Goal: Task Accomplishment & Management: Use online tool/utility

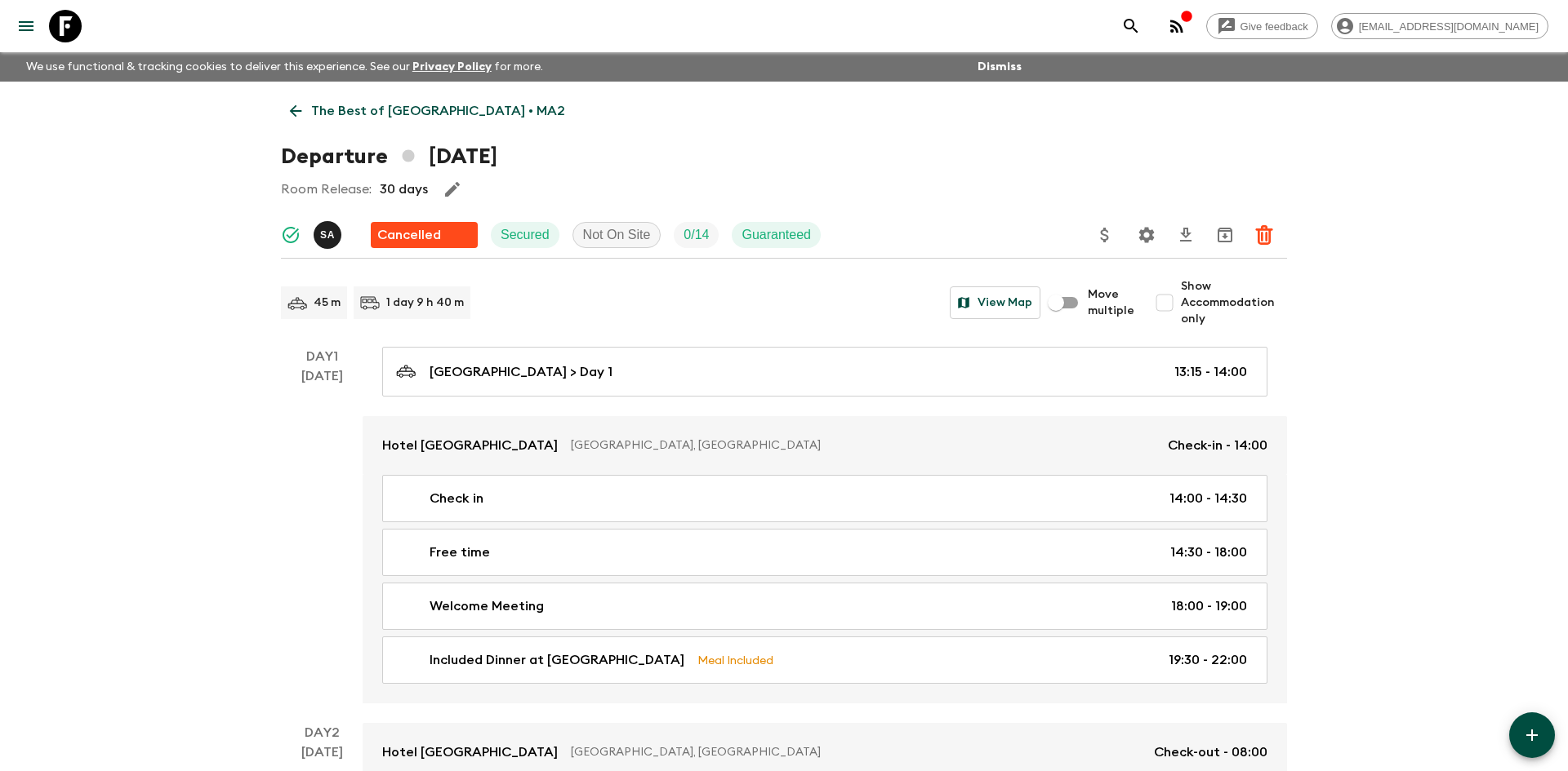
click at [438, 107] on p "The Best of [GEOGRAPHIC_DATA] • MA2" at bounding box center [438, 111] width 254 height 20
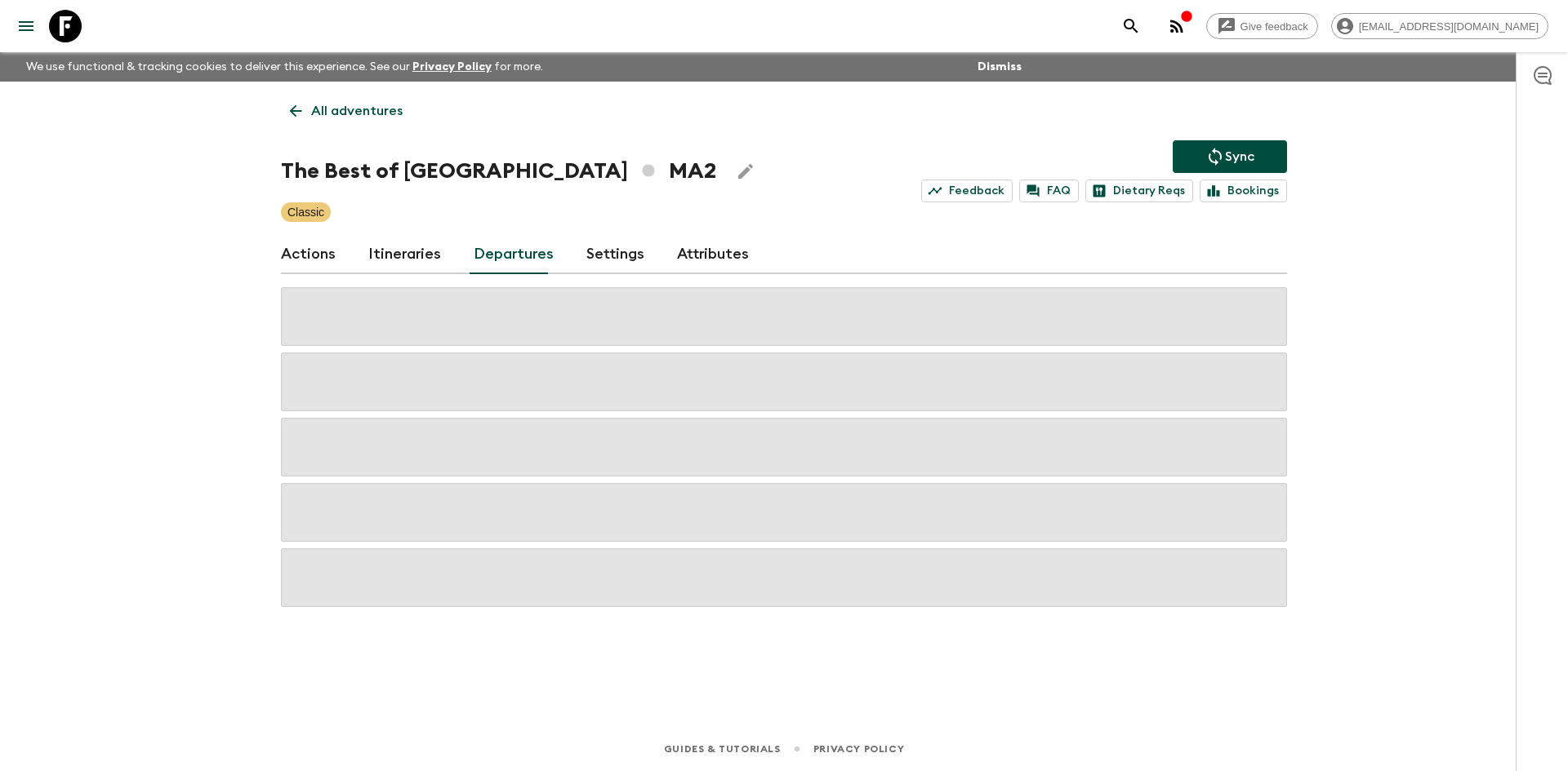
click at [320, 116] on p "All adventures" at bounding box center [356, 111] width 91 height 20
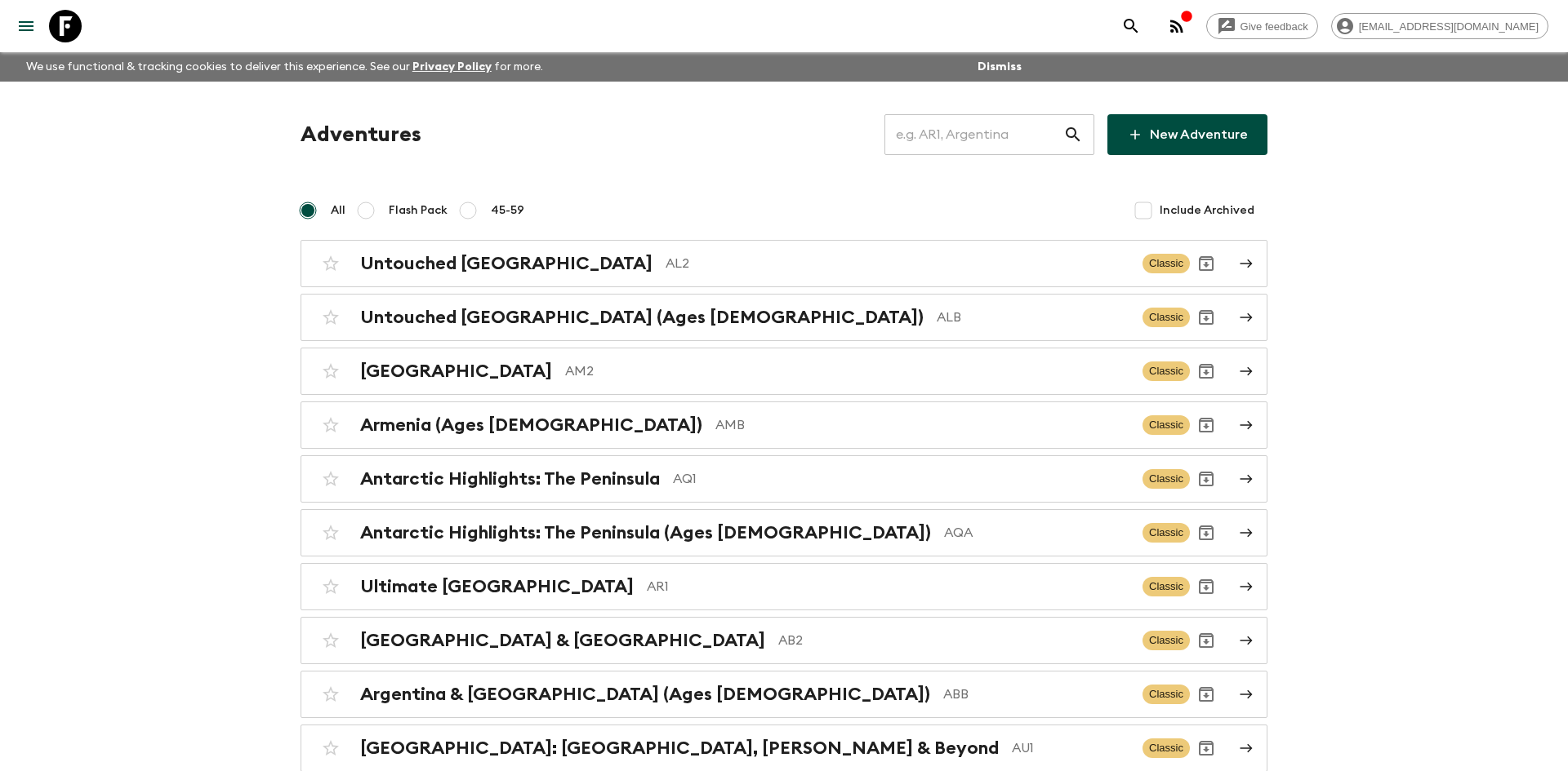
click at [963, 133] on input "text" at bounding box center [974, 135] width 179 height 46
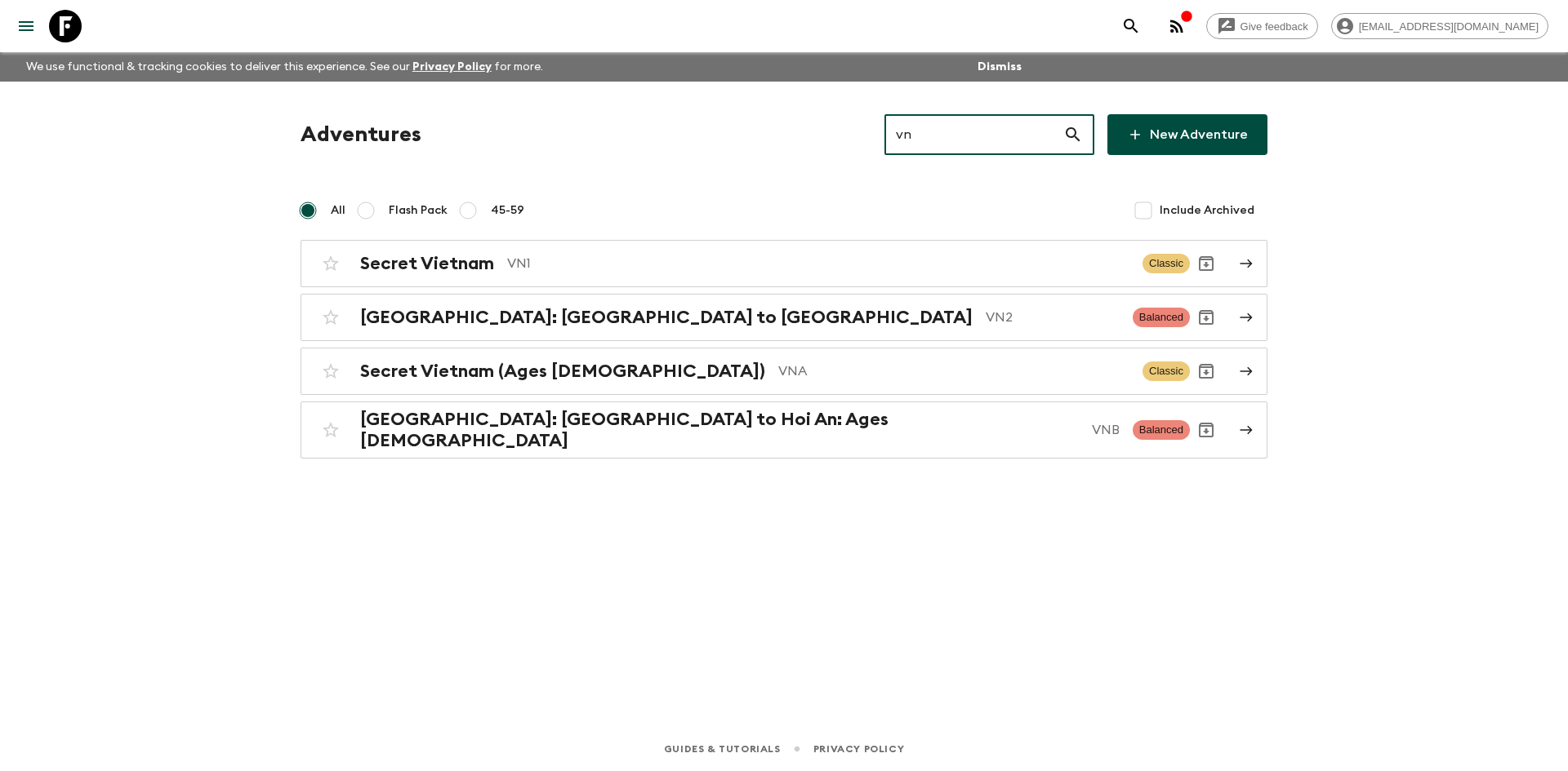
type input "vn1"
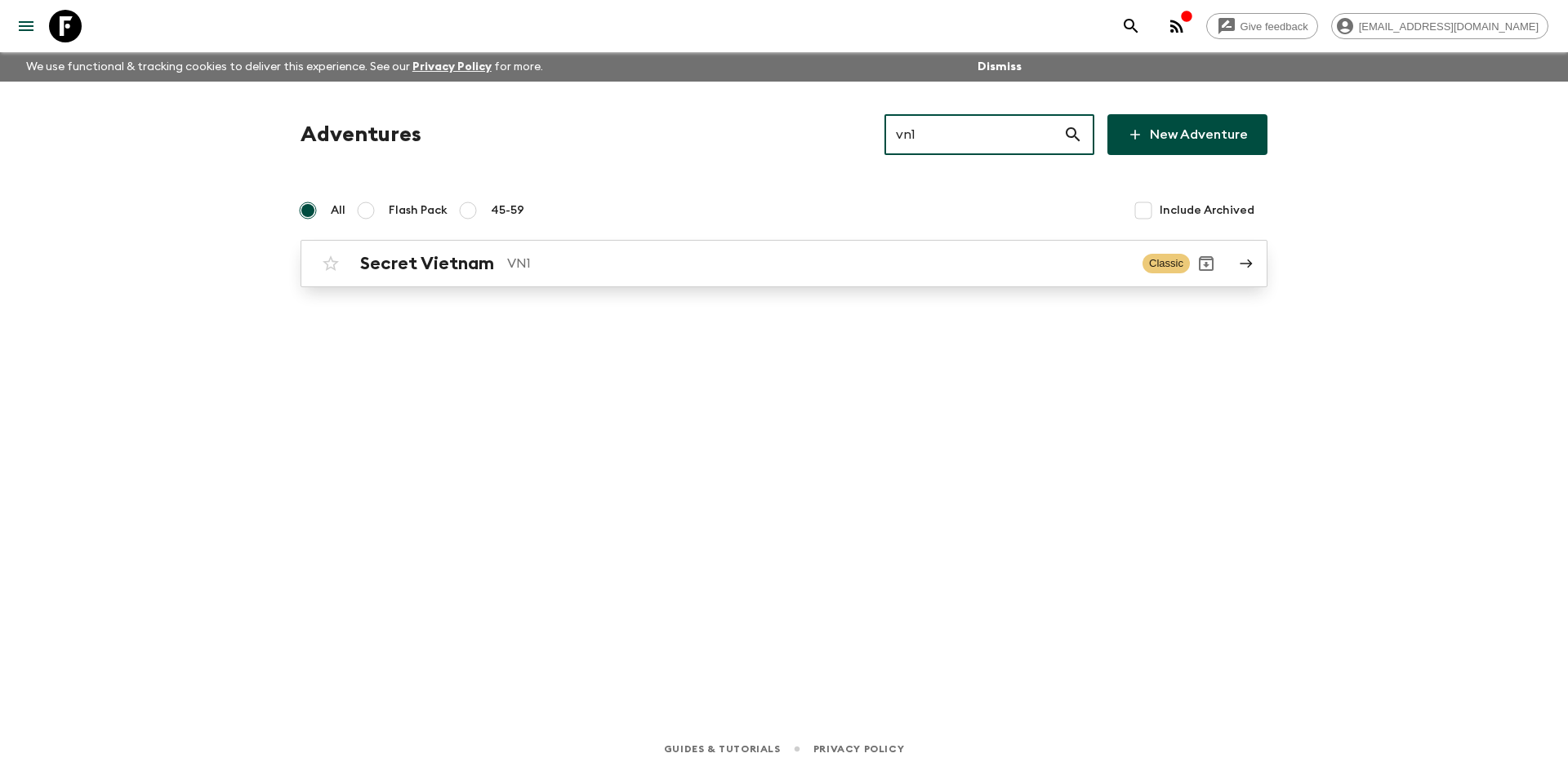
click at [603, 262] on p "VN1" at bounding box center [818, 264] width 622 height 20
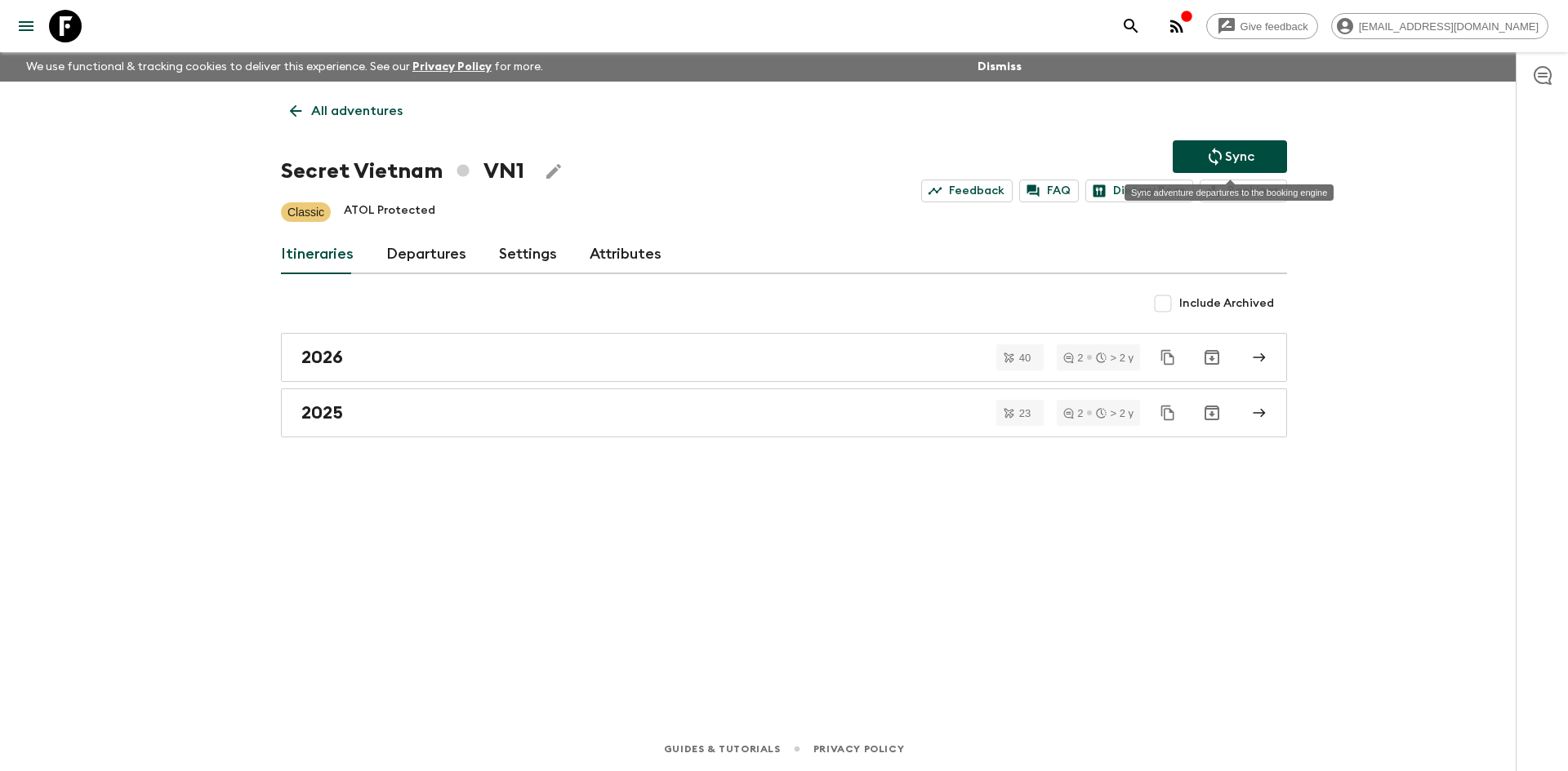
click at [1226, 152] on p "Sync" at bounding box center [1240, 157] width 30 height 20
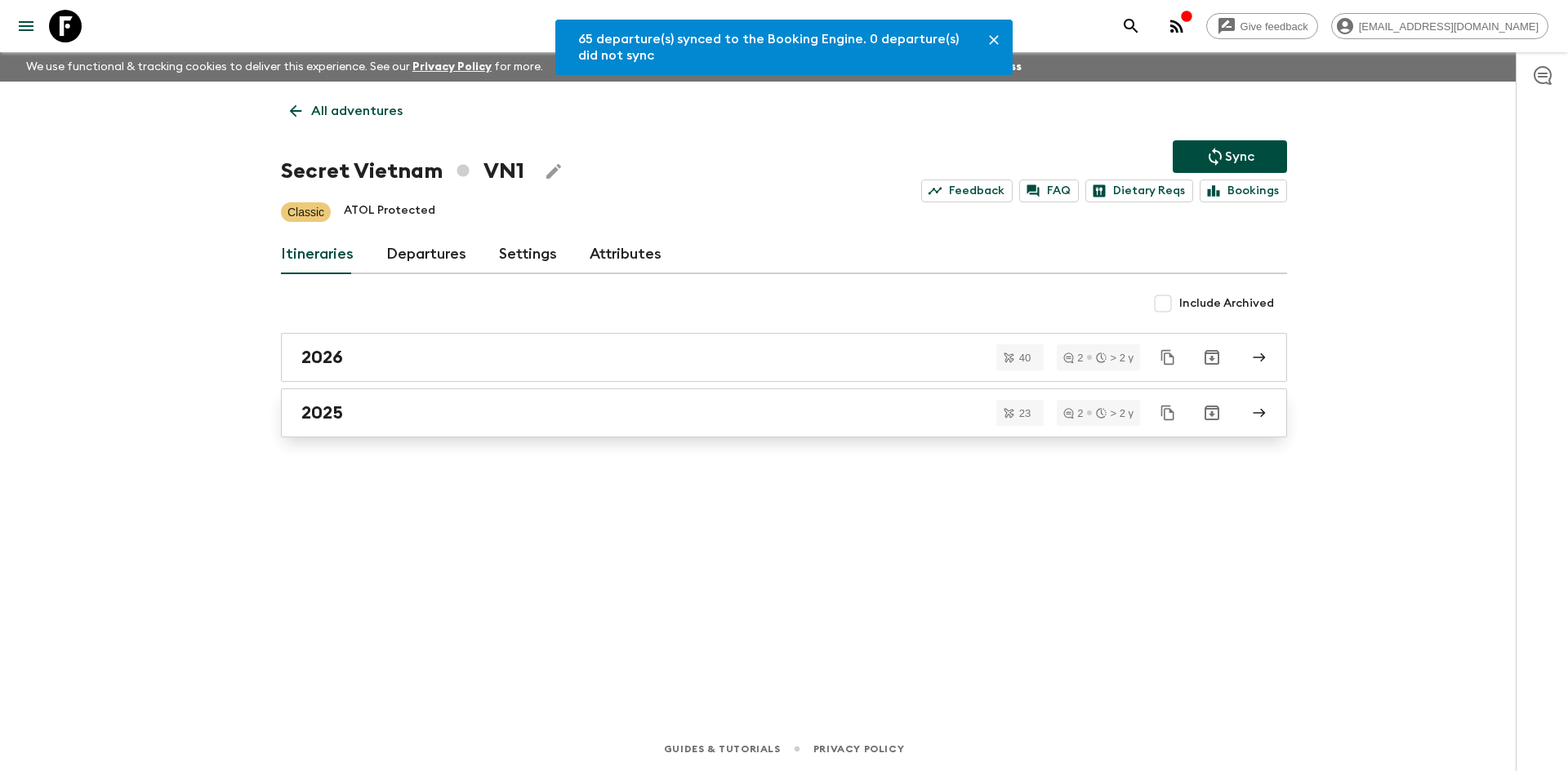
click at [341, 405] on h2 "2025" at bounding box center [323, 413] width 42 height 21
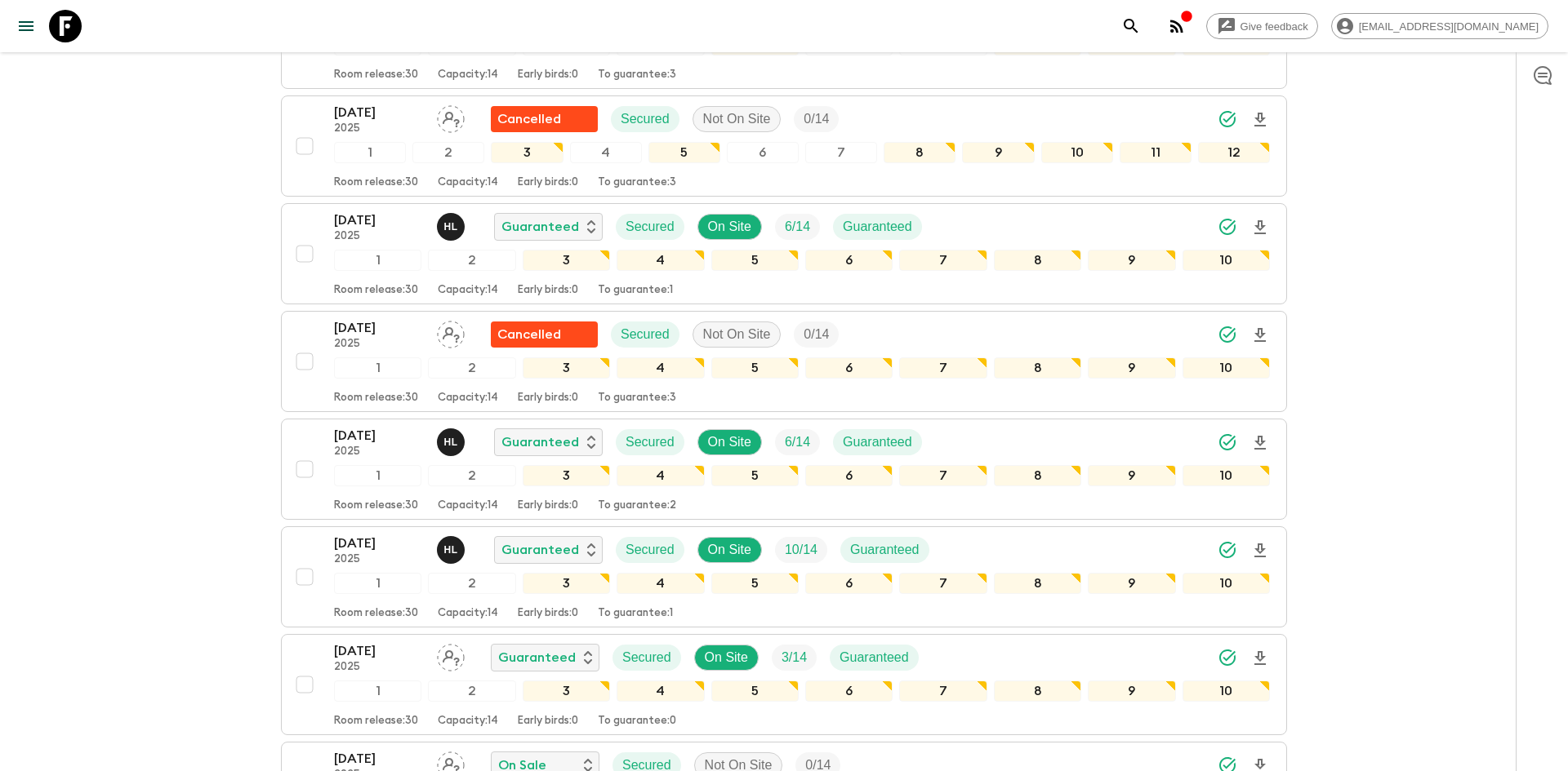
scroll to position [902, 0]
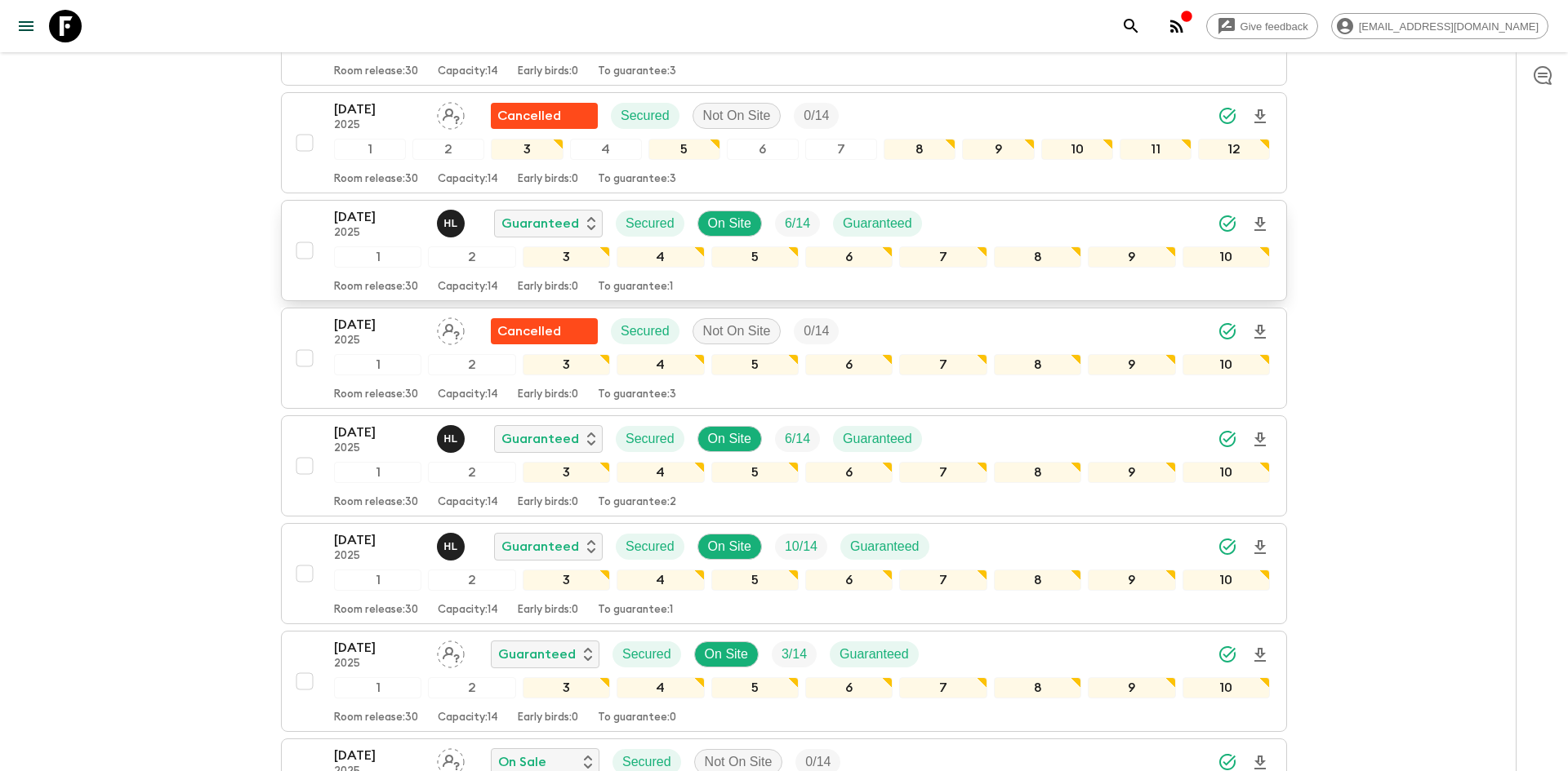
click at [1257, 218] on icon "Download Onboarding" at bounding box center [1260, 224] width 12 height 14
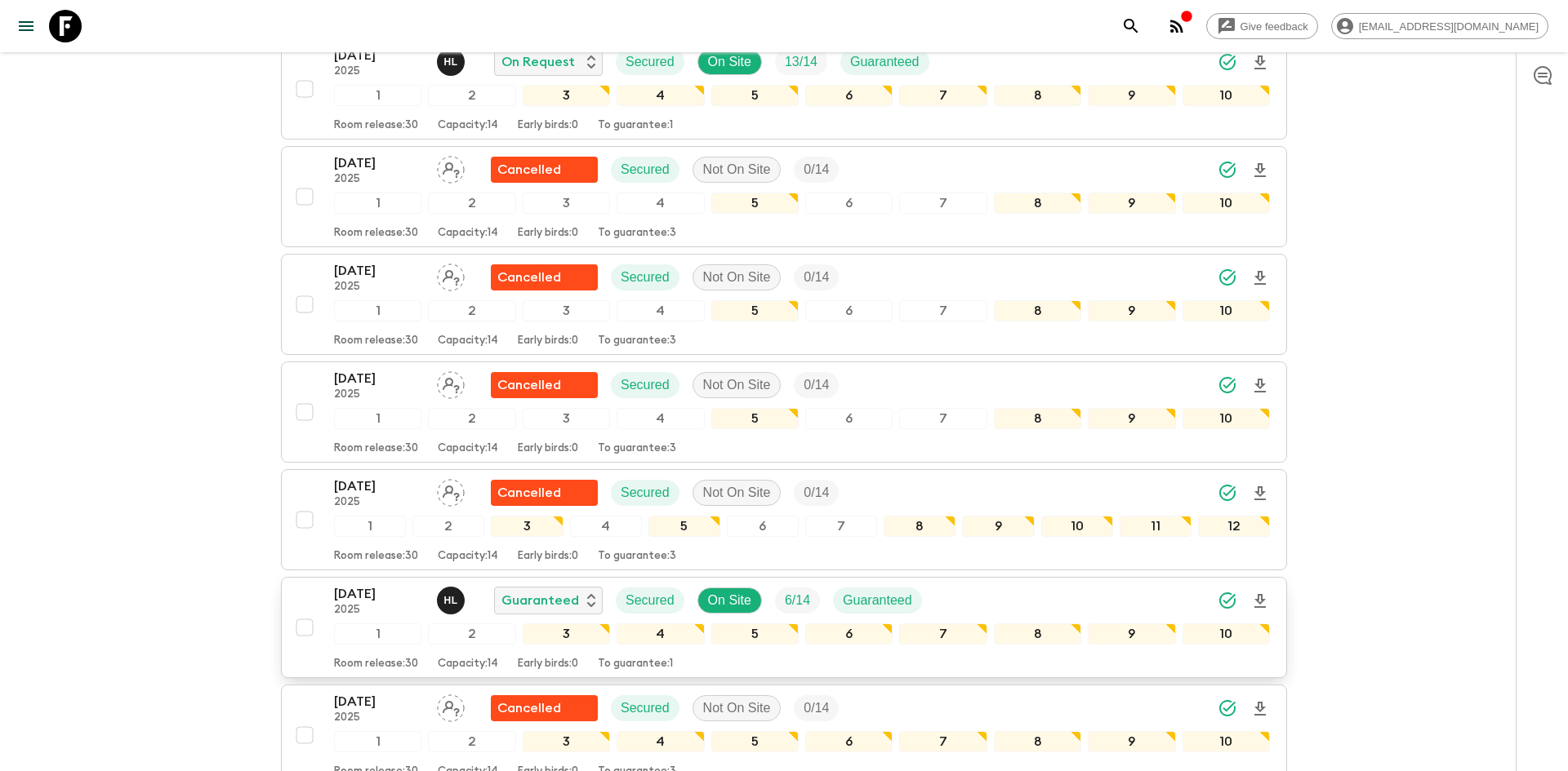
scroll to position [0, 0]
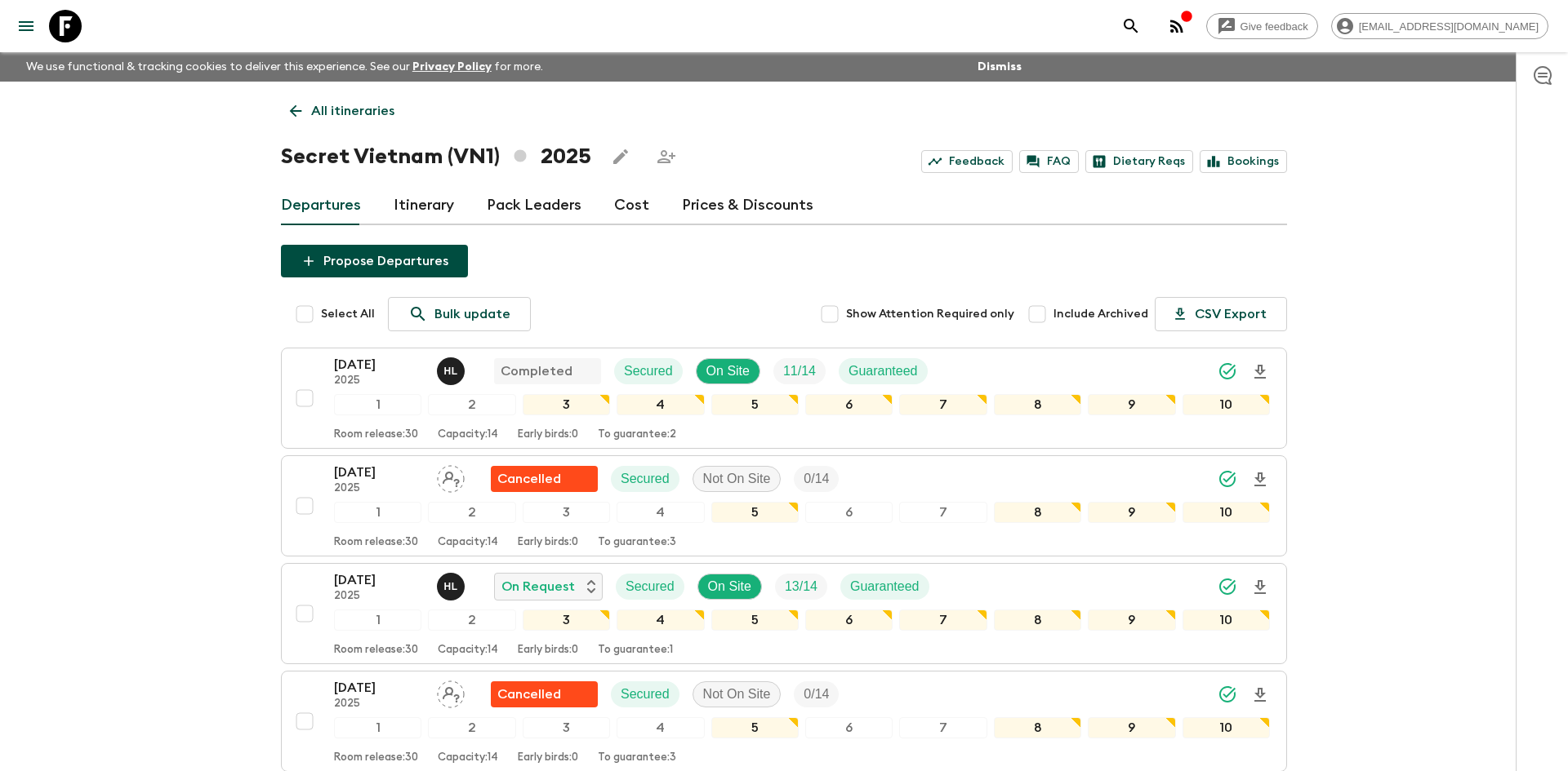
click at [331, 108] on p "All itineraries" at bounding box center [352, 111] width 83 height 20
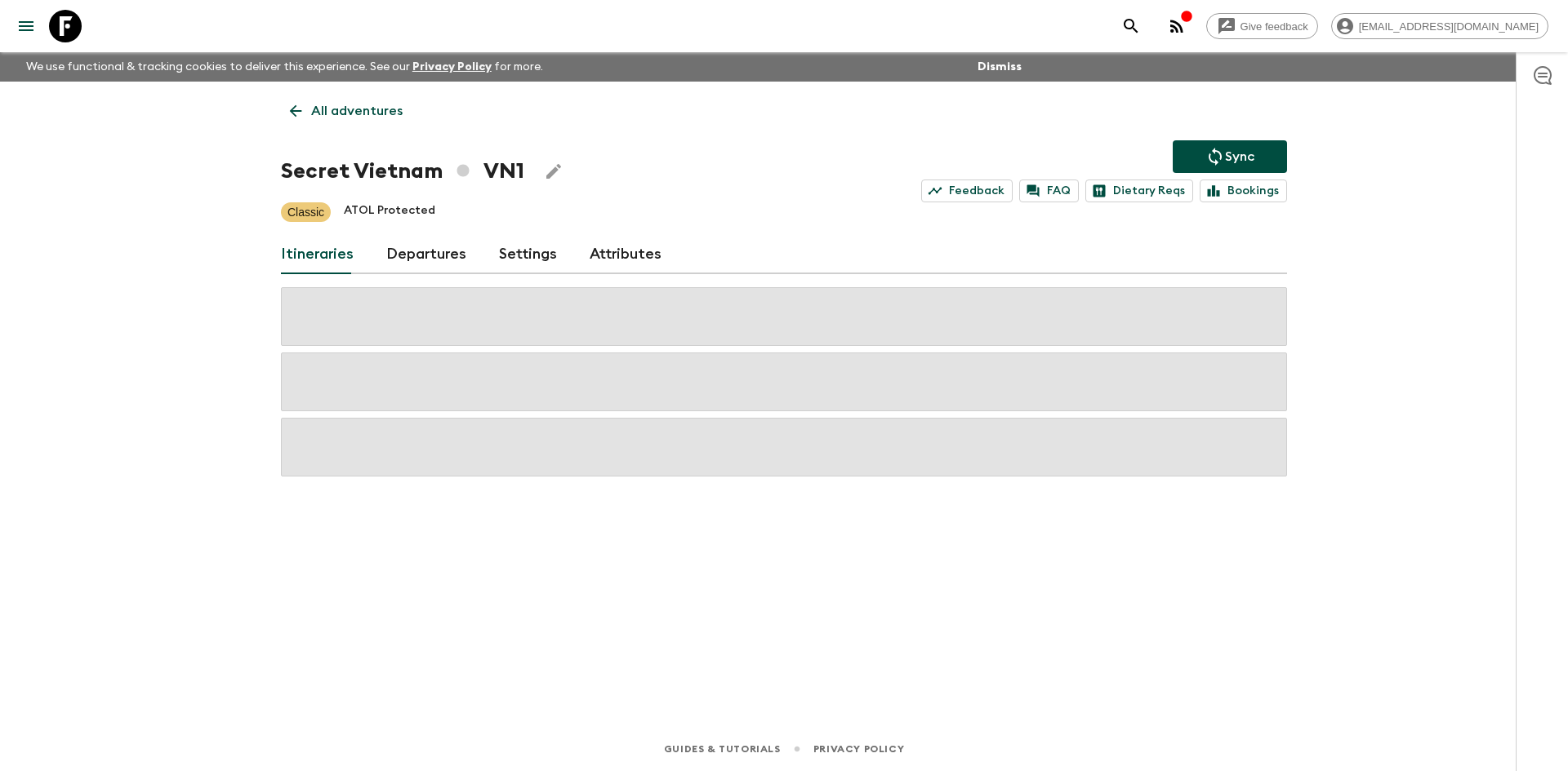
click at [331, 108] on p "All adventures" at bounding box center [356, 111] width 91 height 20
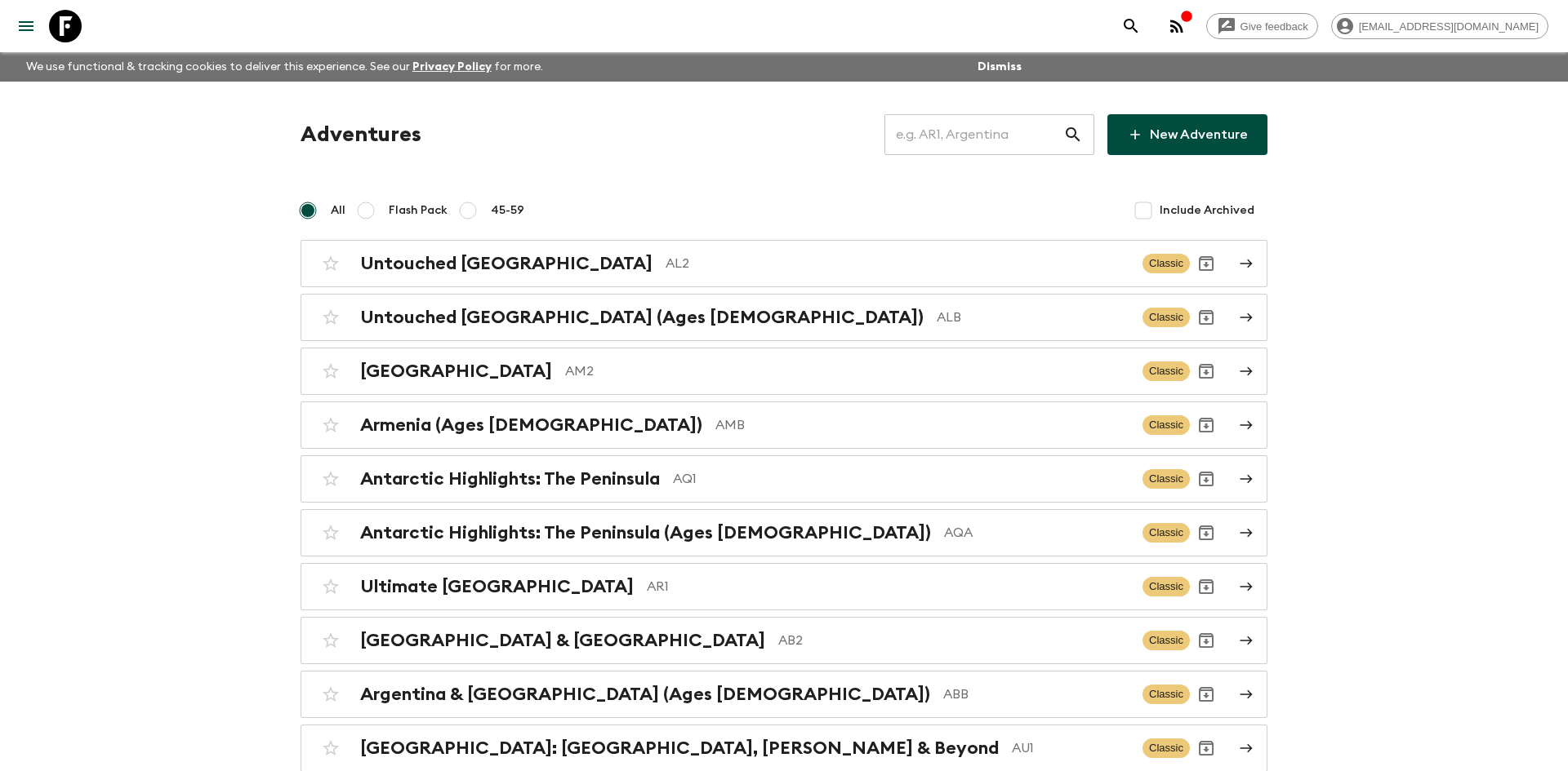
click at [950, 132] on input "text" at bounding box center [974, 135] width 179 height 46
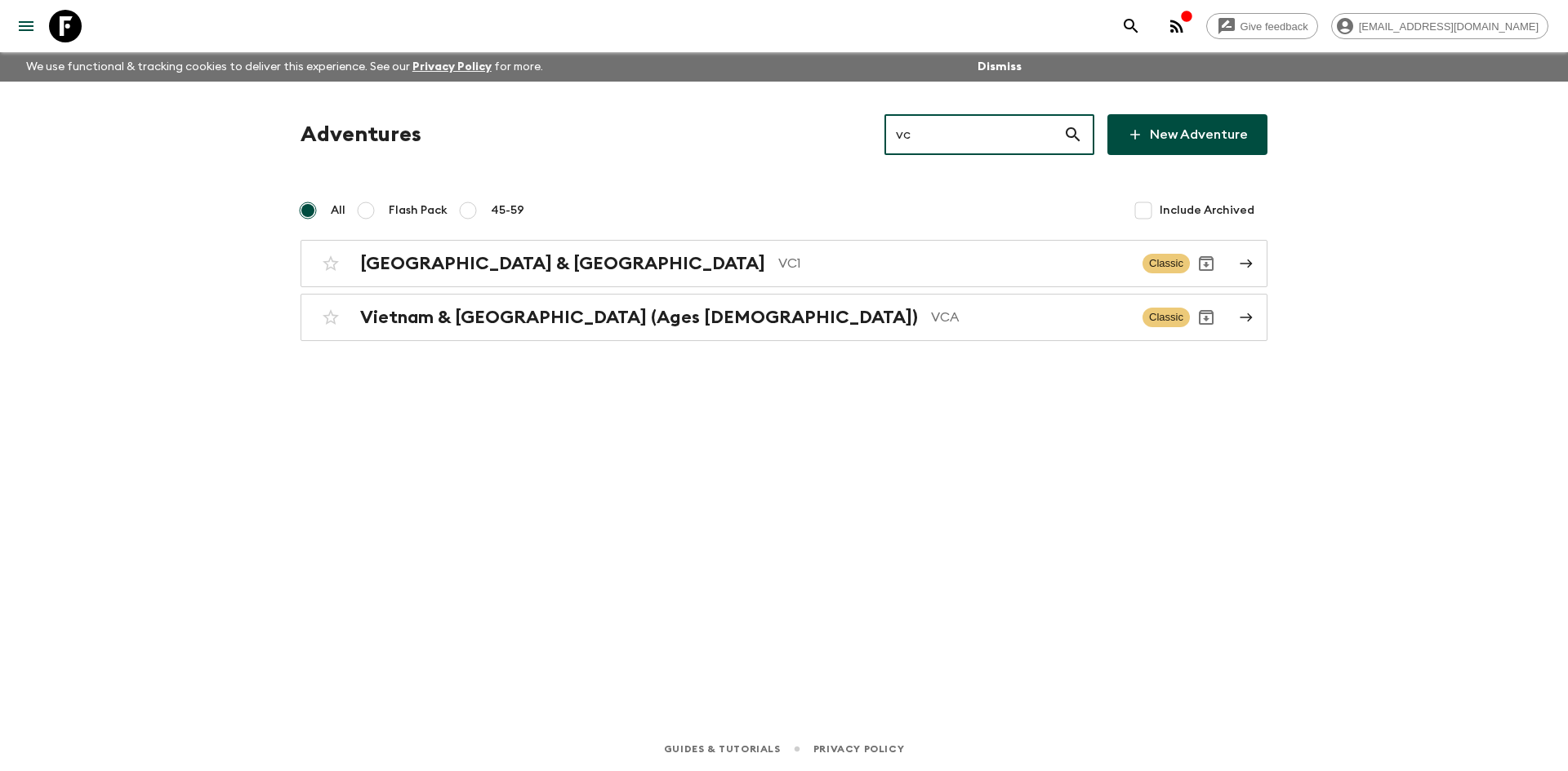
type input "vc1"
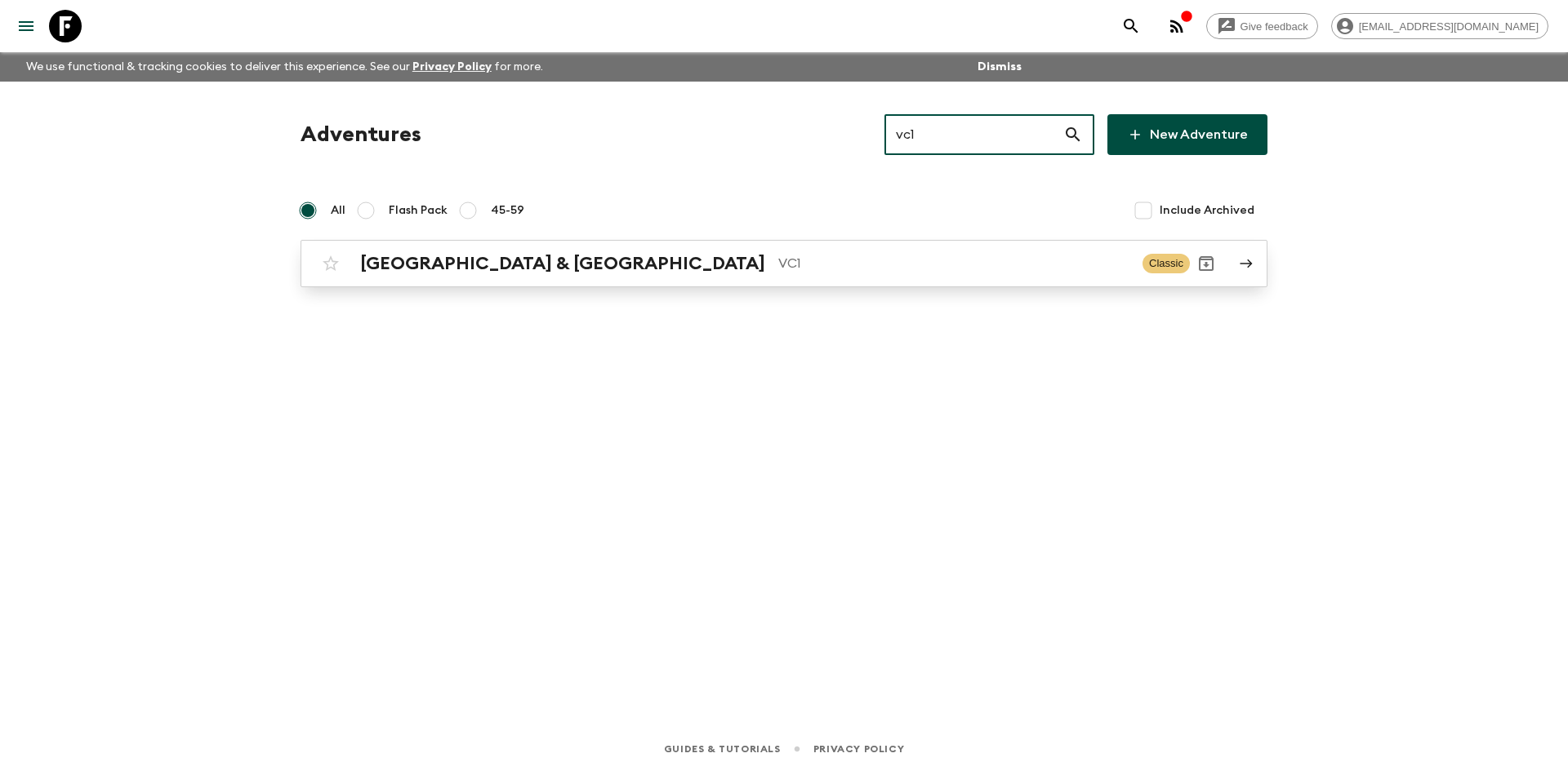
click at [778, 259] on p "VC1" at bounding box center [954, 264] width 351 height 20
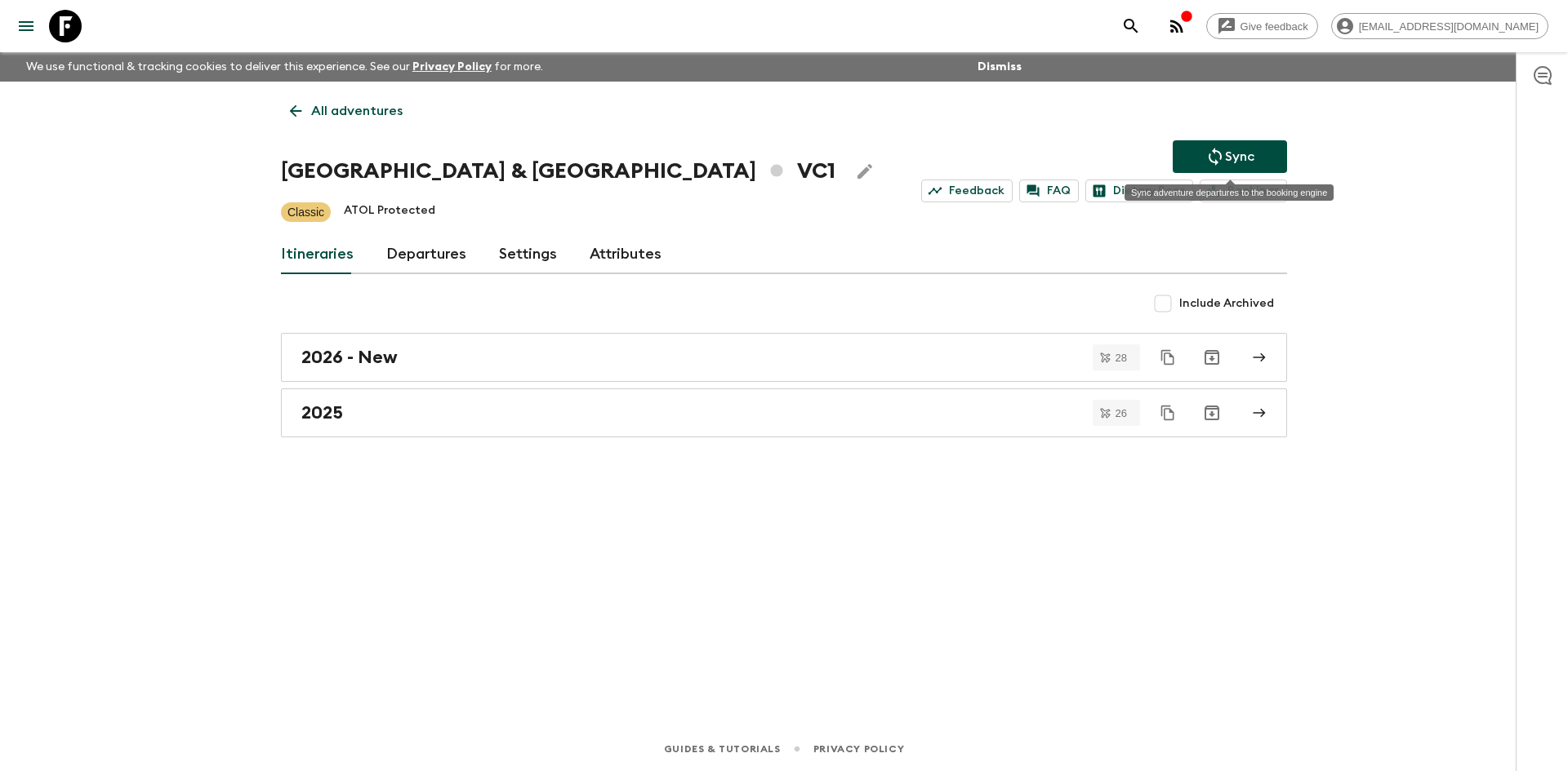
click at [1242, 161] on p "Sync" at bounding box center [1240, 157] width 30 height 20
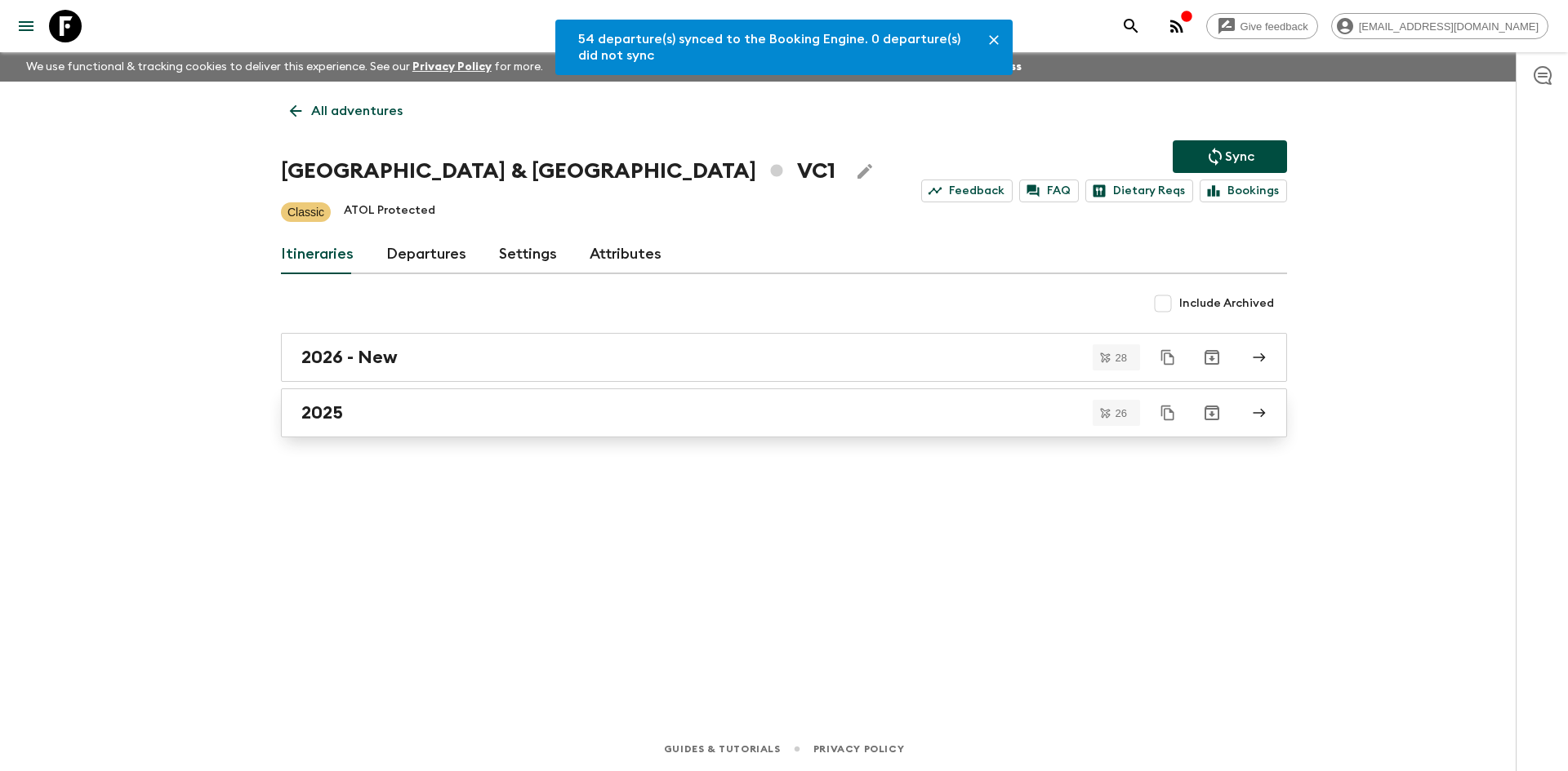
click at [458, 406] on div "2025" at bounding box center [768, 413] width 934 height 21
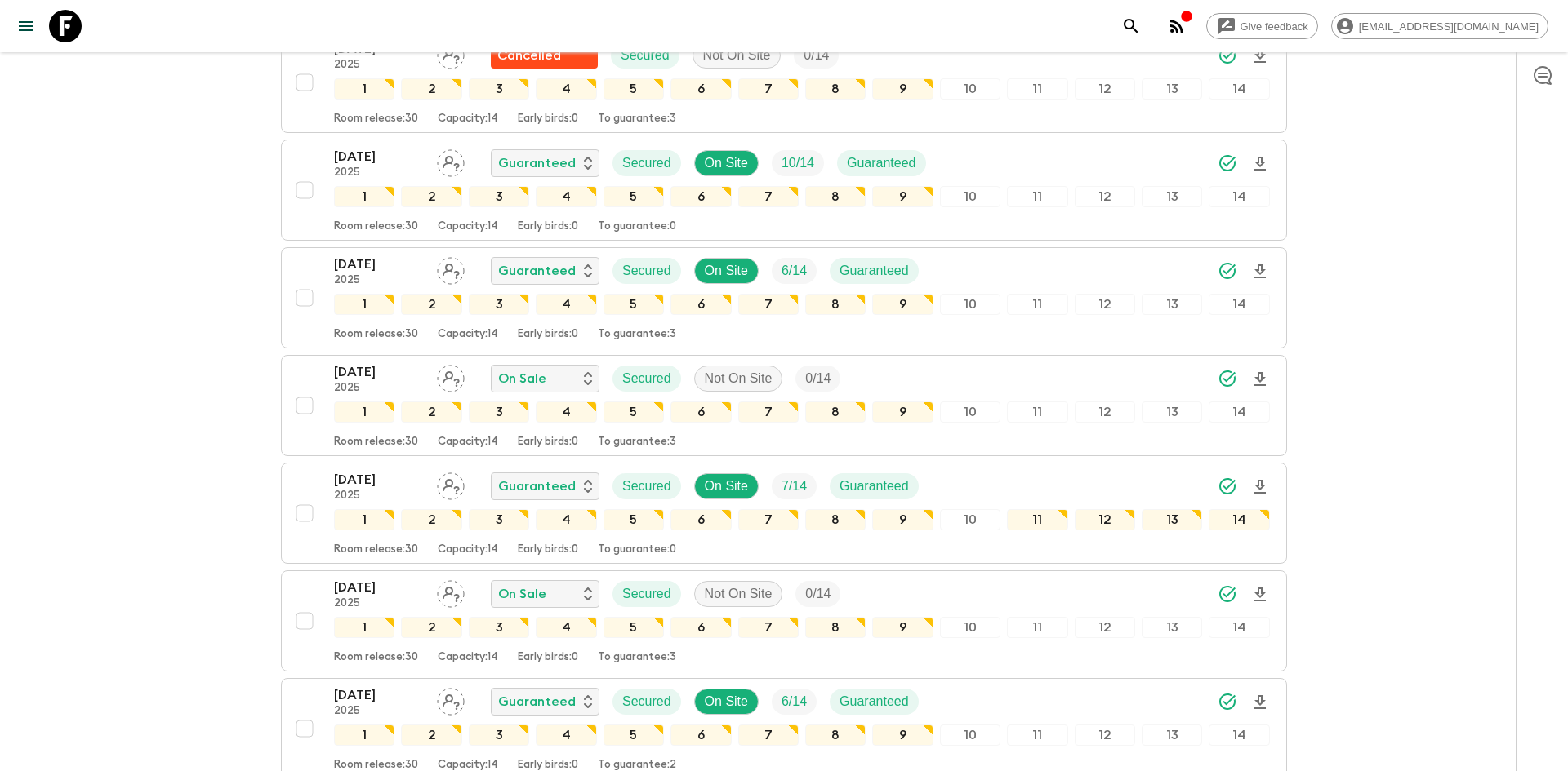
scroll to position [1572, 0]
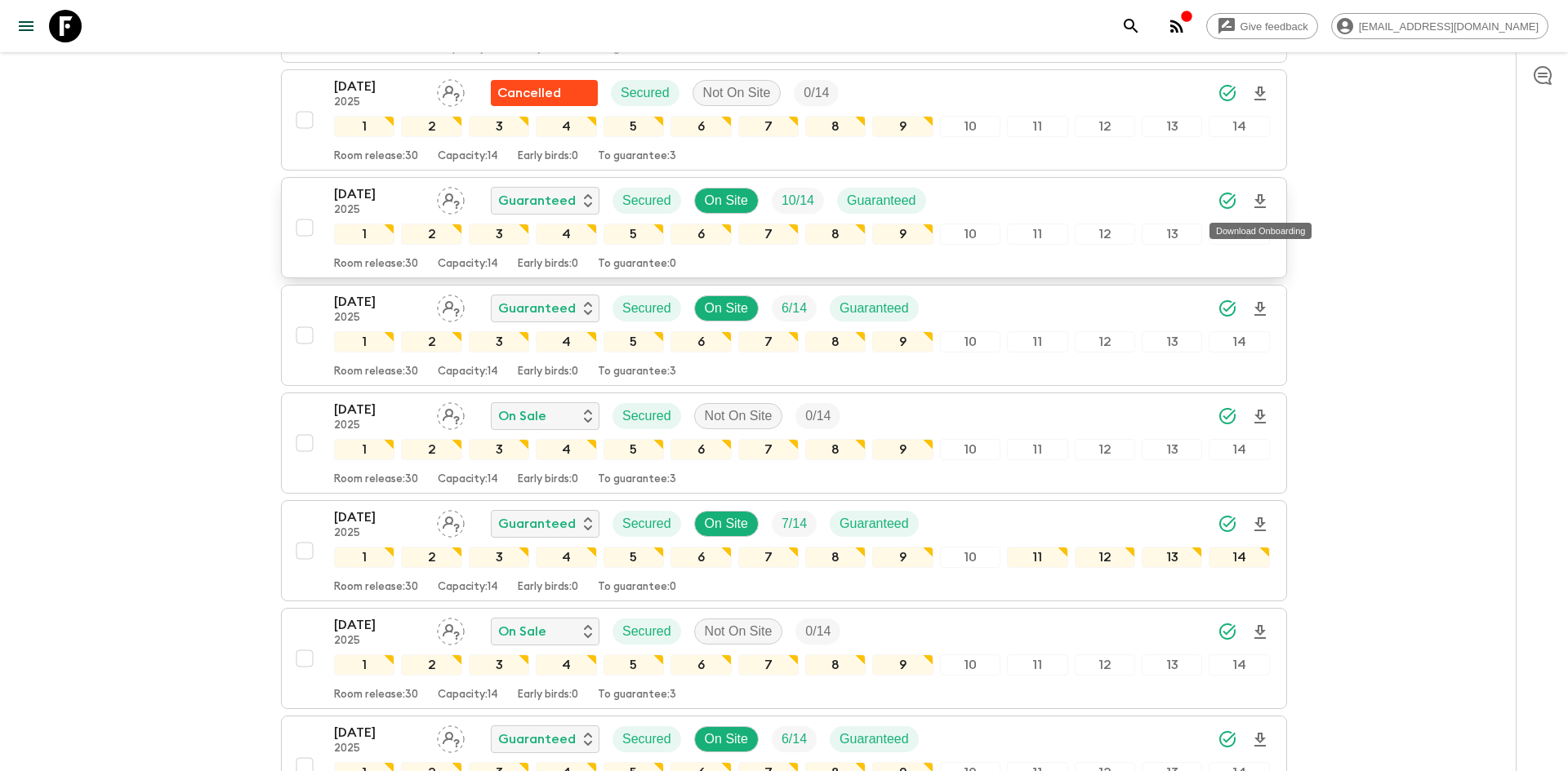
click at [1258, 198] on icon "Download Onboarding" at bounding box center [1260, 201] width 12 height 14
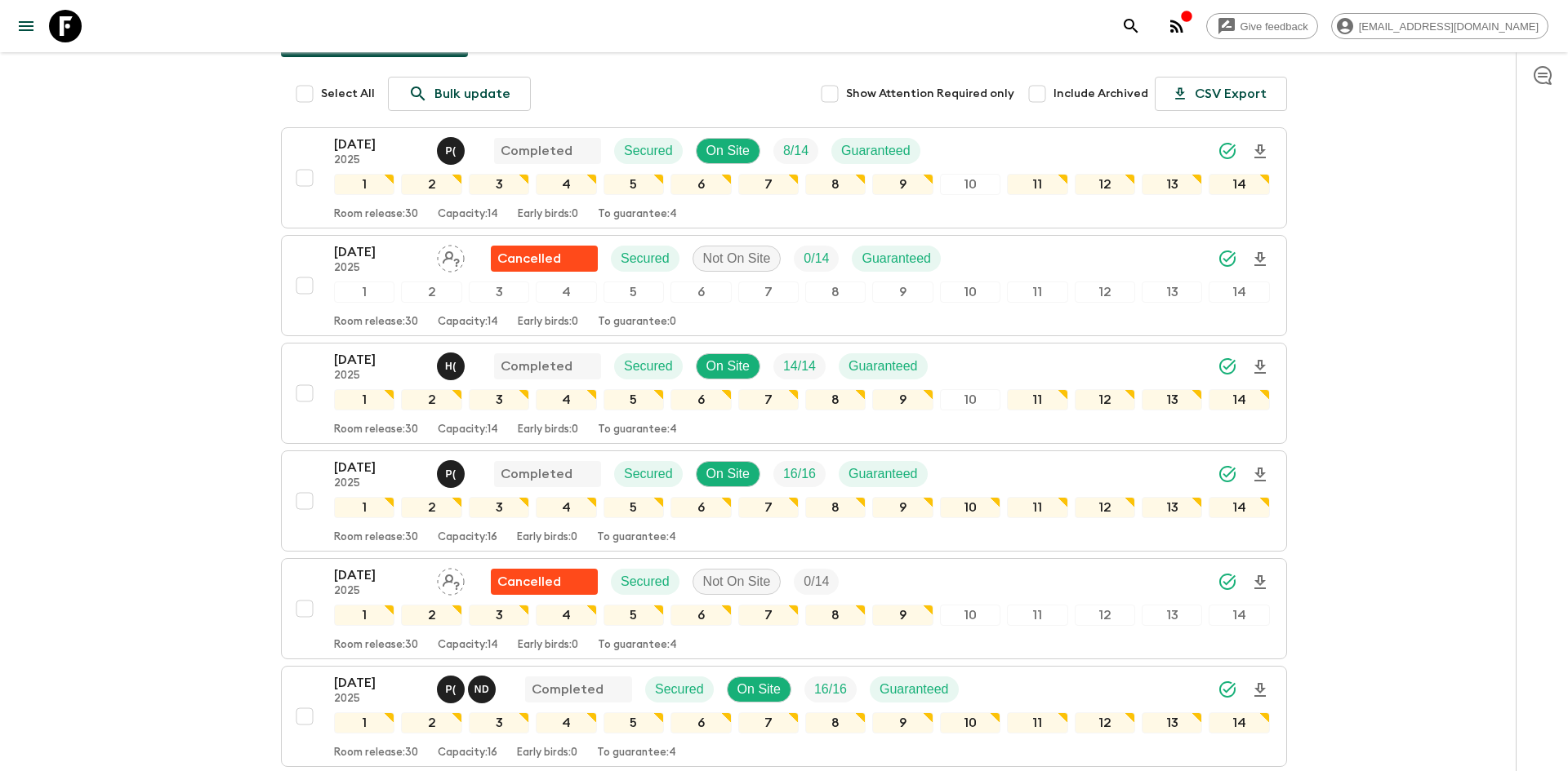
scroll to position [0, 0]
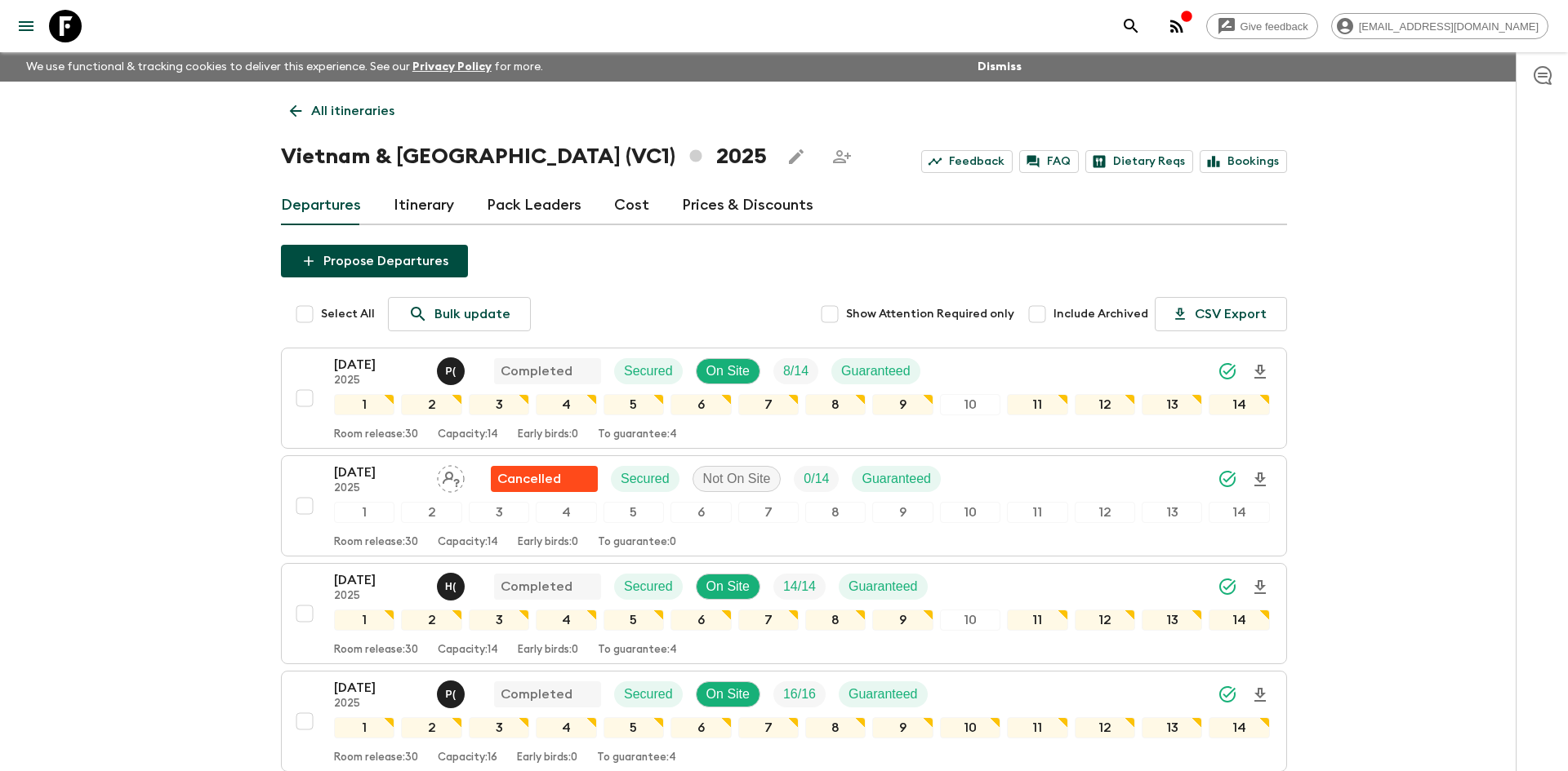
click at [334, 99] on link "All itineraries" at bounding box center [341, 110] width 122 height 33
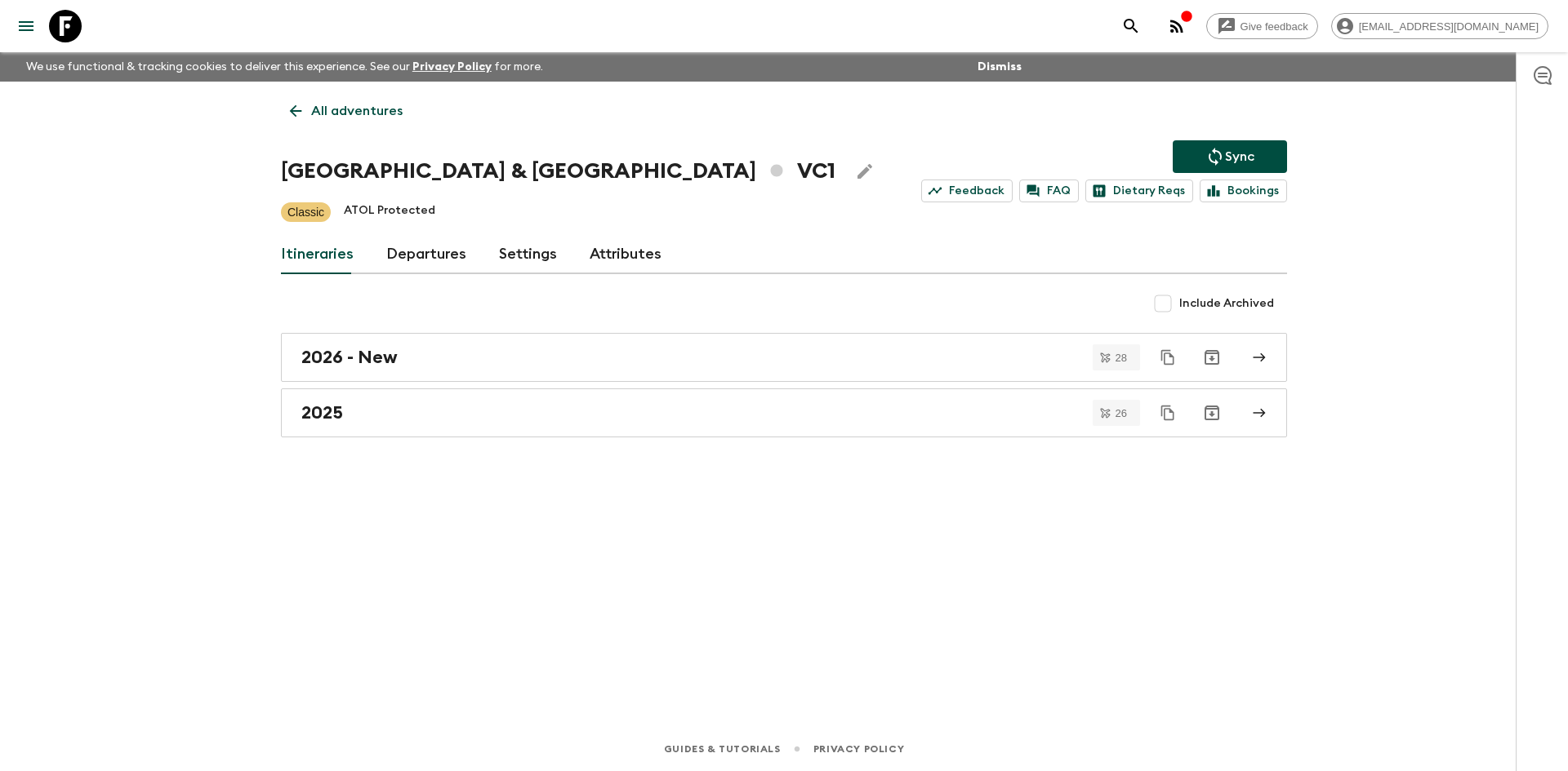
click at [334, 99] on link "All adventures" at bounding box center [346, 110] width 131 height 33
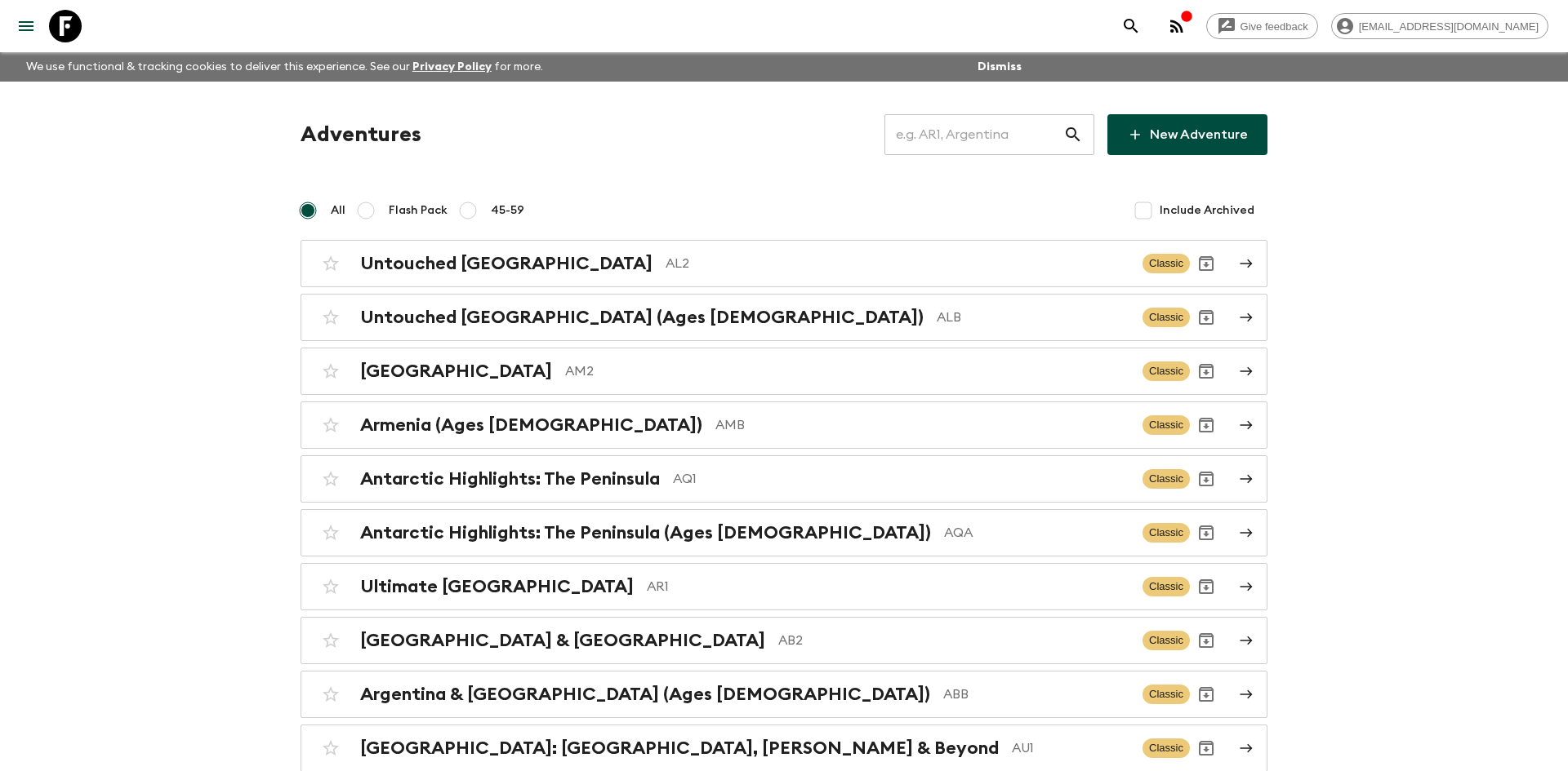
click at [911, 128] on input "text" at bounding box center [974, 135] width 179 height 46
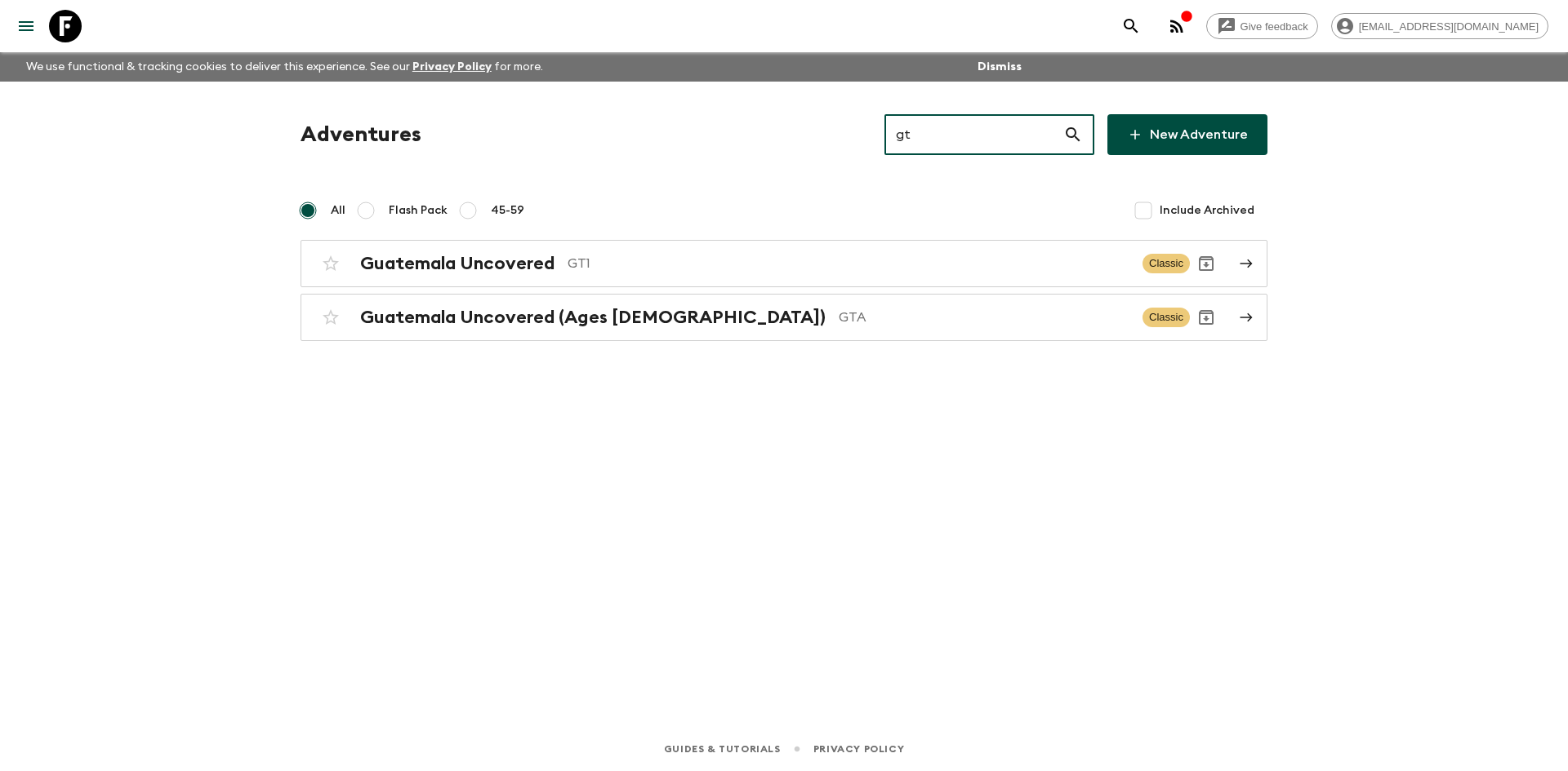
type input "gt1"
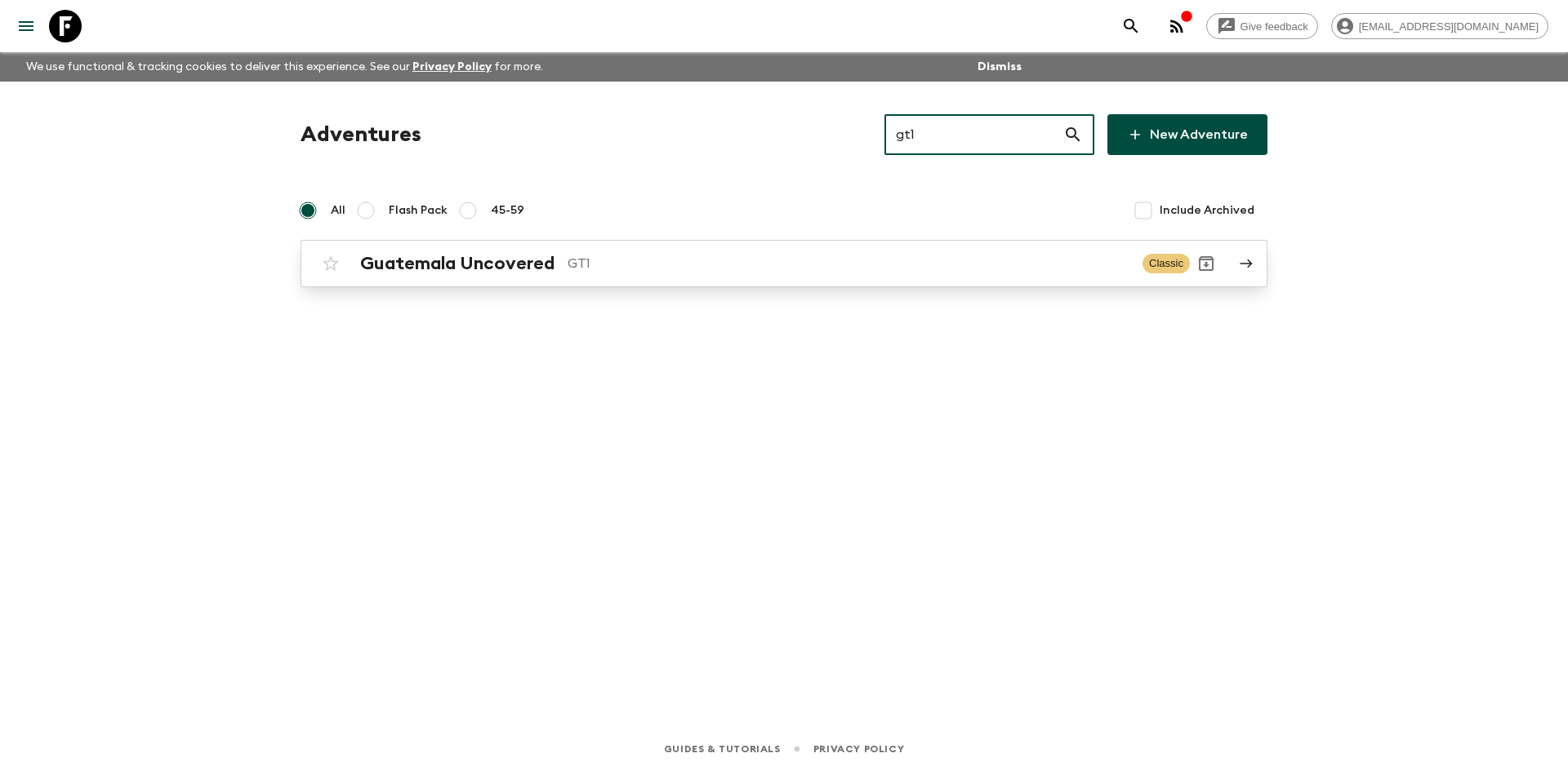
click at [605, 277] on div "Guatemala Uncovered GT1 Classic" at bounding box center [752, 263] width 875 height 33
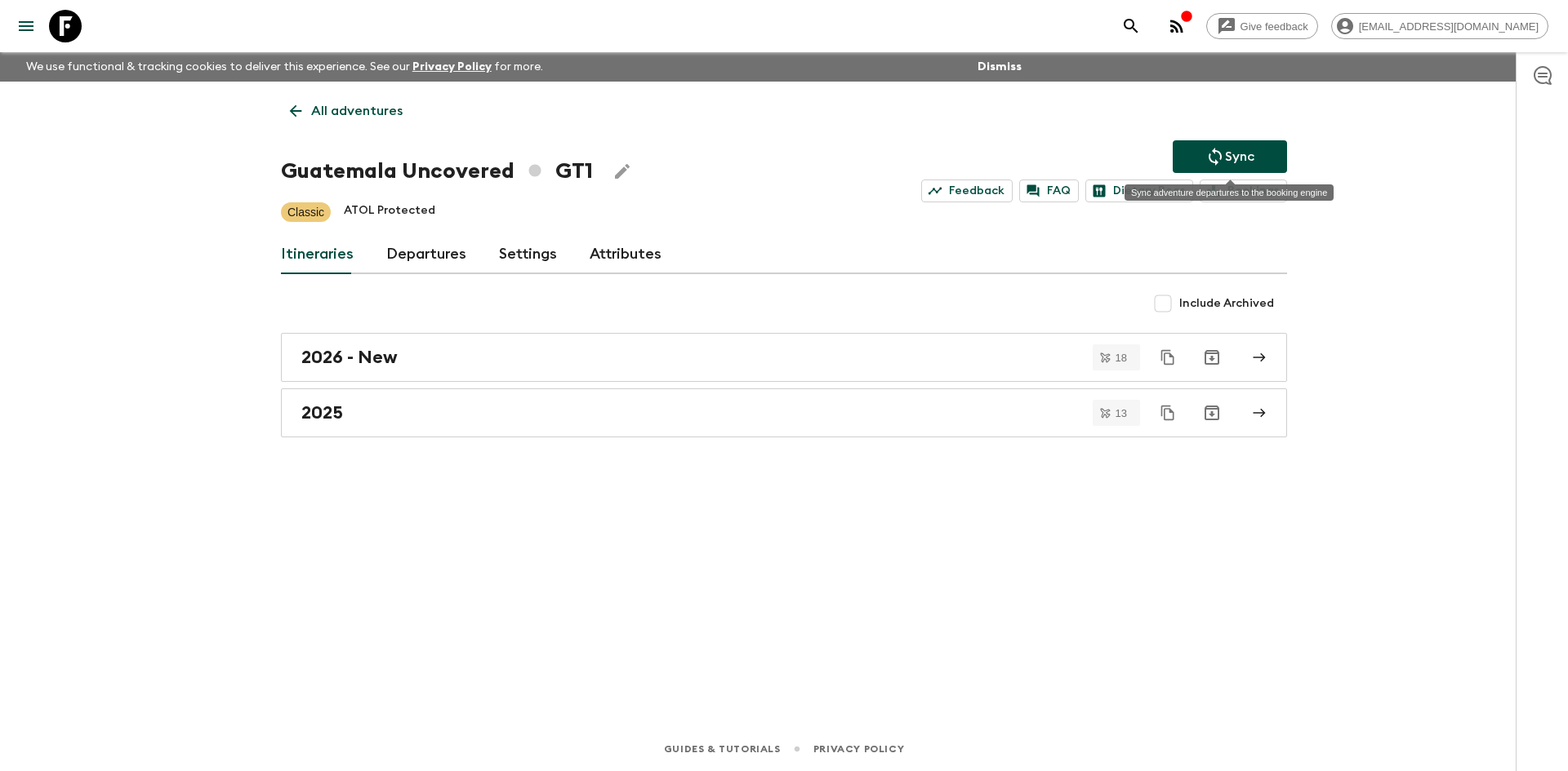
click at [1252, 154] on p "Sync" at bounding box center [1240, 157] width 30 height 20
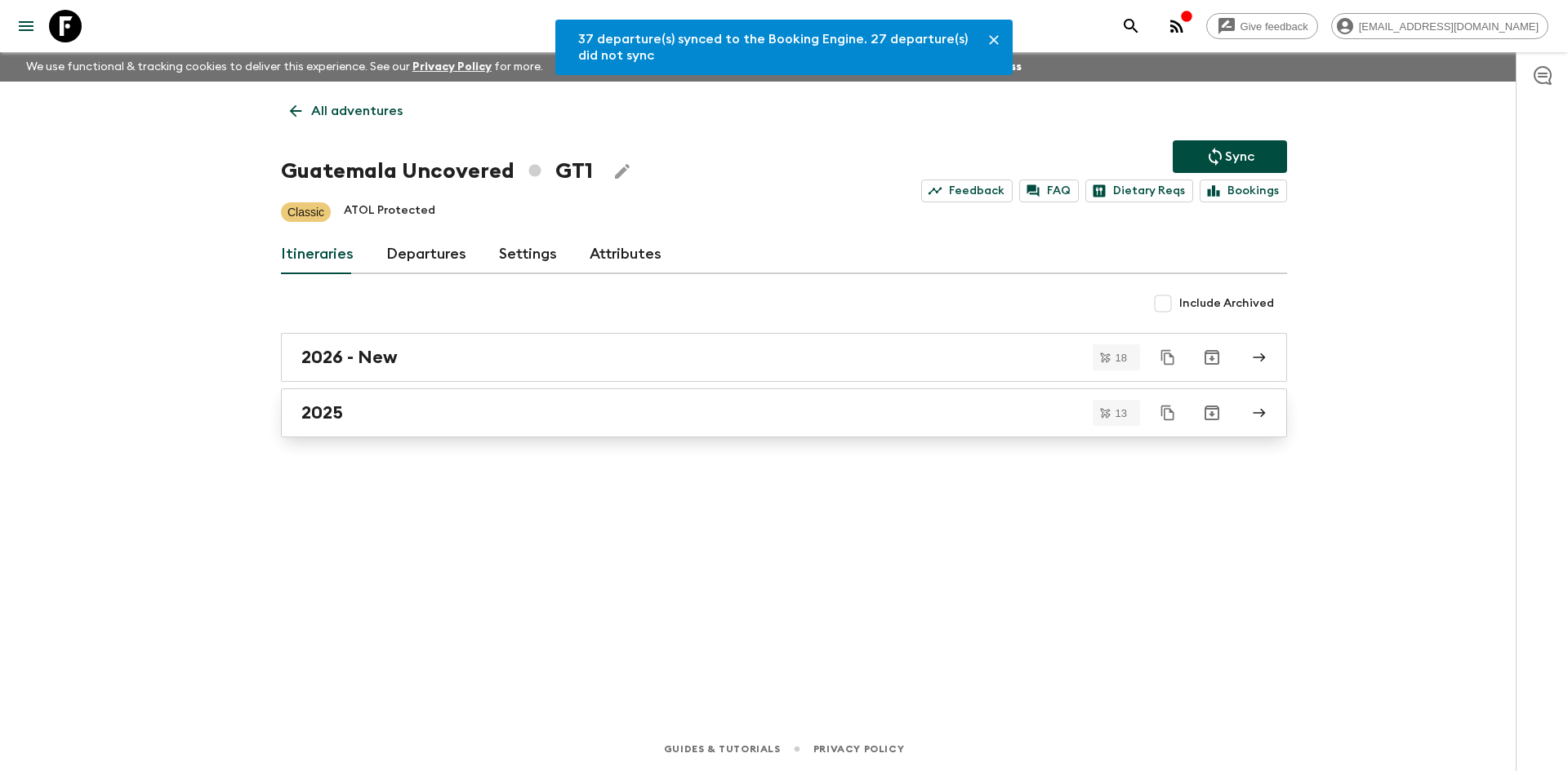
click at [355, 415] on div "2025" at bounding box center [768, 413] width 934 height 21
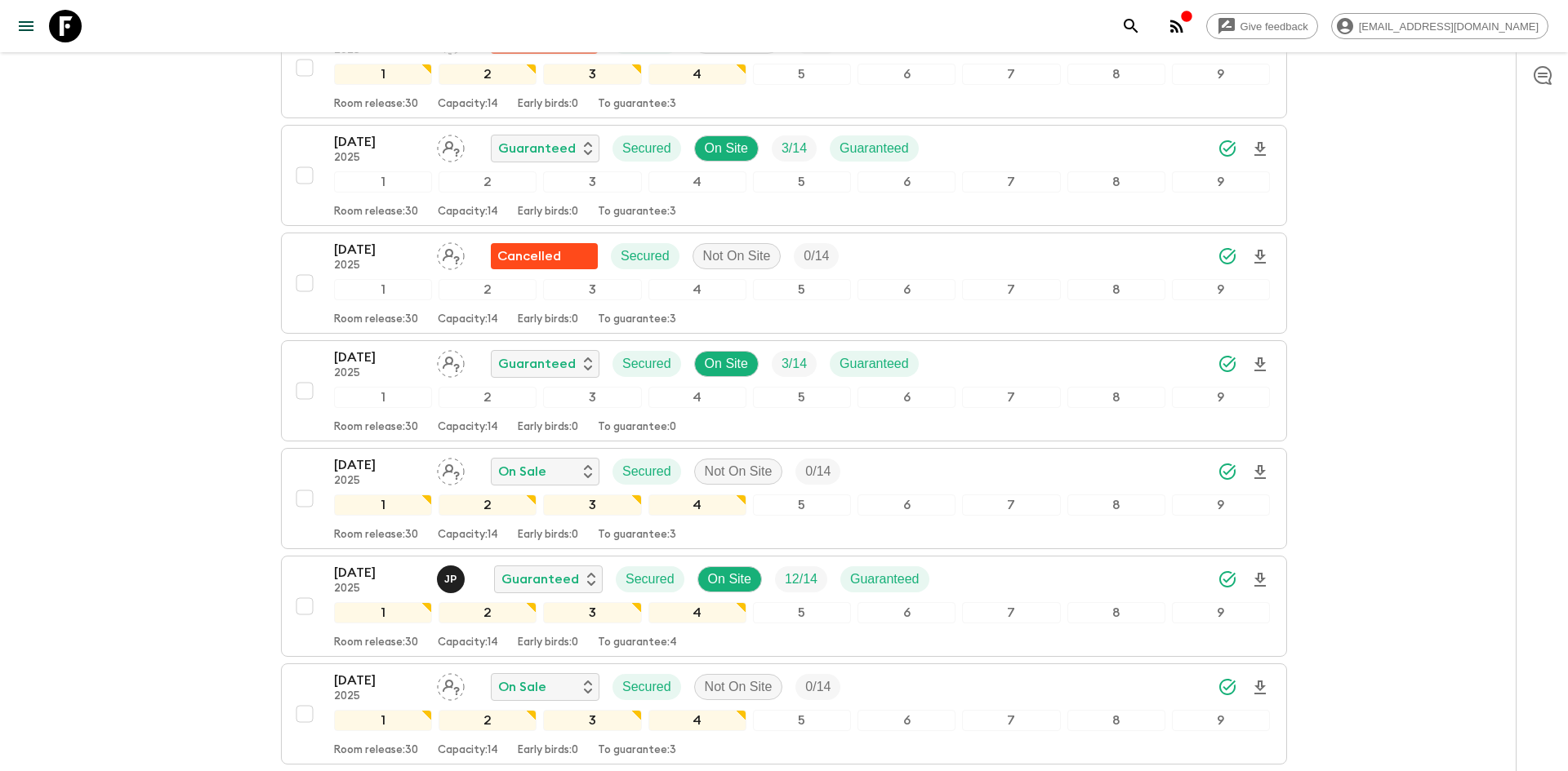
scroll to position [519, 0]
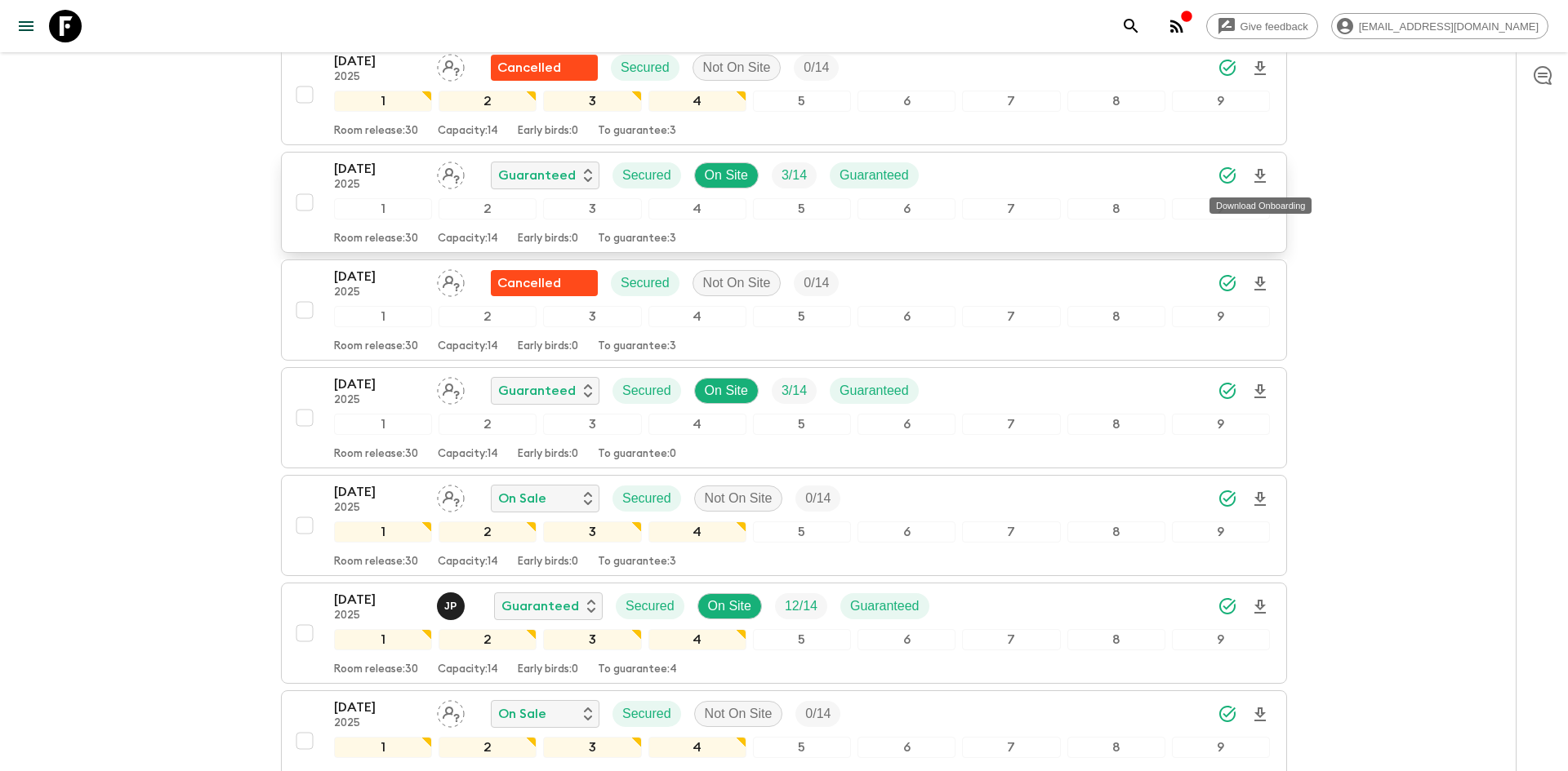
click at [1264, 173] on icon "Download Onboarding" at bounding box center [1260, 177] width 20 height 20
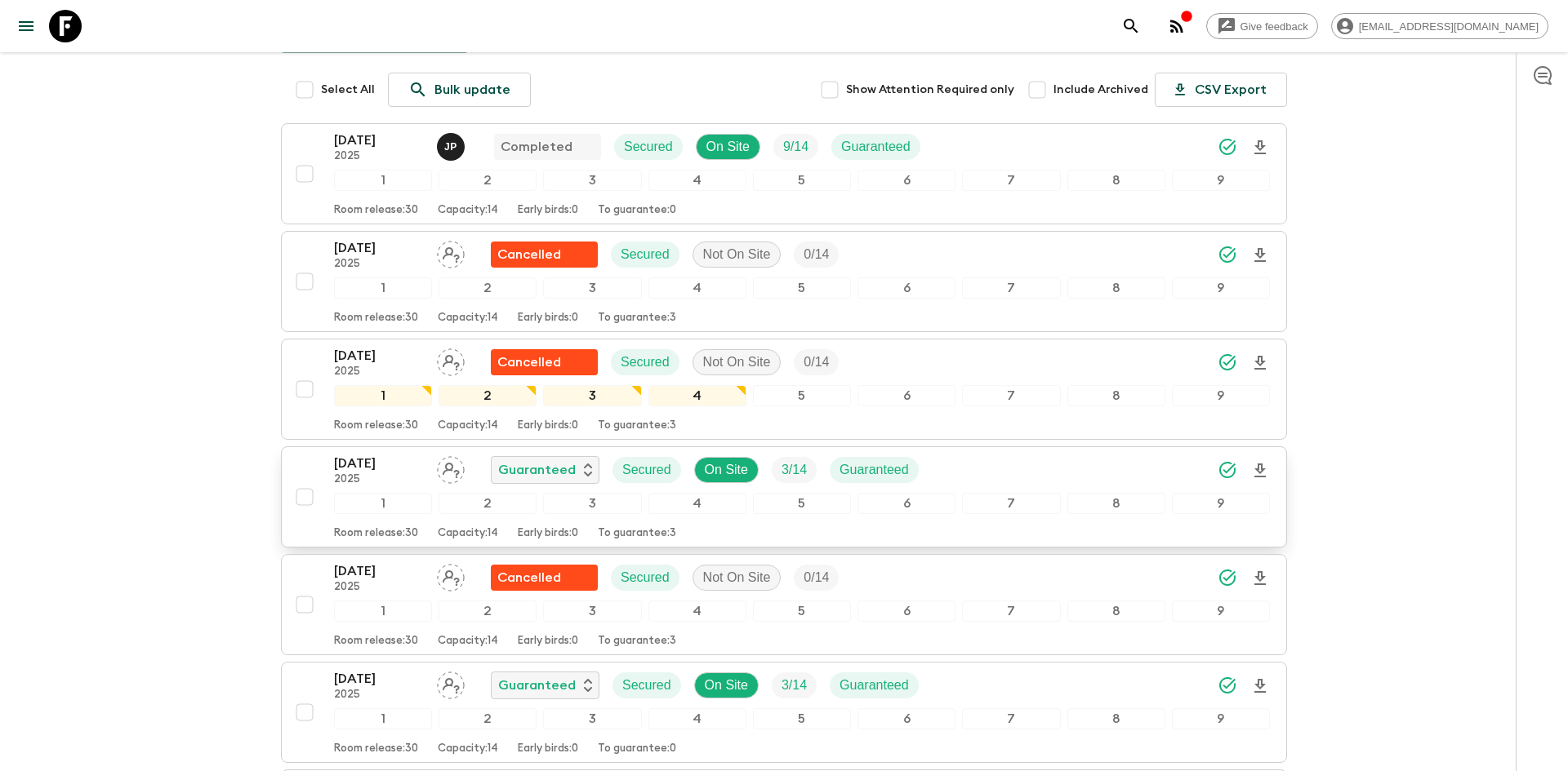
scroll to position [0, 0]
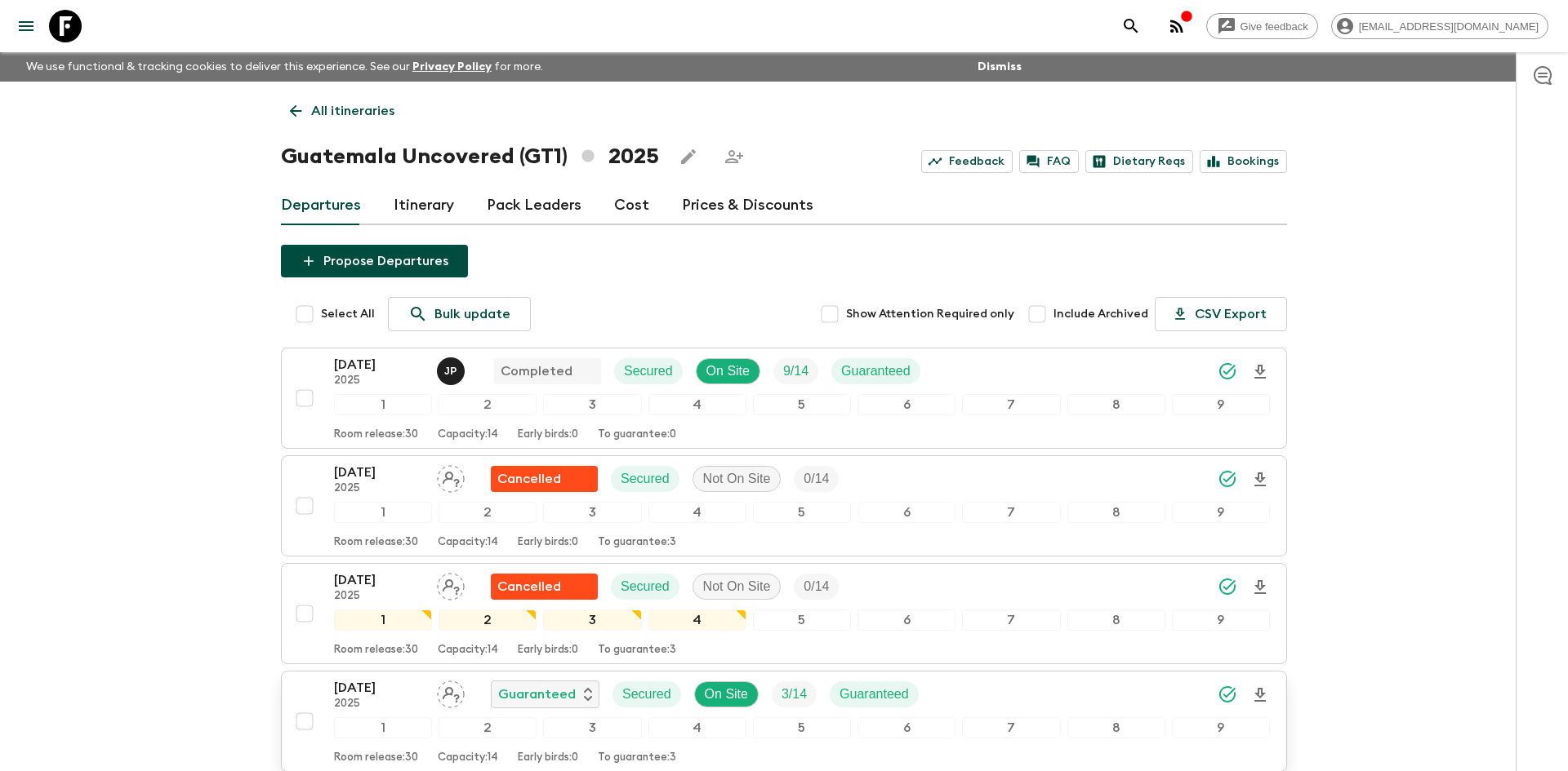
click at [366, 108] on p "All itineraries" at bounding box center [352, 111] width 83 height 20
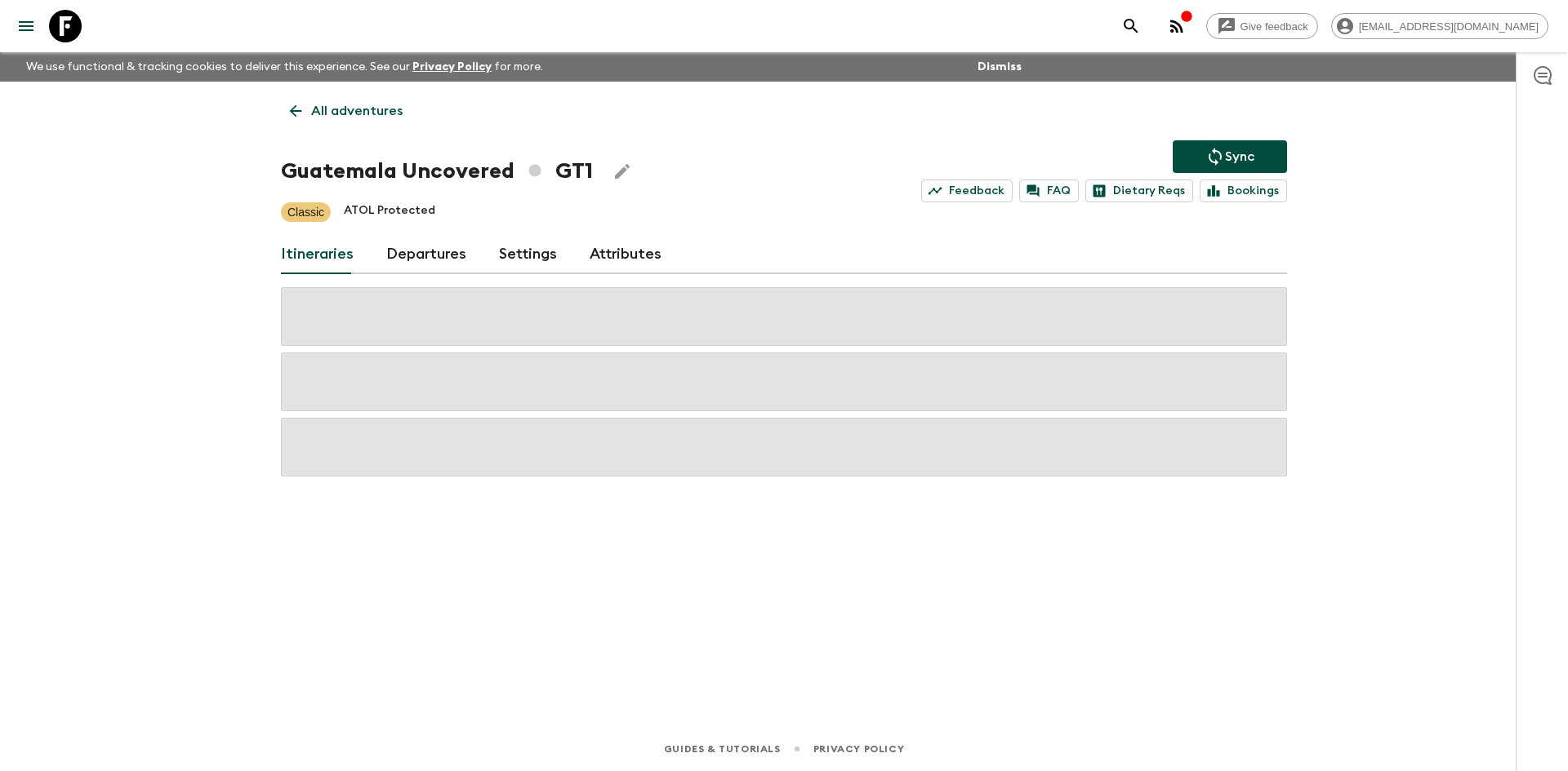
click at [366, 108] on p "All adventures" at bounding box center [356, 111] width 91 height 20
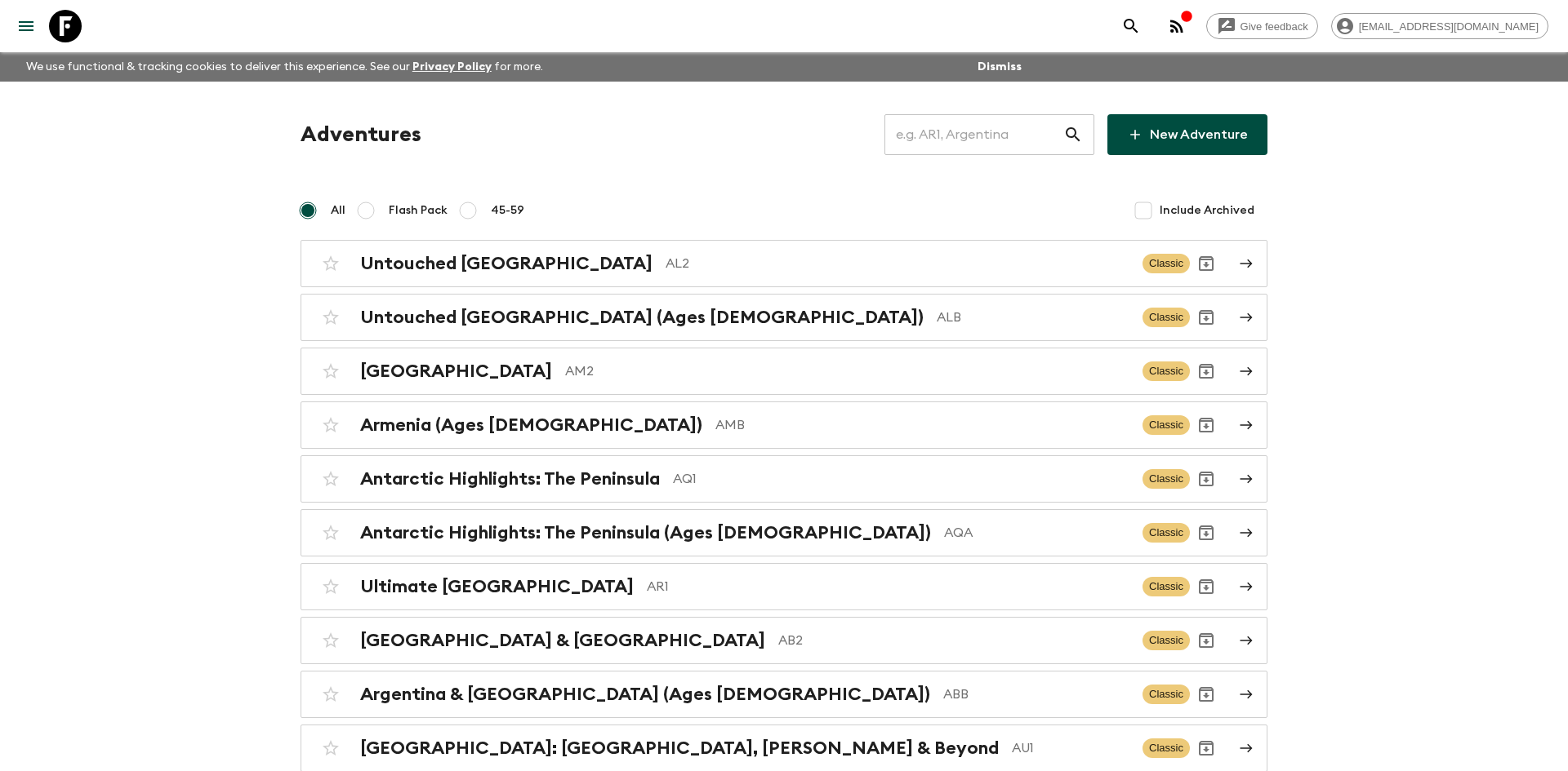
click at [962, 141] on input "text" at bounding box center [974, 135] width 179 height 46
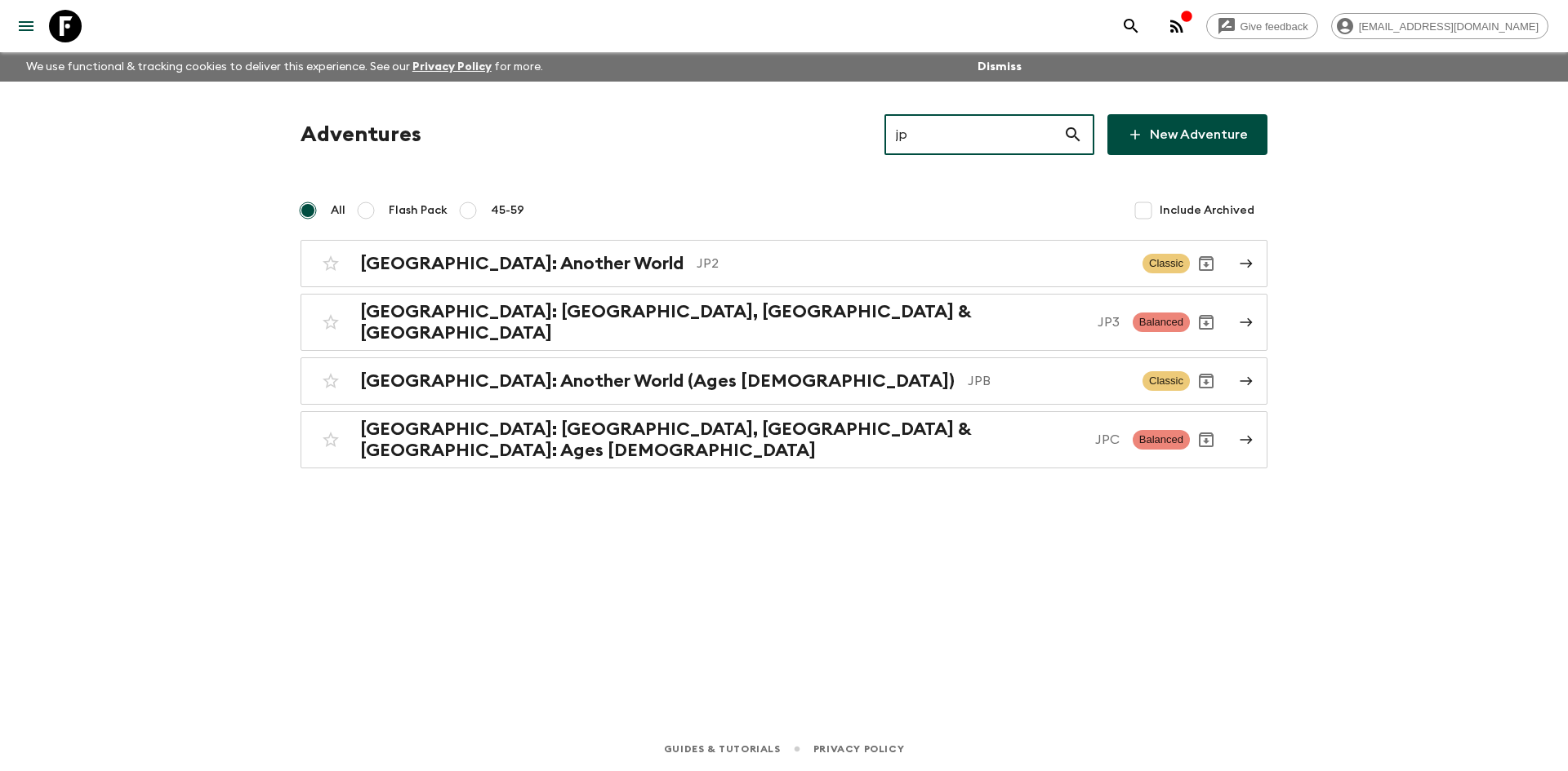
type input "jp2"
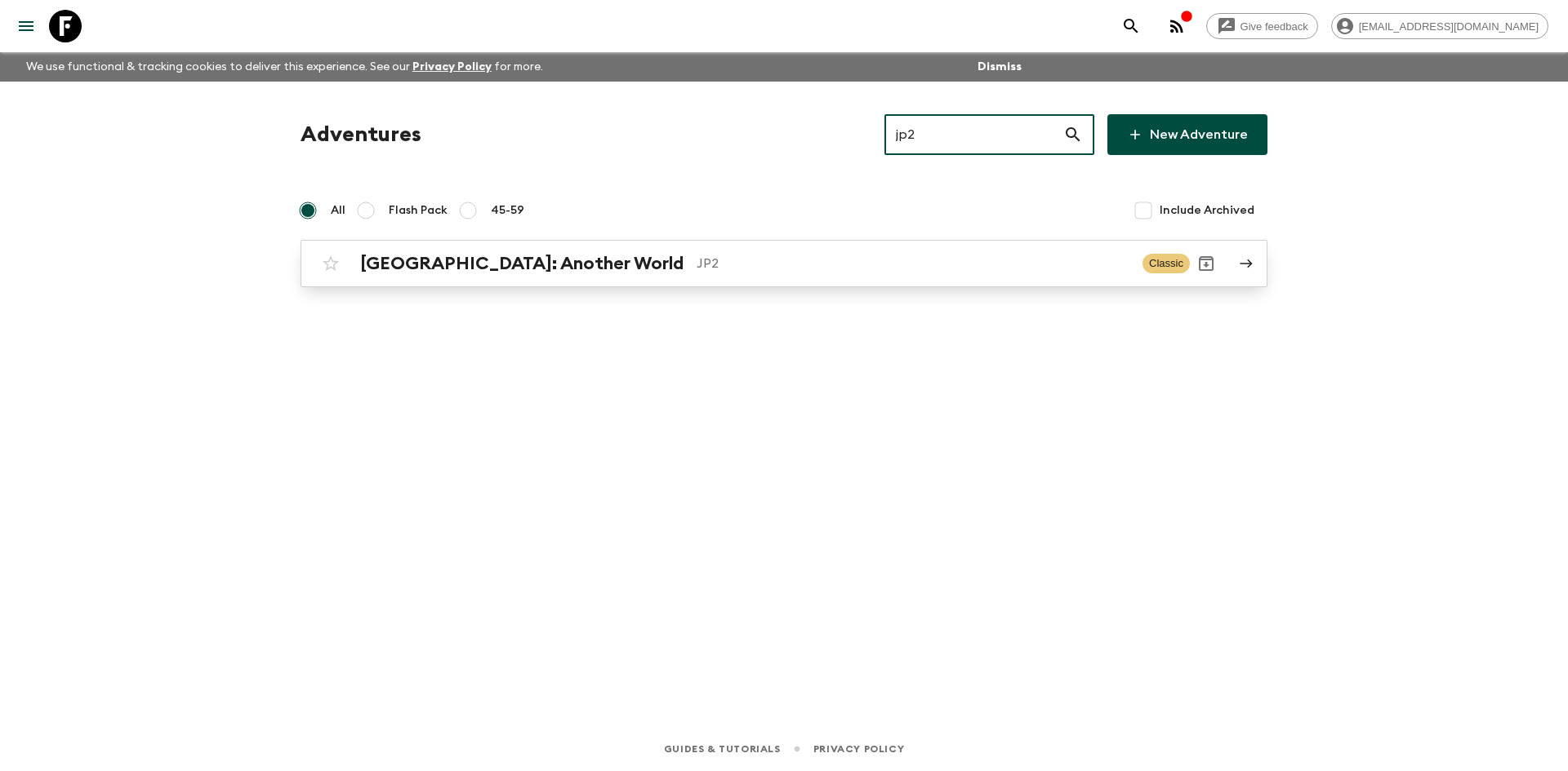
click at [507, 242] on link "[GEOGRAPHIC_DATA]: Another World JP2 Classic" at bounding box center [784, 264] width 967 height 48
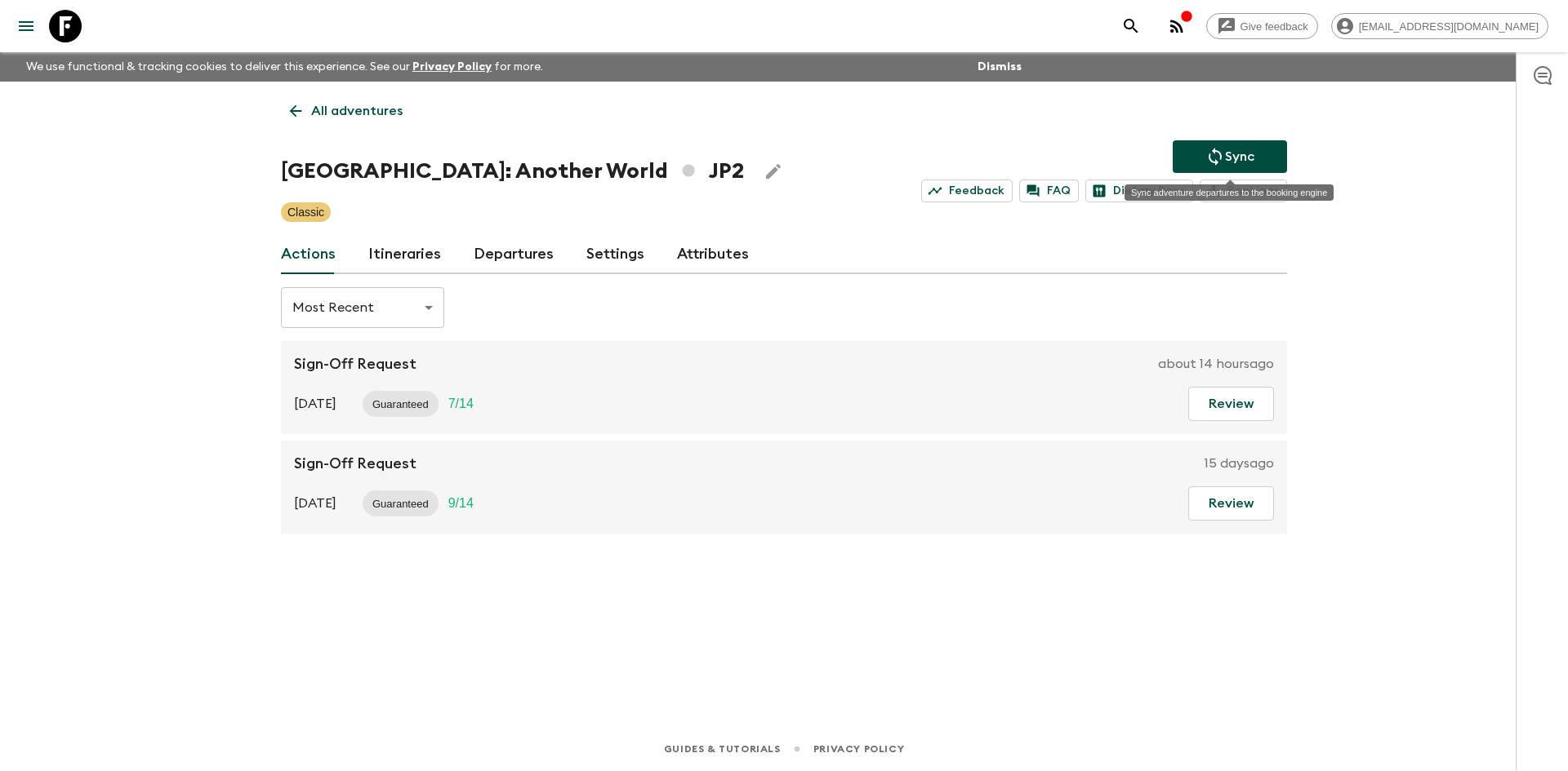
click at [1227, 164] on p "Sync" at bounding box center [1240, 157] width 30 height 20
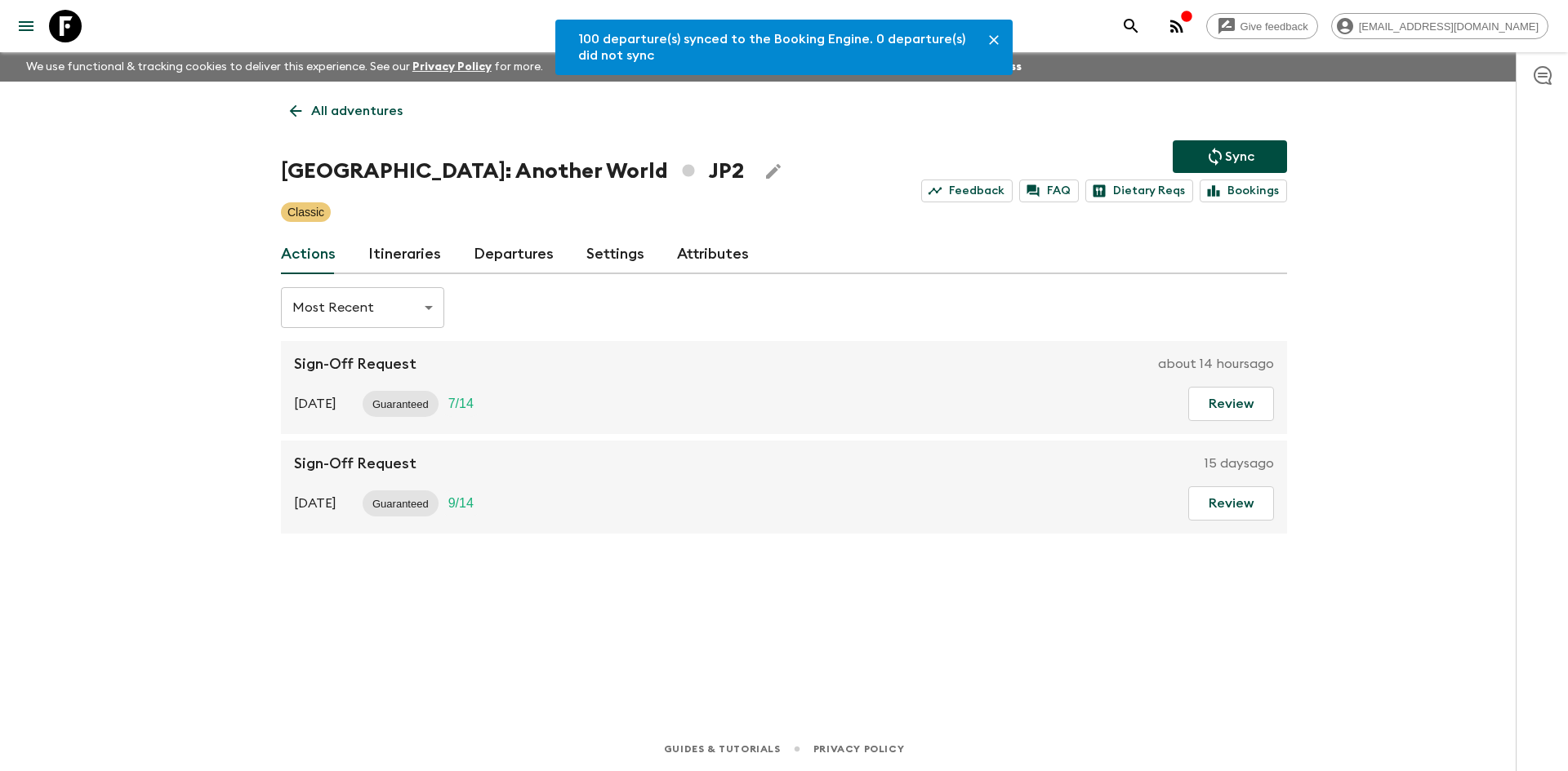
click at [529, 258] on link "Departures" at bounding box center [513, 254] width 80 height 39
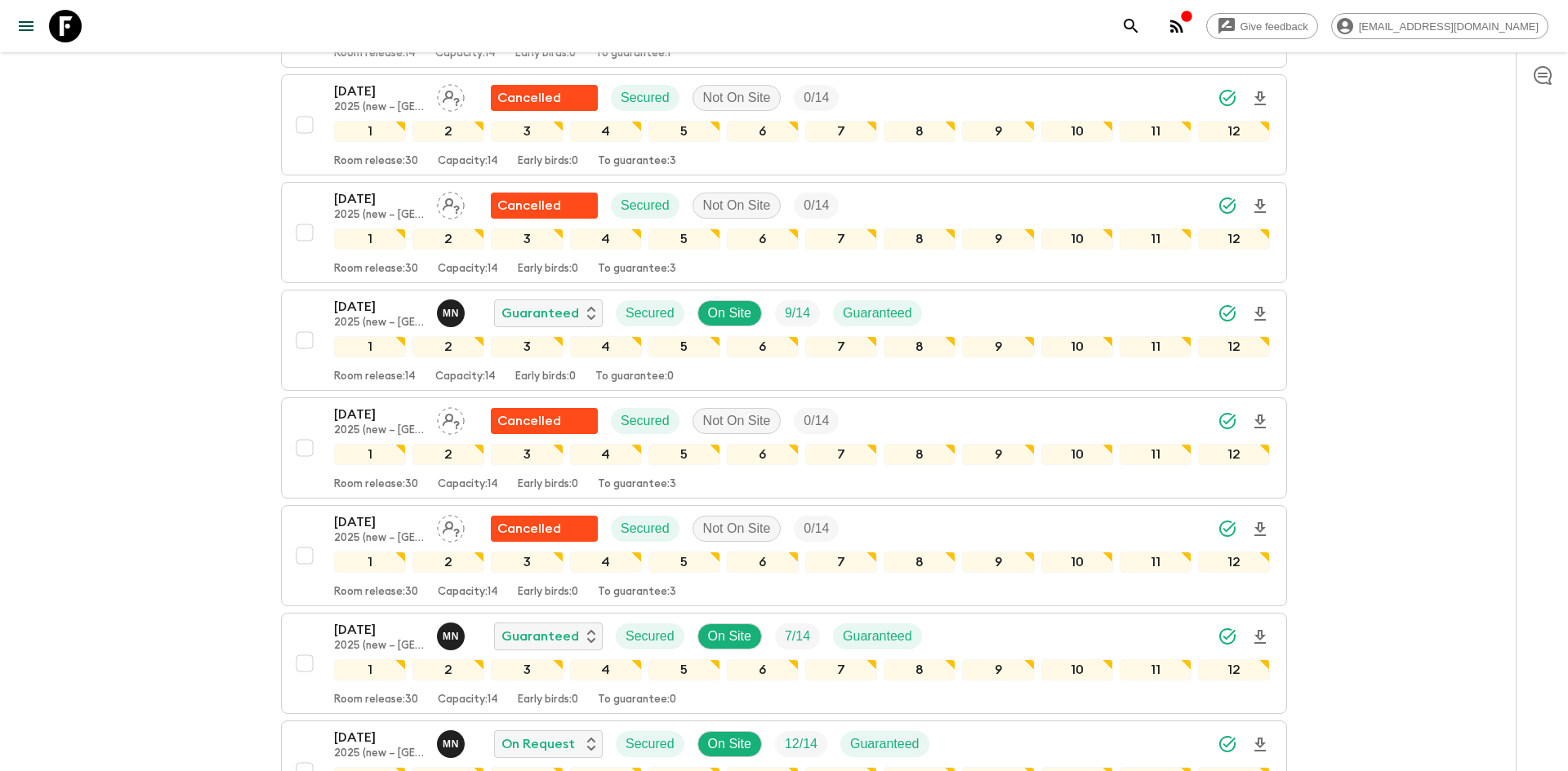
scroll to position [2807, 0]
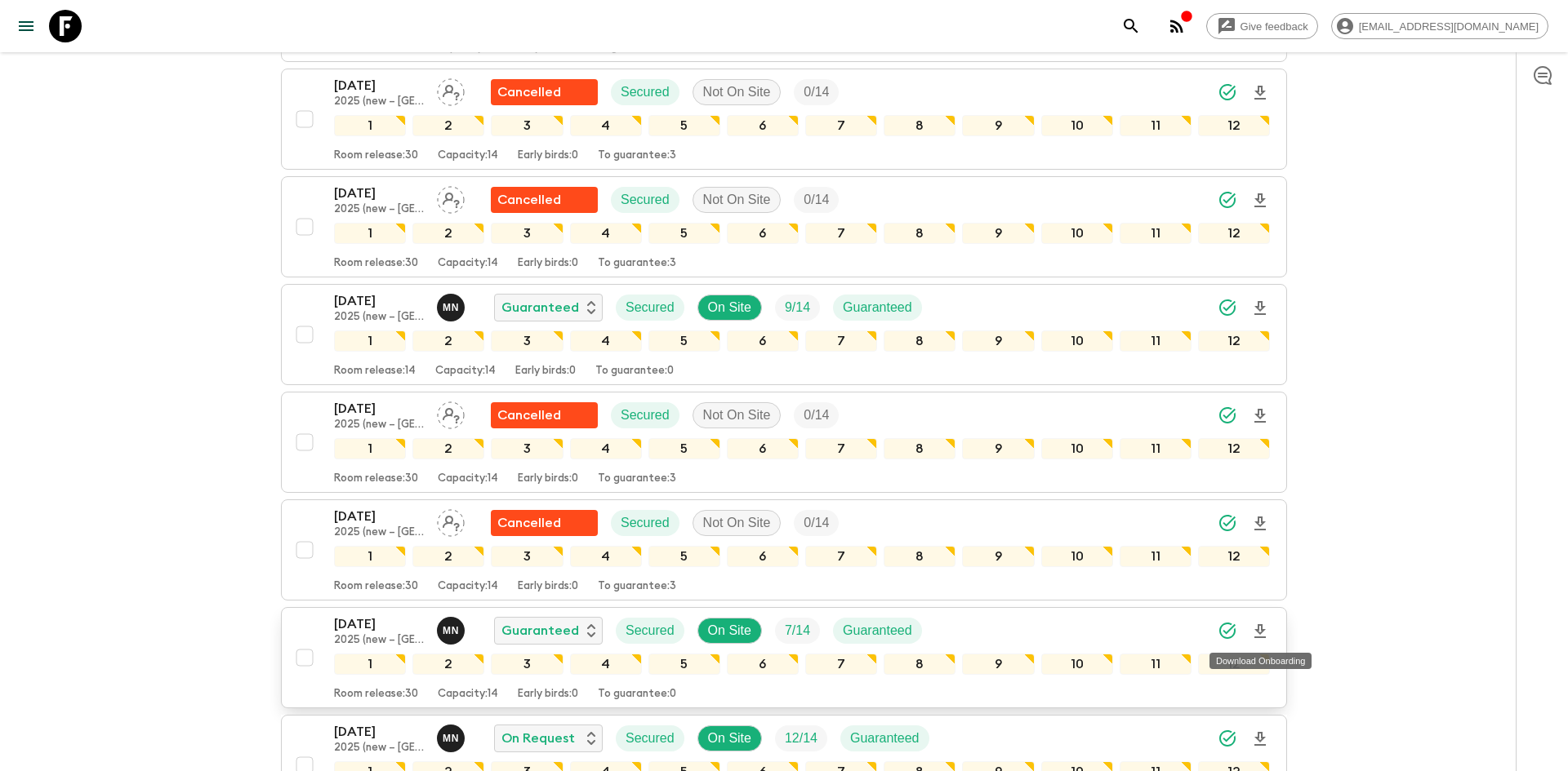
click at [1252, 631] on icon "Download Onboarding" at bounding box center [1260, 632] width 20 height 20
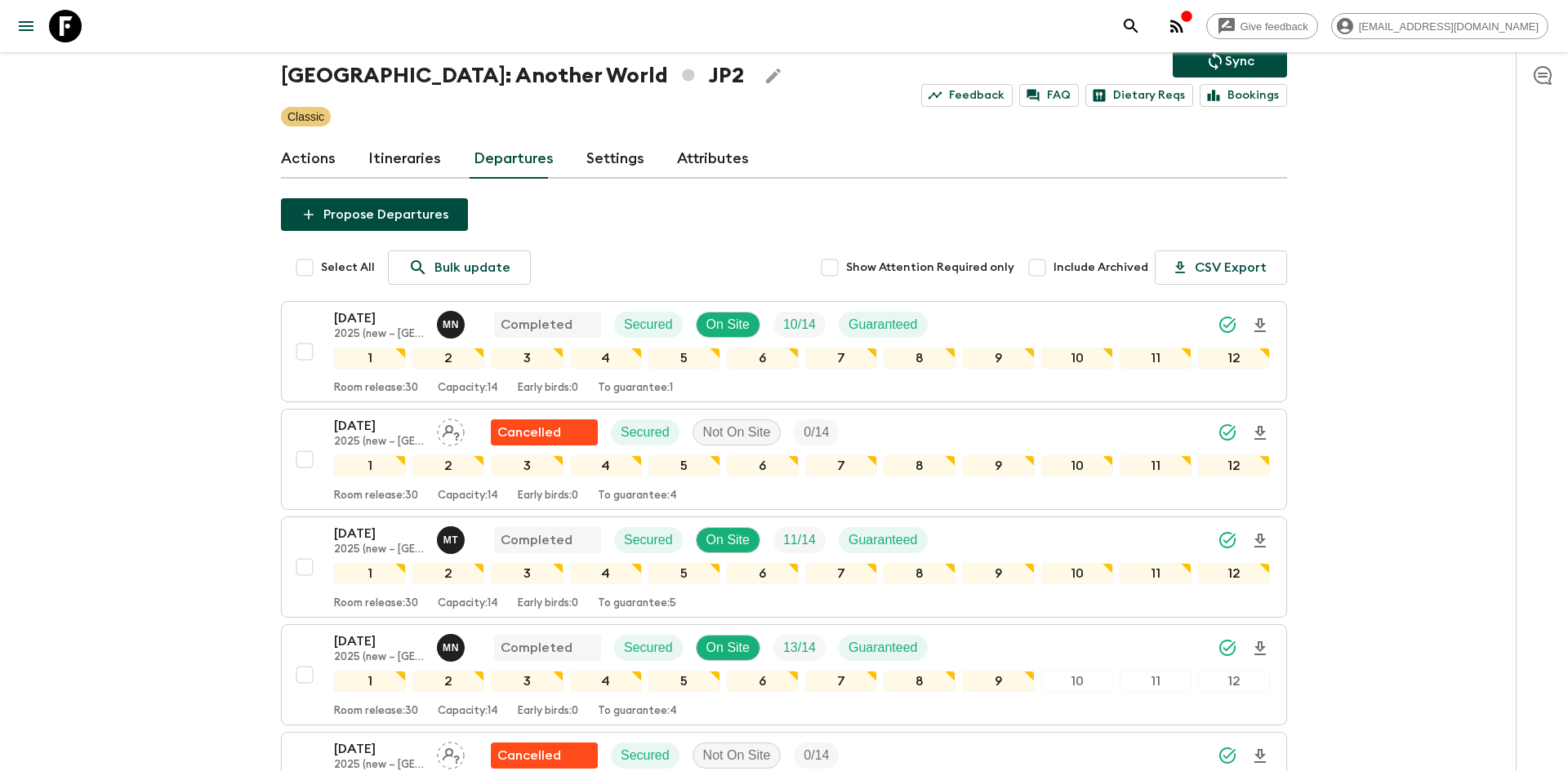
scroll to position [0, 0]
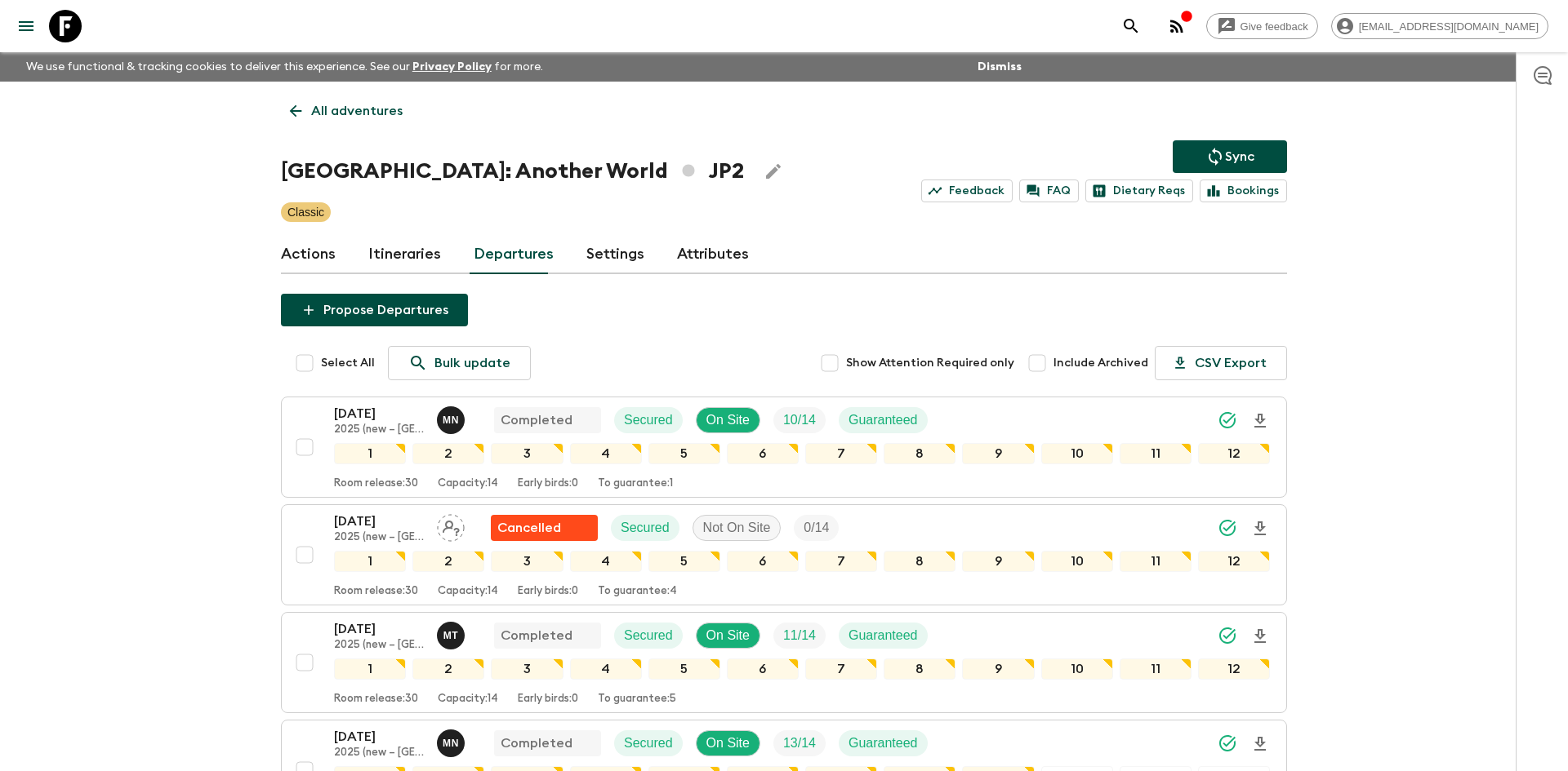
click at [350, 118] on p "All adventures" at bounding box center [356, 111] width 91 height 20
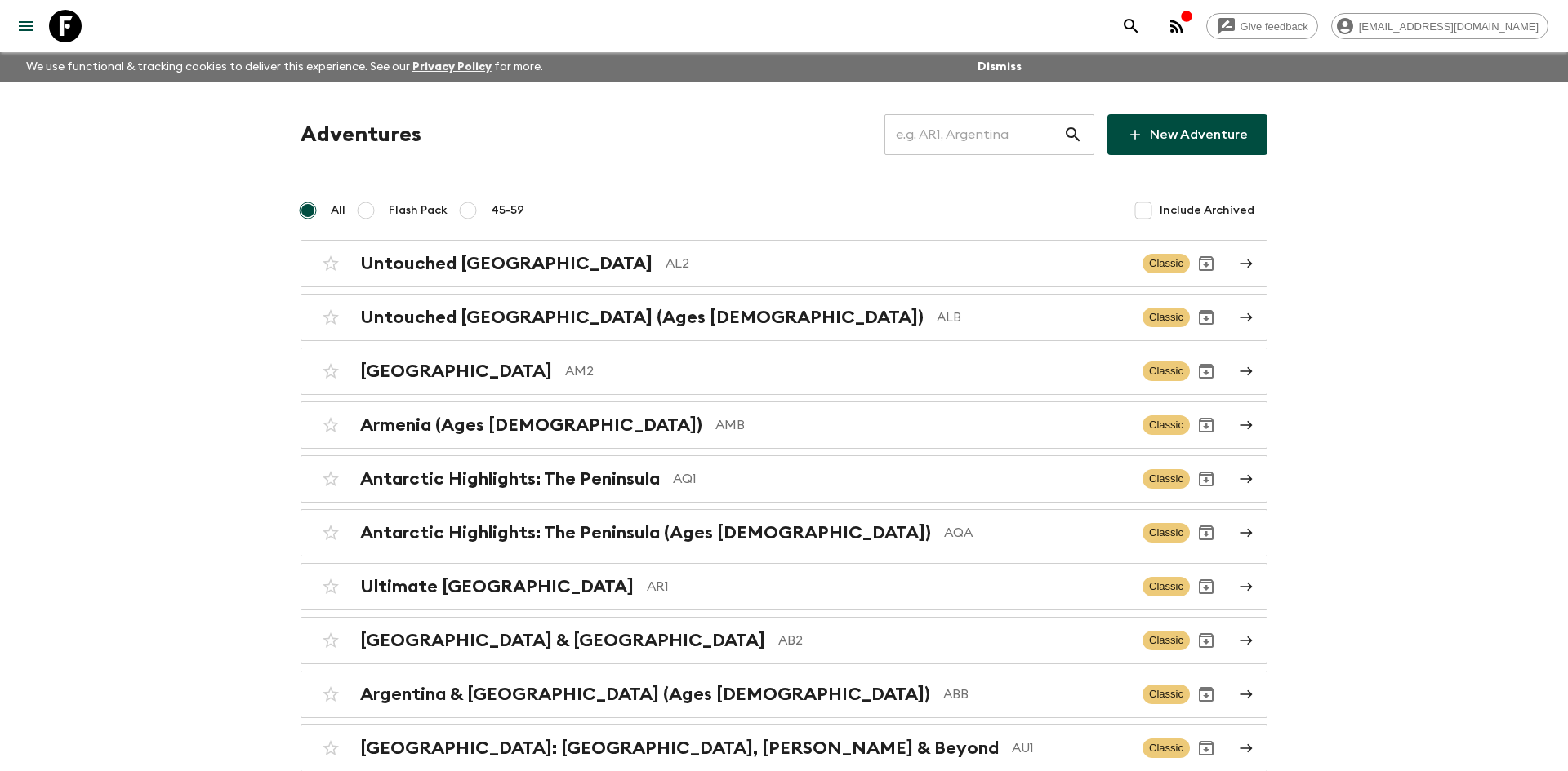
click at [942, 137] on input "text" at bounding box center [974, 135] width 179 height 46
type input "it6"
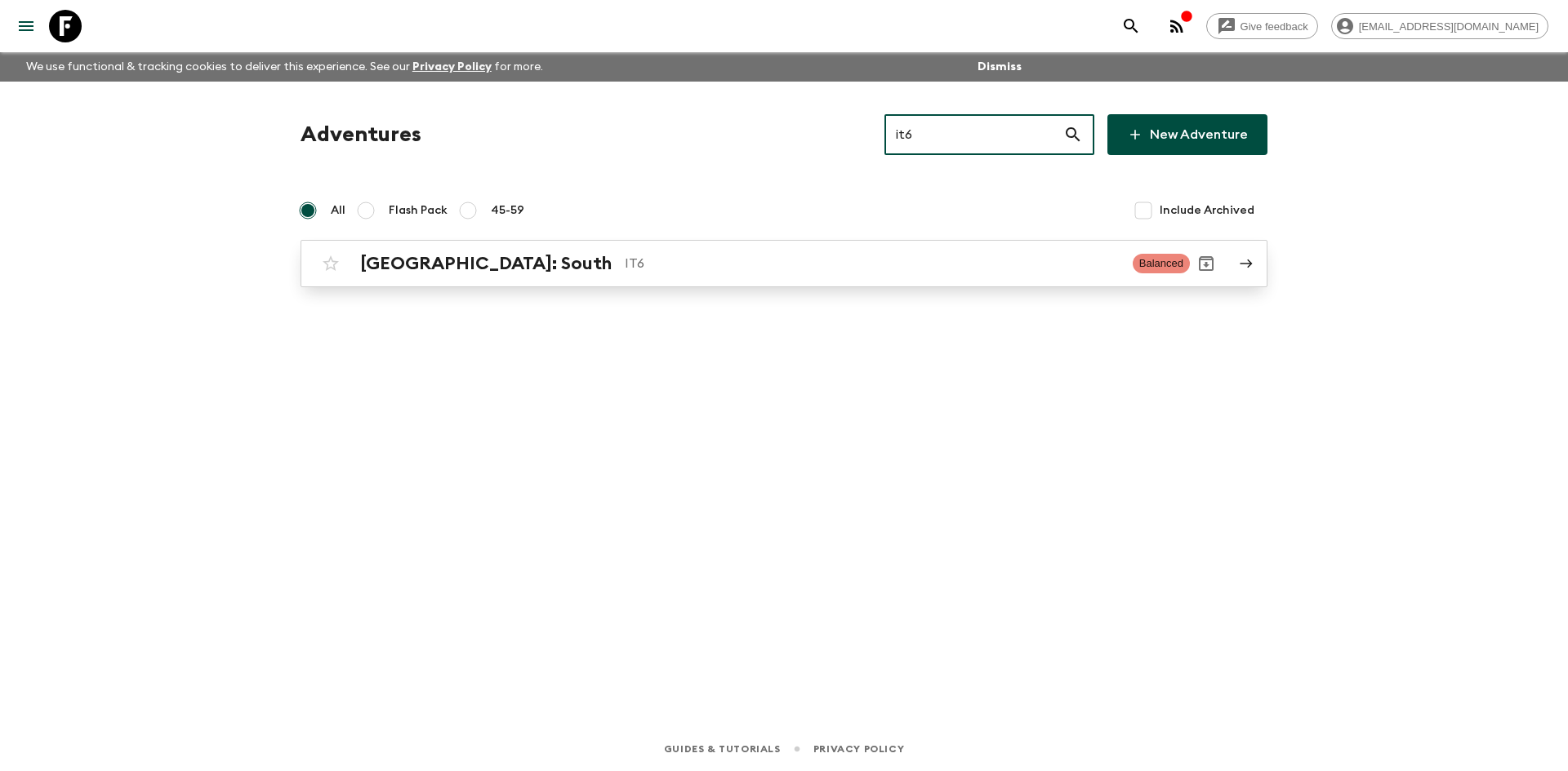
click at [624, 258] on p "IT6" at bounding box center [871, 264] width 495 height 20
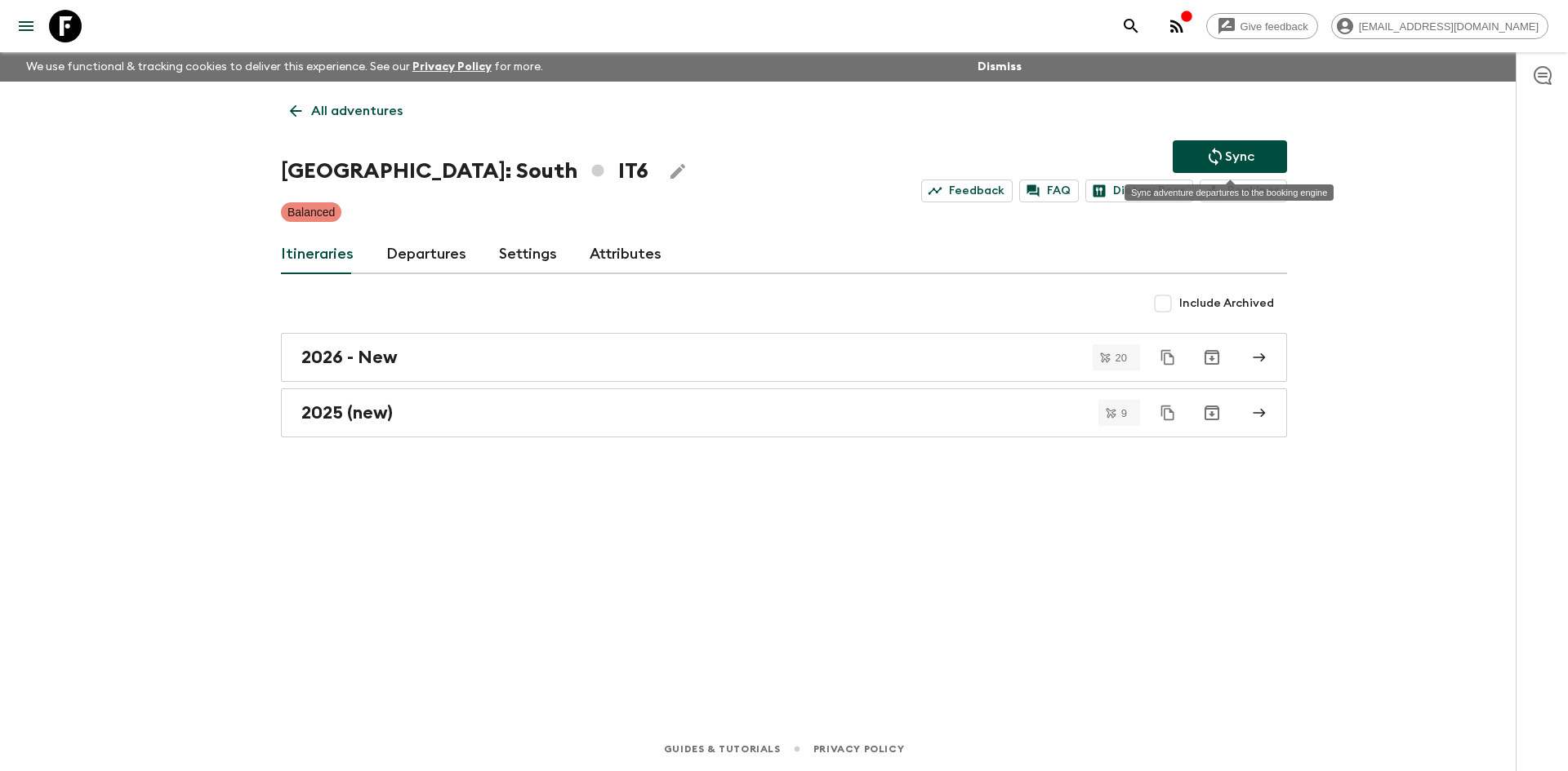
click at [1203, 153] on button "Sync" at bounding box center [1229, 157] width 114 height 33
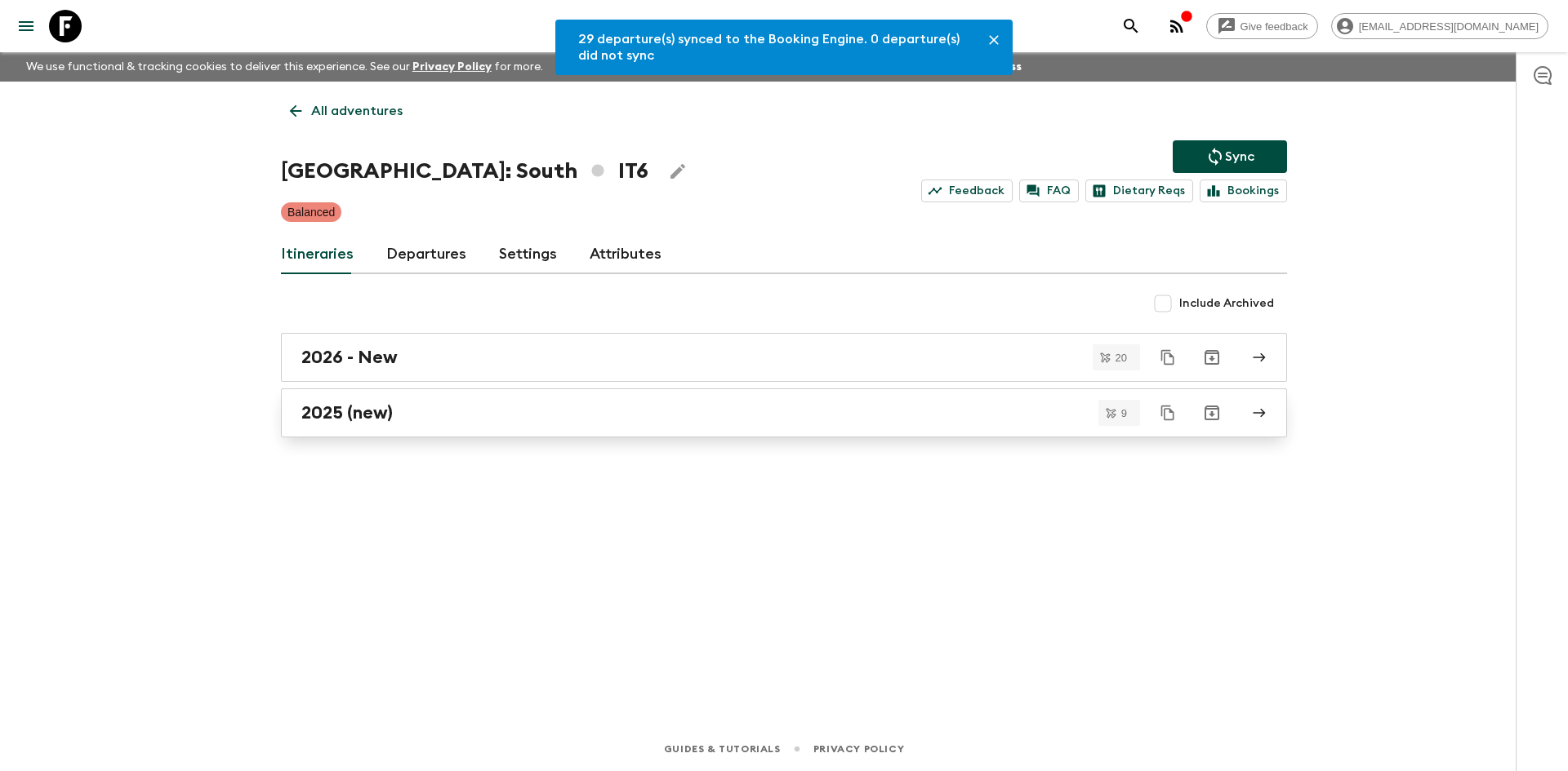
click at [364, 416] on h2 "2025 (new)" at bounding box center [347, 413] width 91 height 21
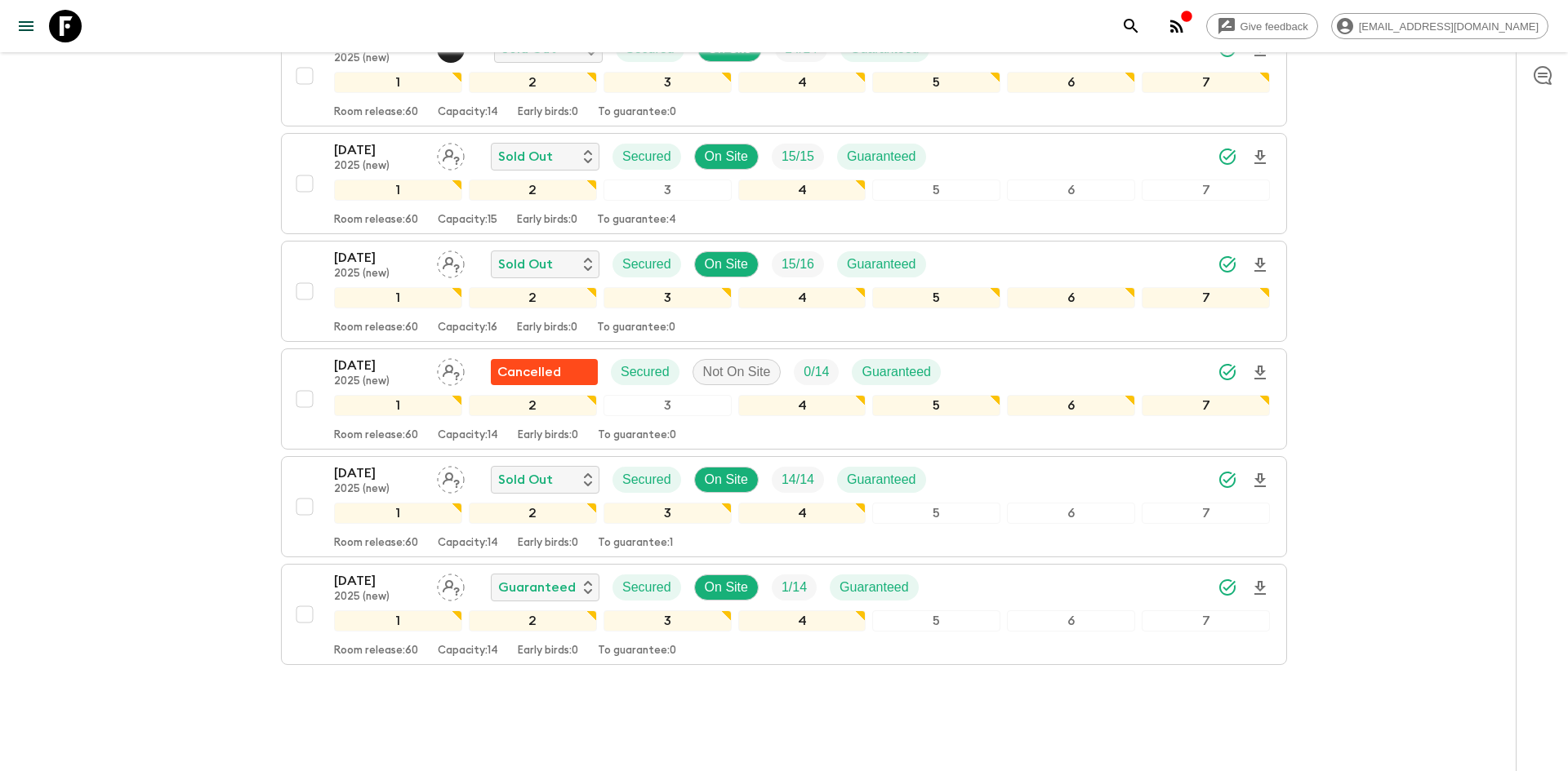
scroll to position [689, 0]
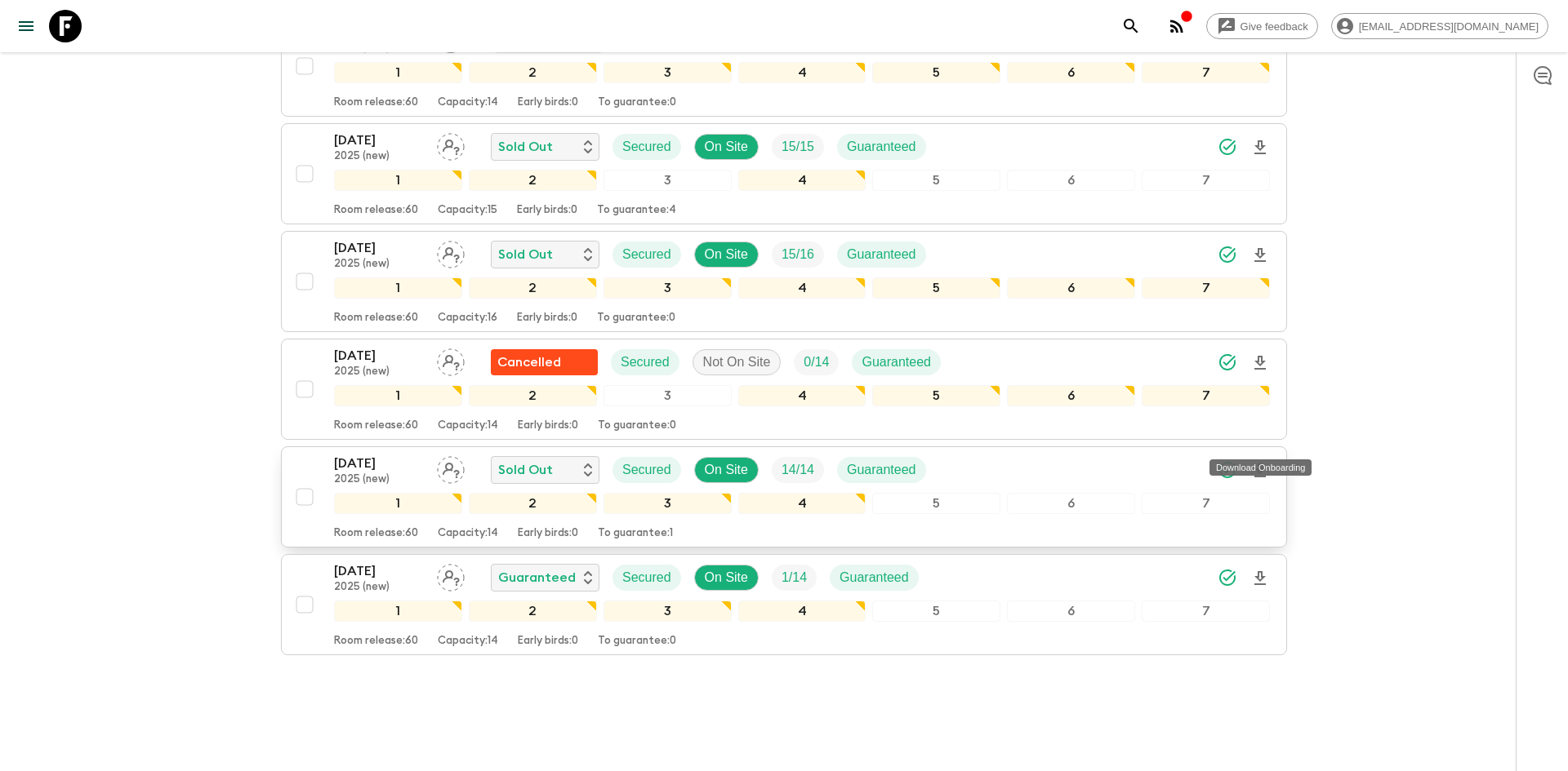
click at [1260, 463] on icon "Download Onboarding" at bounding box center [1260, 470] width 12 height 14
click at [1050, 453] on div "[DATE] 2025 (new) Sold Out Secured On Site 14 / 14 Guaranteed" at bounding box center [802, 469] width 936 height 33
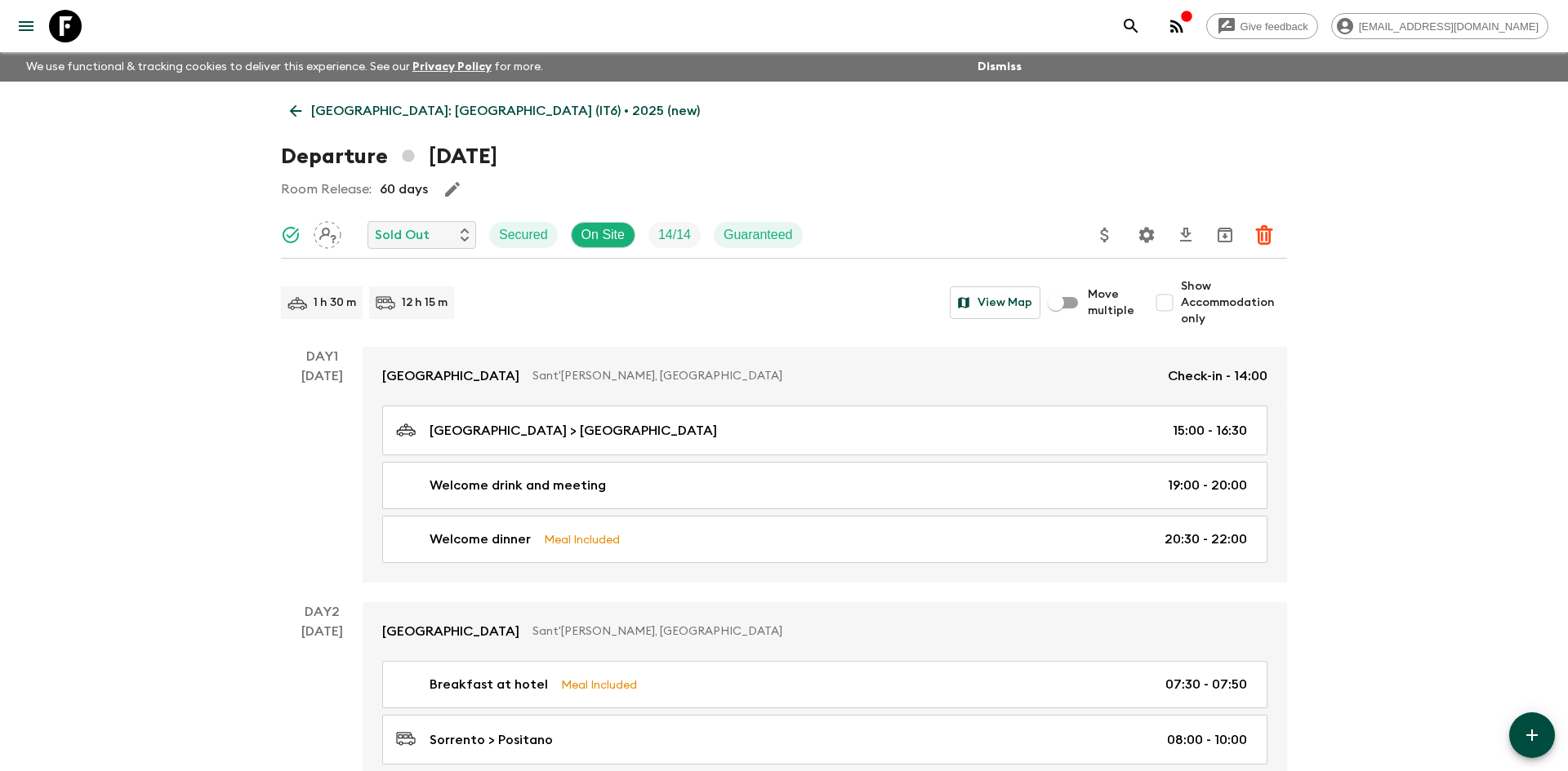
click at [397, 103] on p "[GEOGRAPHIC_DATA]: [GEOGRAPHIC_DATA] (IT6) • 2025 (new)" at bounding box center [505, 111] width 389 height 20
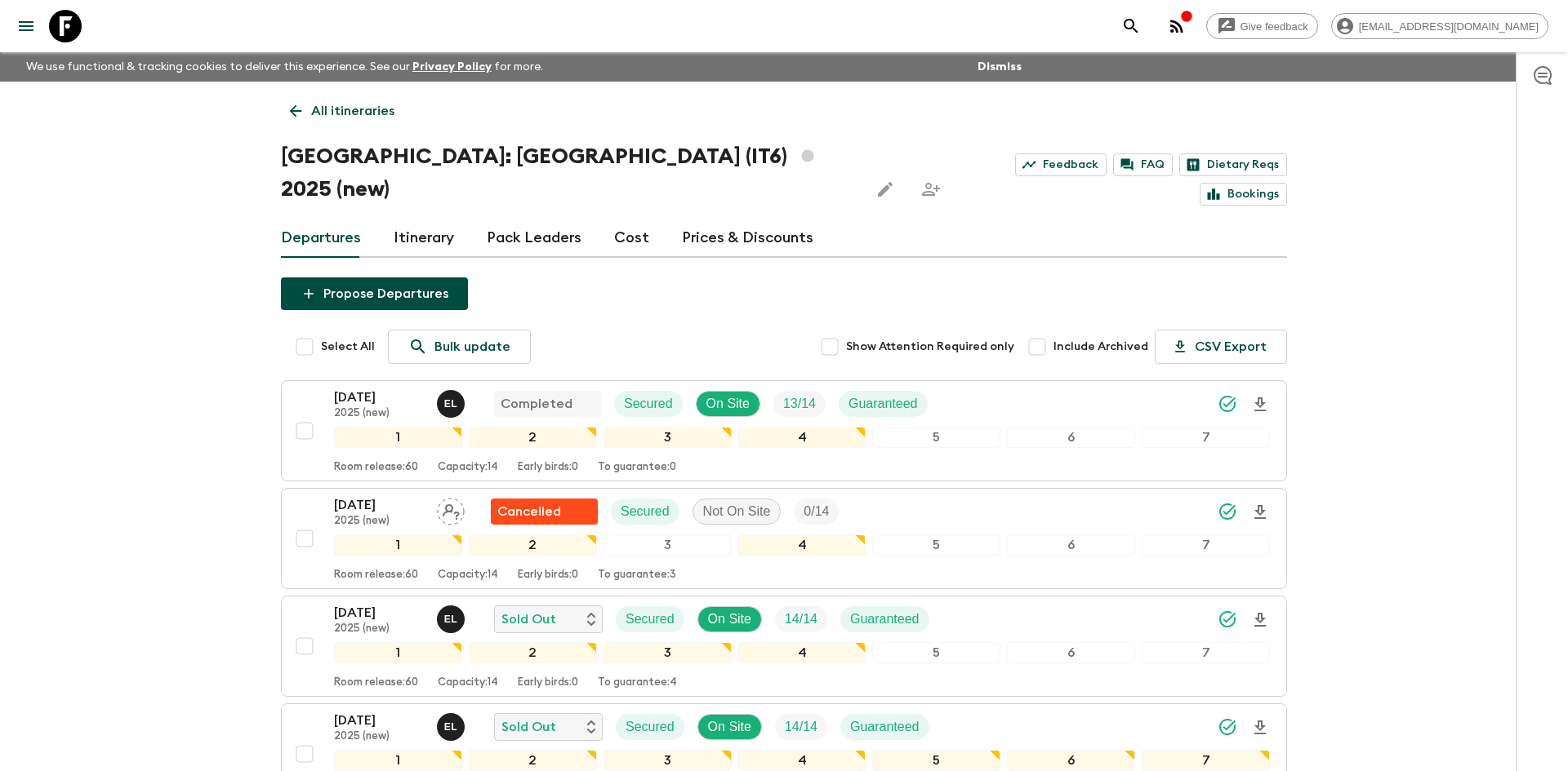
click at [387, 108] on p "All itineraries" at bounding box center [352, 111] width 83 height 20
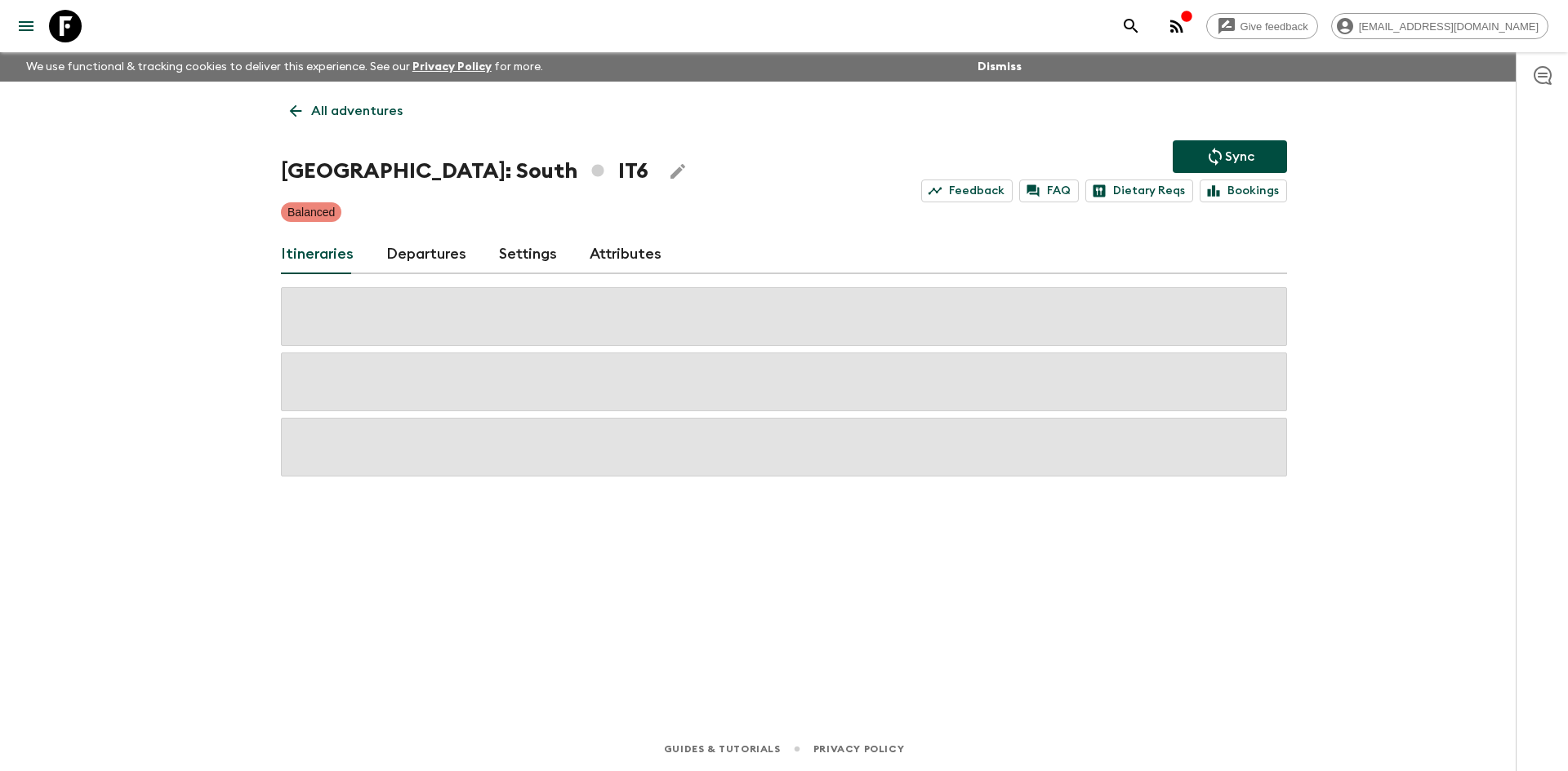
click at [387, 108] on p "All adventures" at bounding box center [356, 111] width 91 height 20
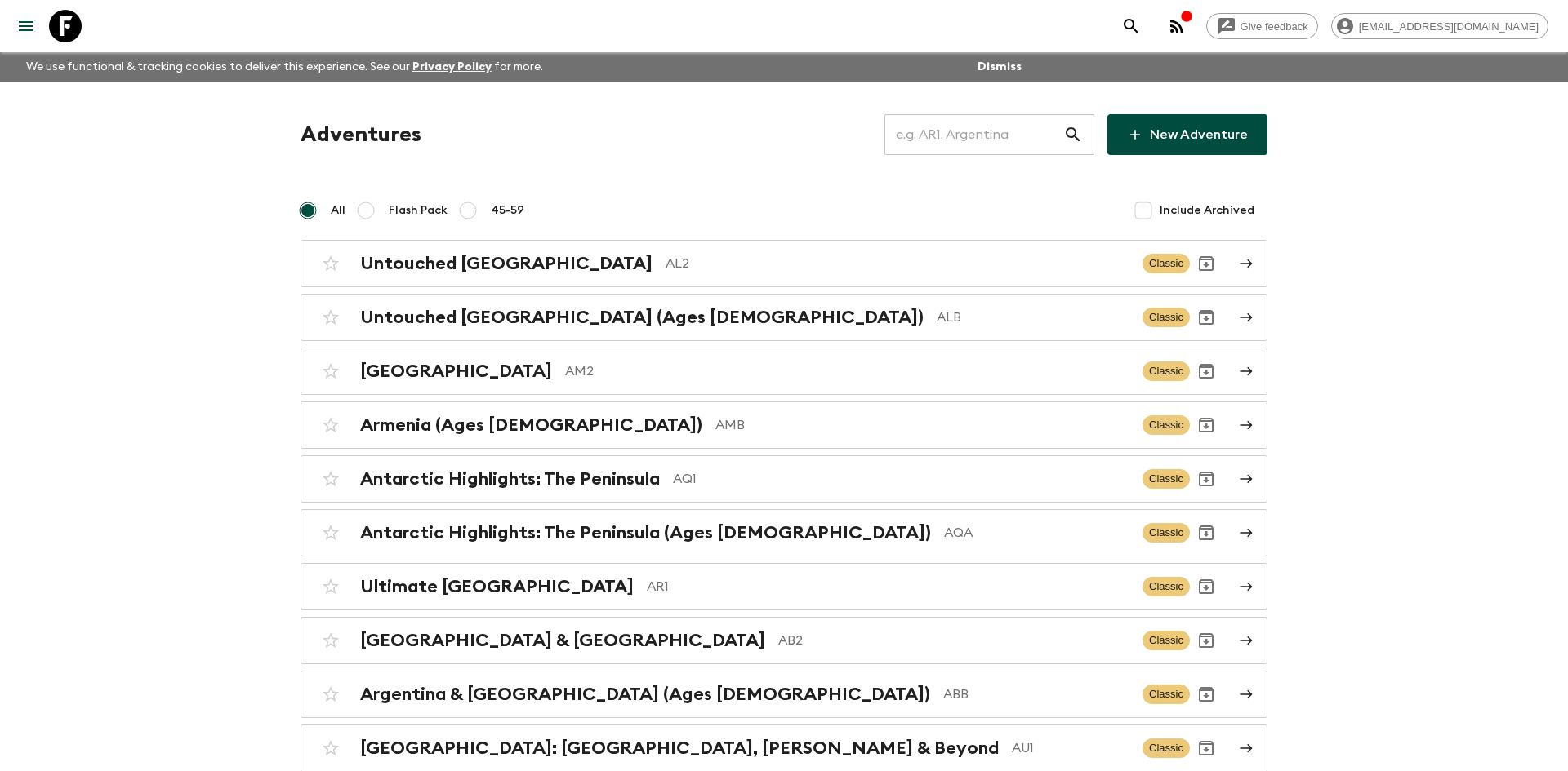
click at [986, 136] on input "text" at bounding box center [974, 135] width 179 height 46
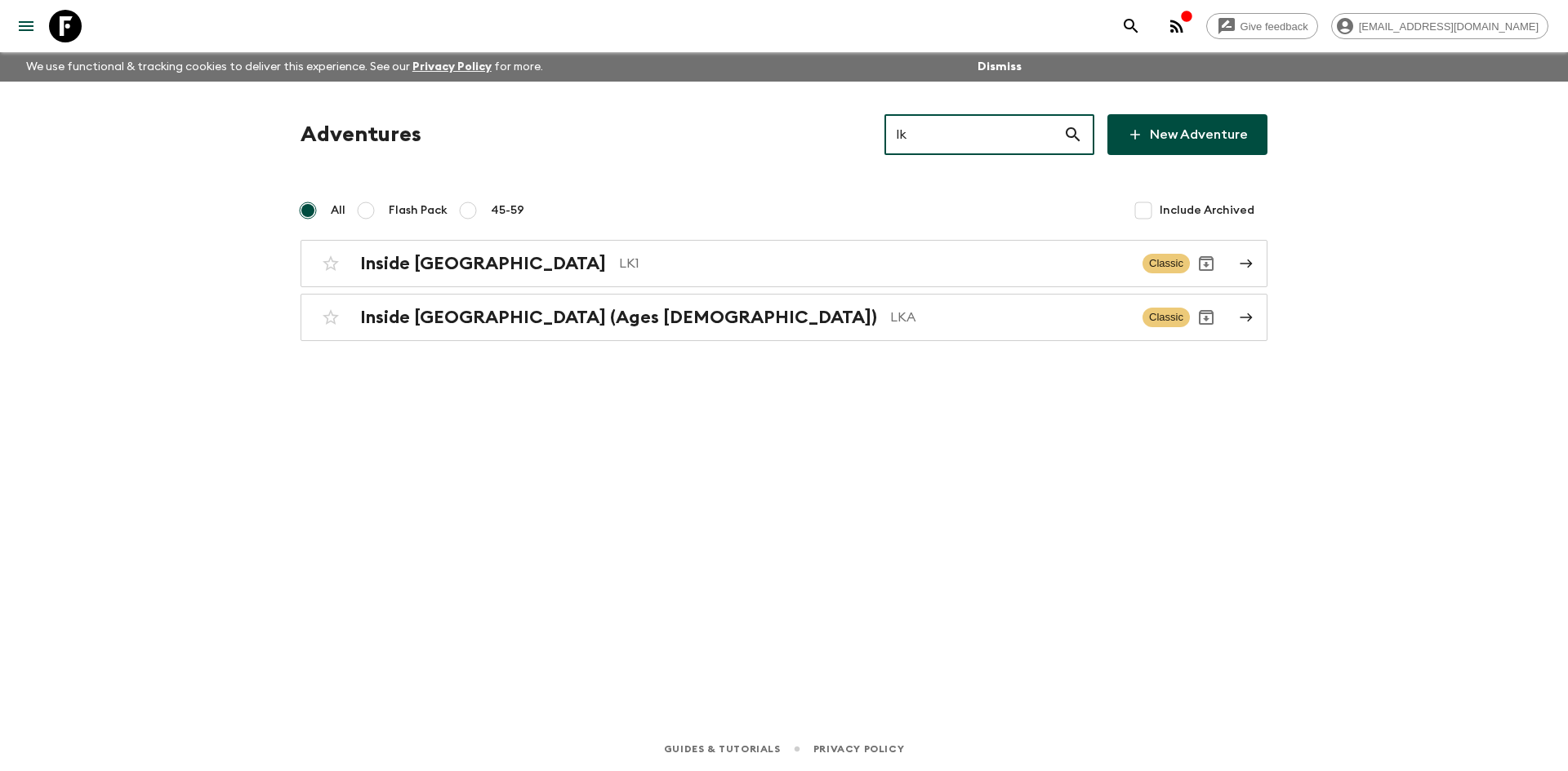
type input "lk1"
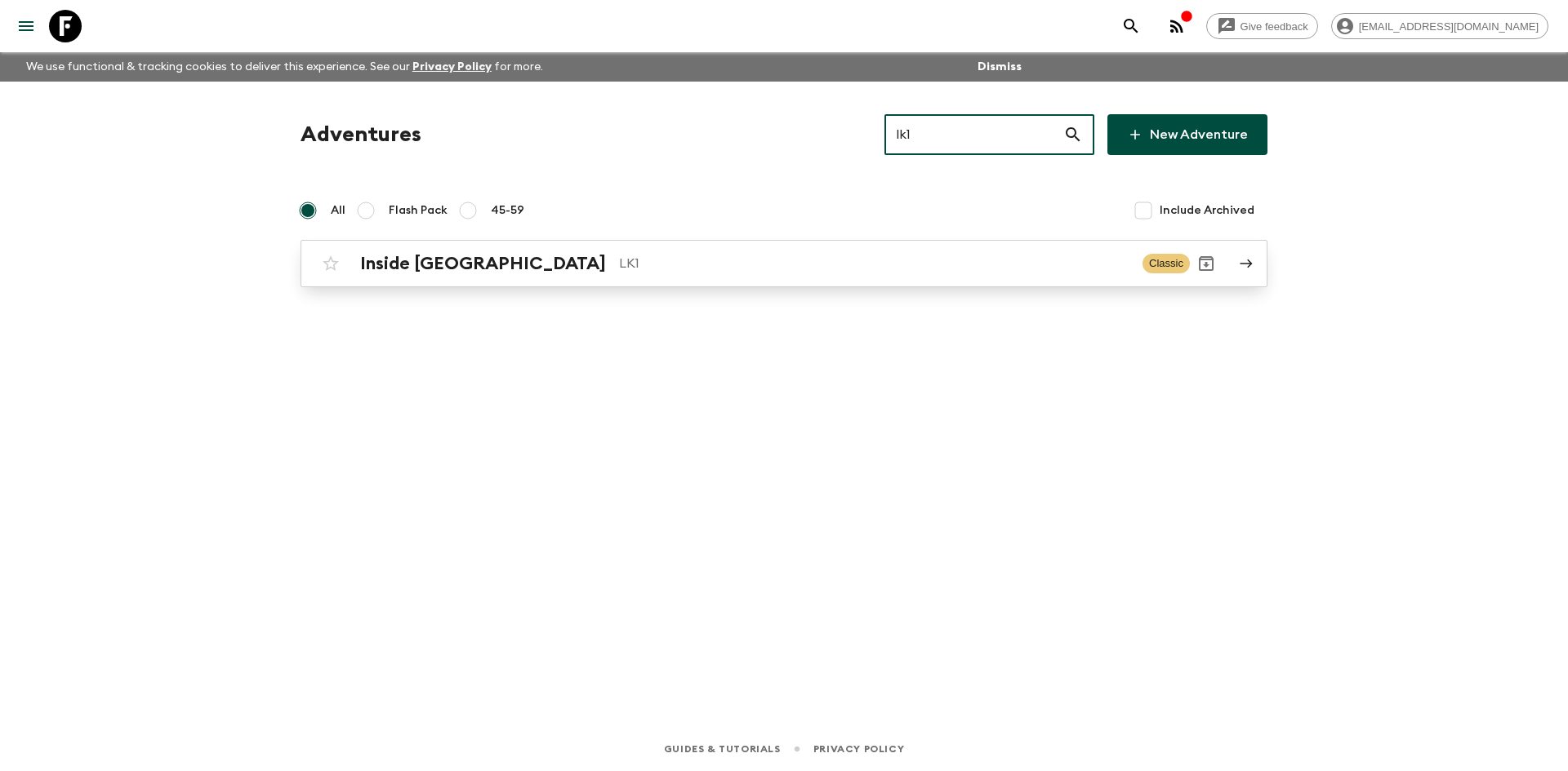
click at [659, 253] on div "Inside [GEOGRAPHIC_DATA] LK1" at bounding box center [744, 263] width 769 height 21
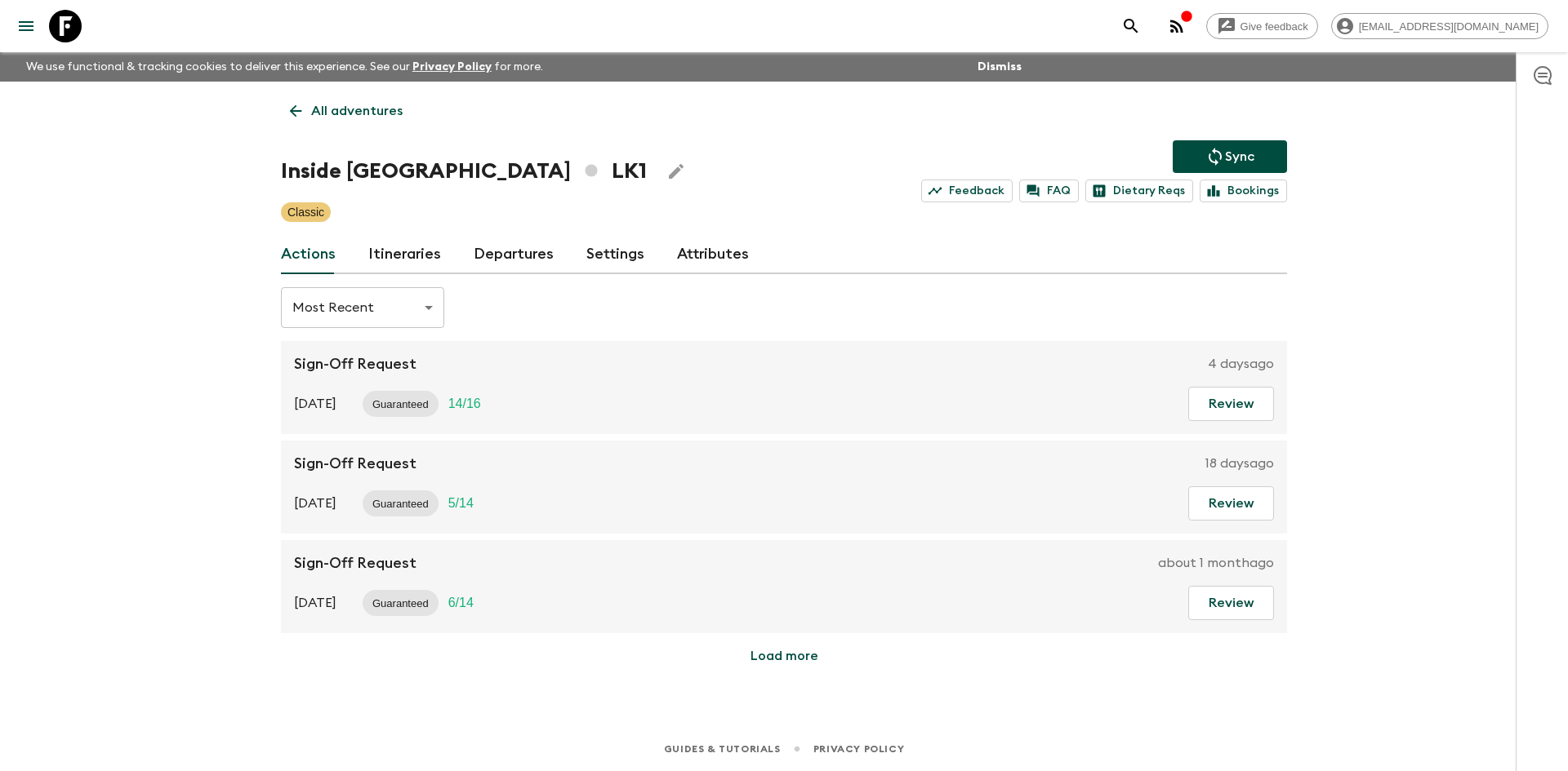
click at [1227, 159] on p "Sync" at bounding box center [1240, 157] width 30 height 20
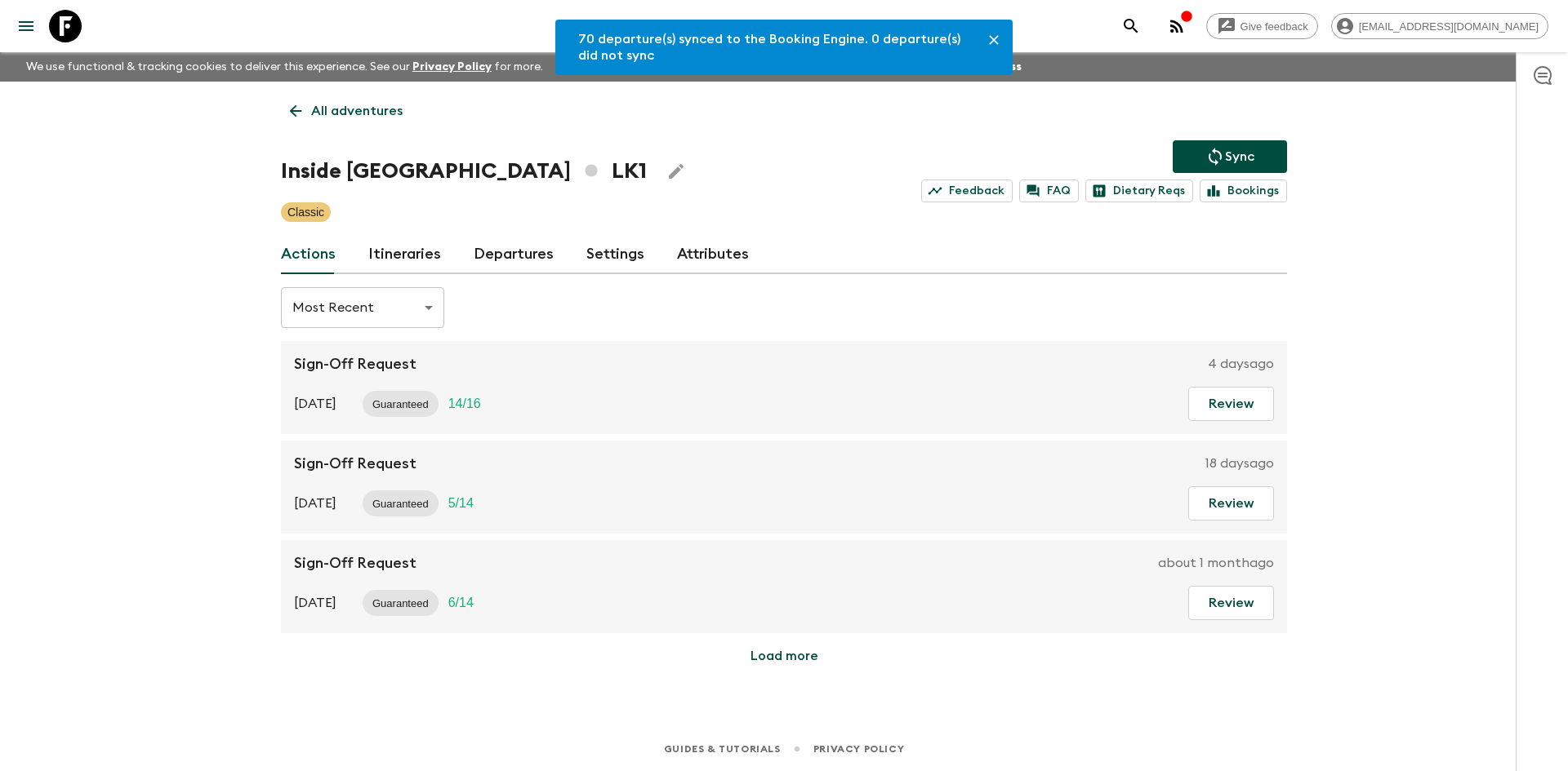
click at [513, 247] on link "Departures" at bounding box center [513, 254] width 80 height 39
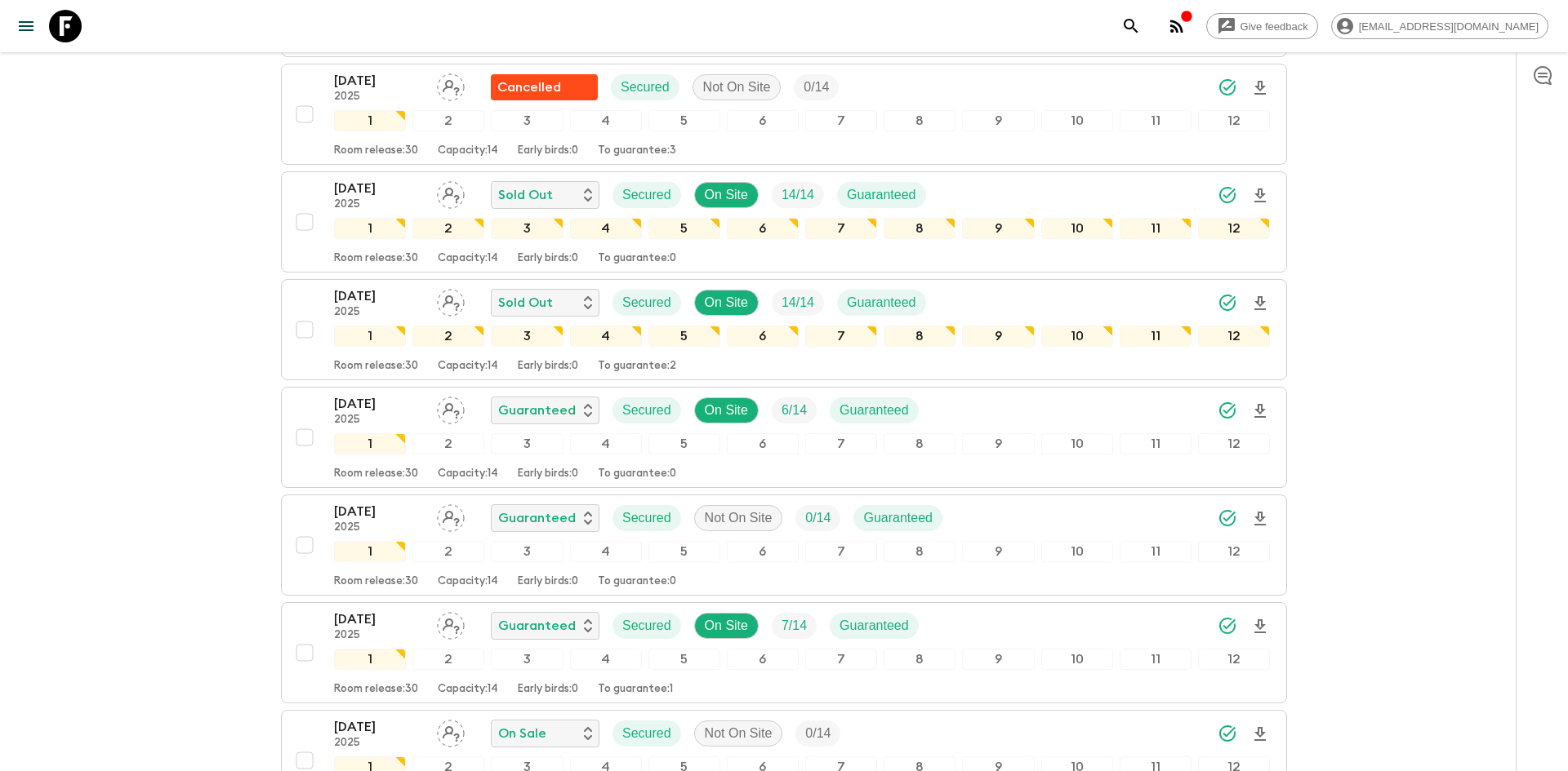
scroll to position [1208, 0]
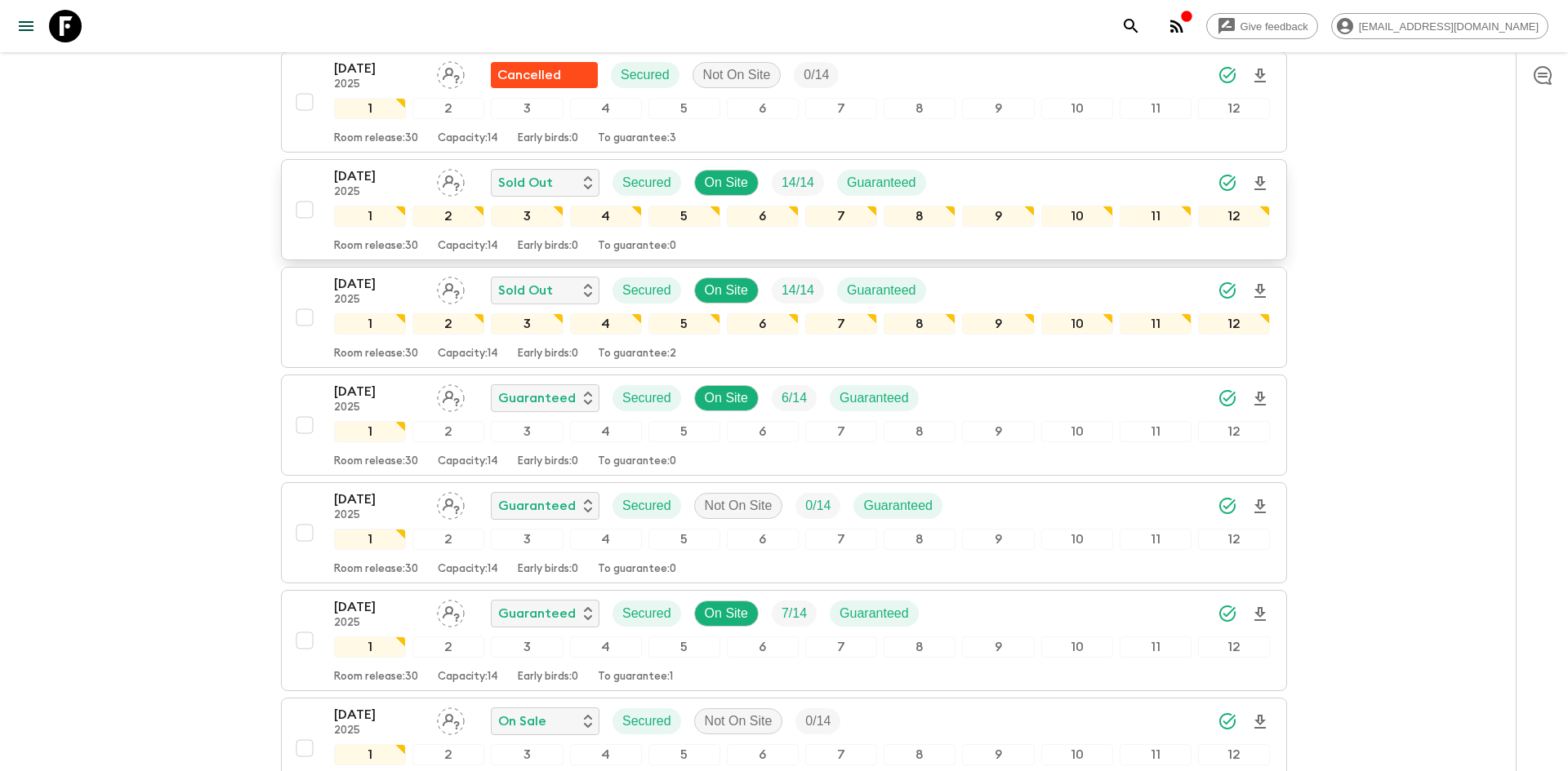
click at [973, 184] on div "[DATE] 2025 Sold Out Secured On Site 14 / 14 Guaranteed" at bounding box center [802, 183] width 936 height 33
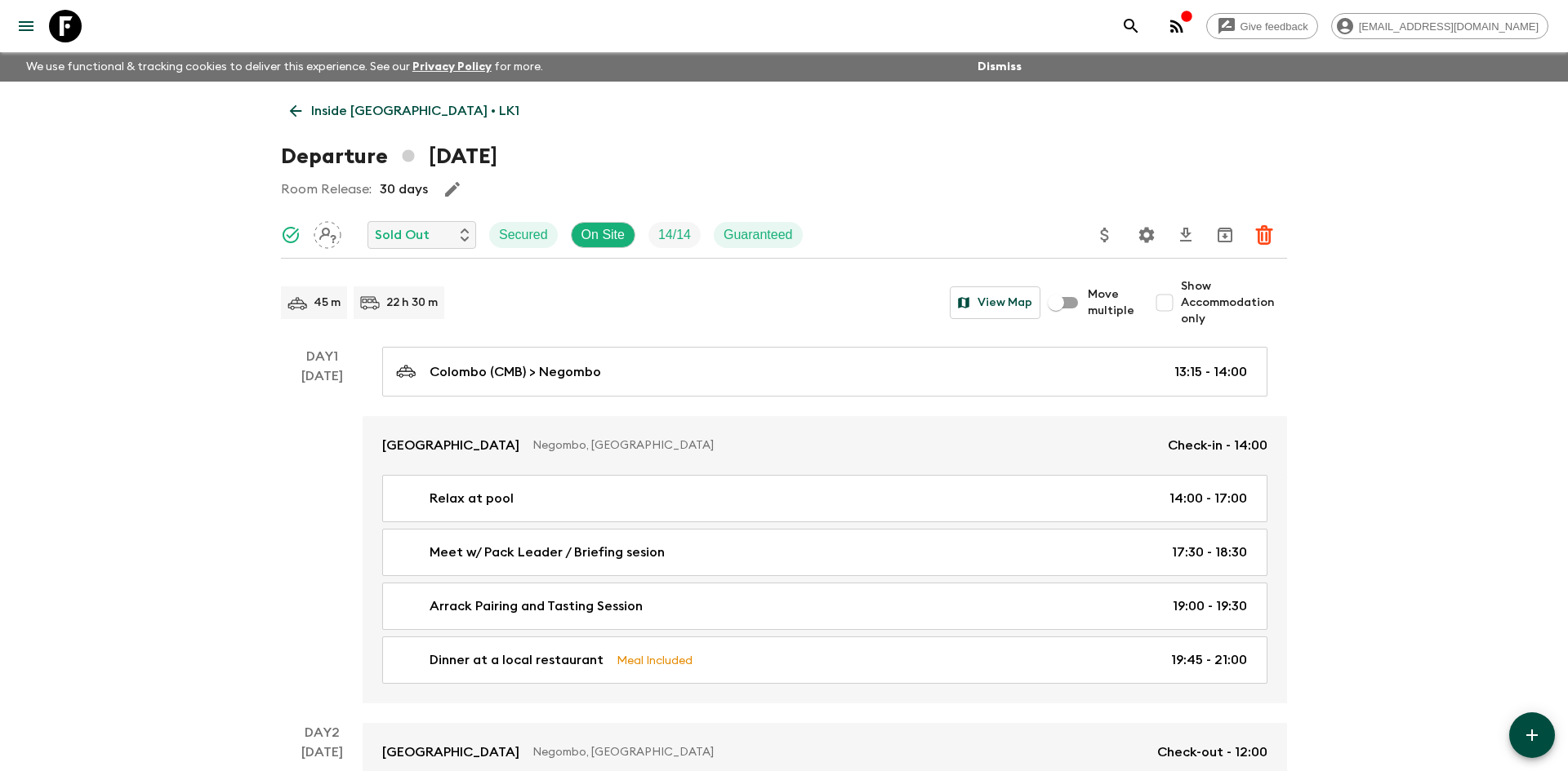
click at [407, 106] on p "Inside [GEOGRAPHIC_DATA] • LK1" at bounding box center [415, 111] width 208 height 20
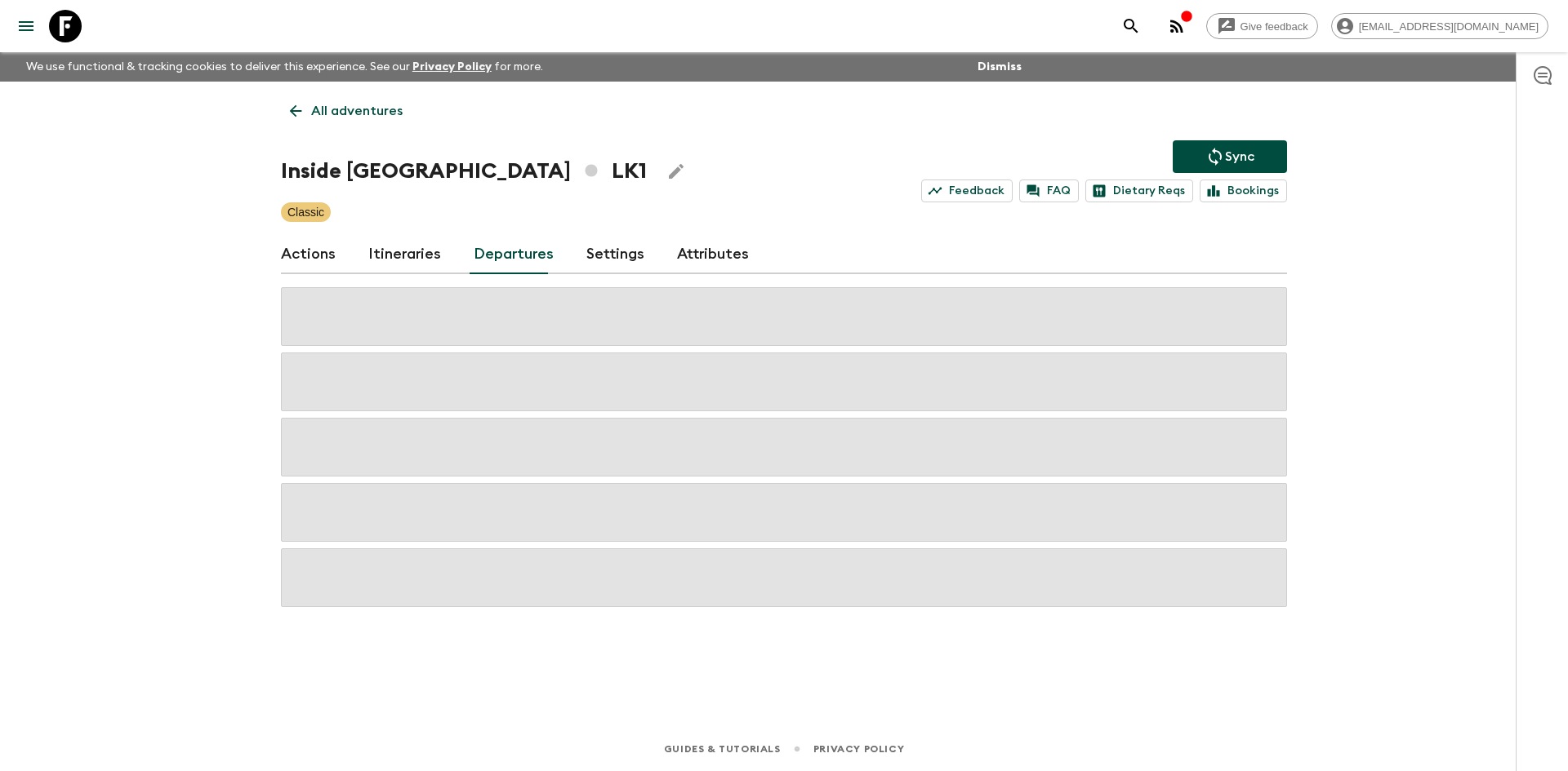
click at [407, 106] on link "All adventures" at bounding box center [346, 110] width 131 height 33
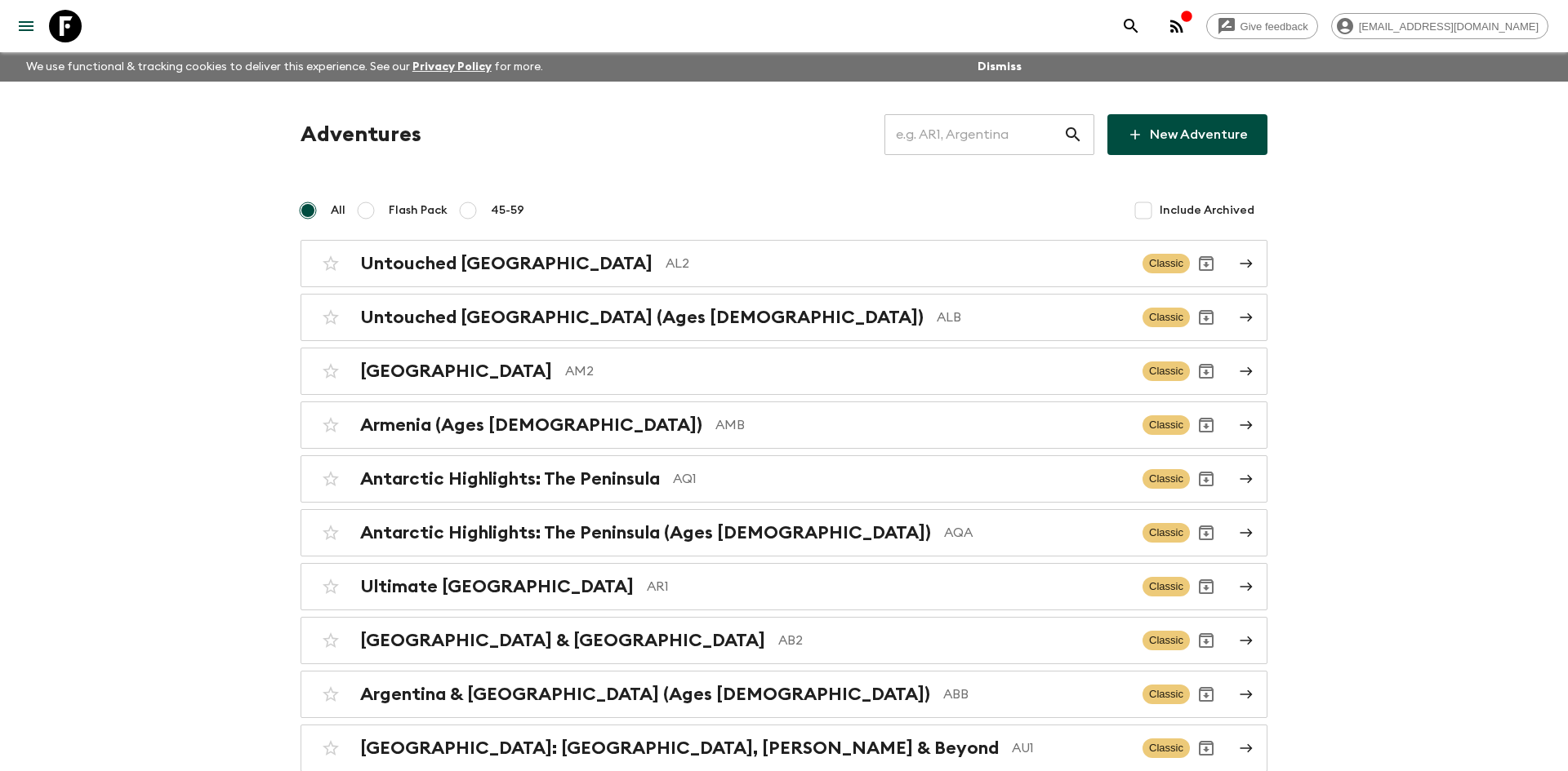
click at [929, 136] on input "text" at bounding box center [974, 135] width 179 height 46
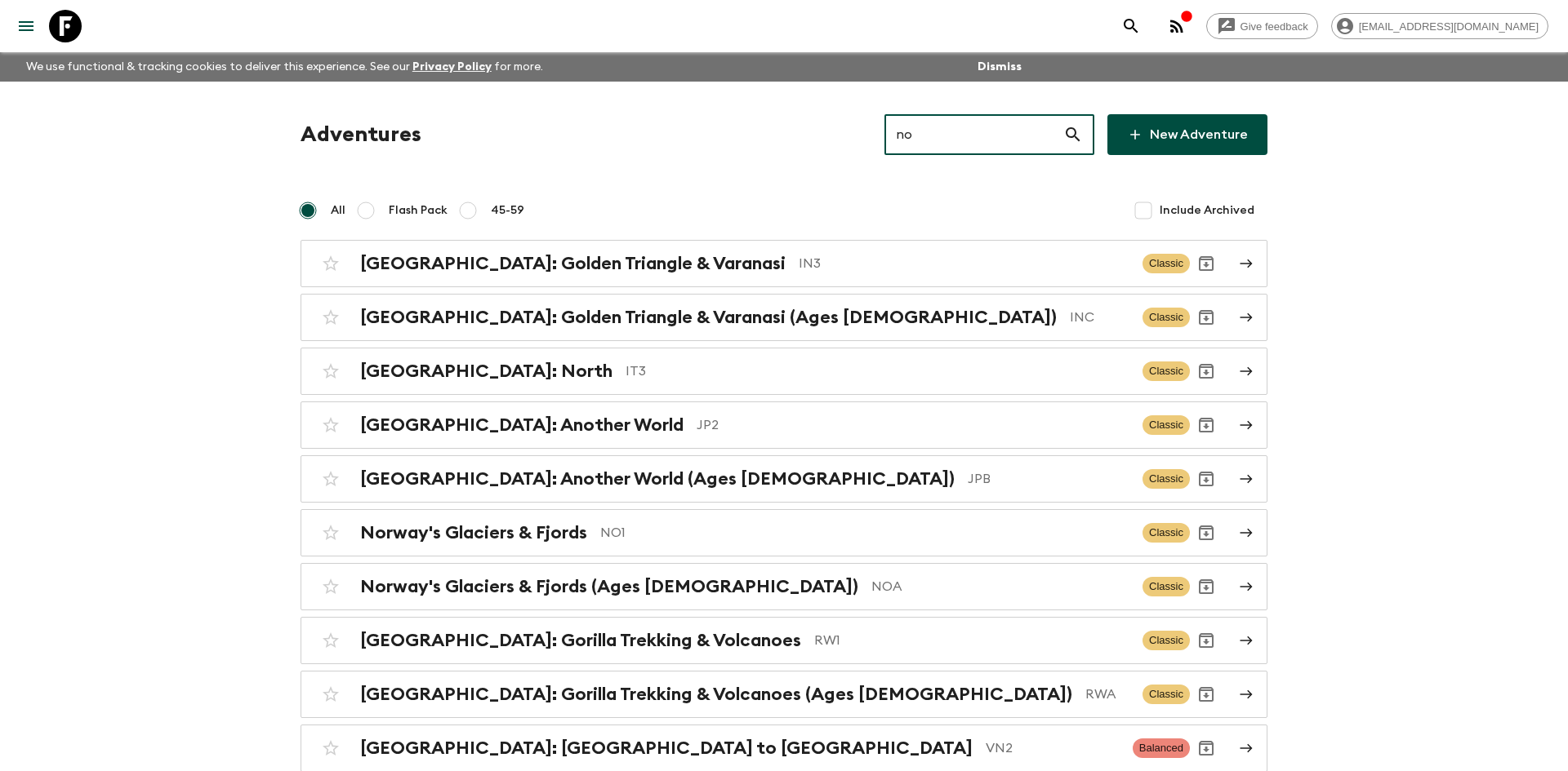
type input "no1"
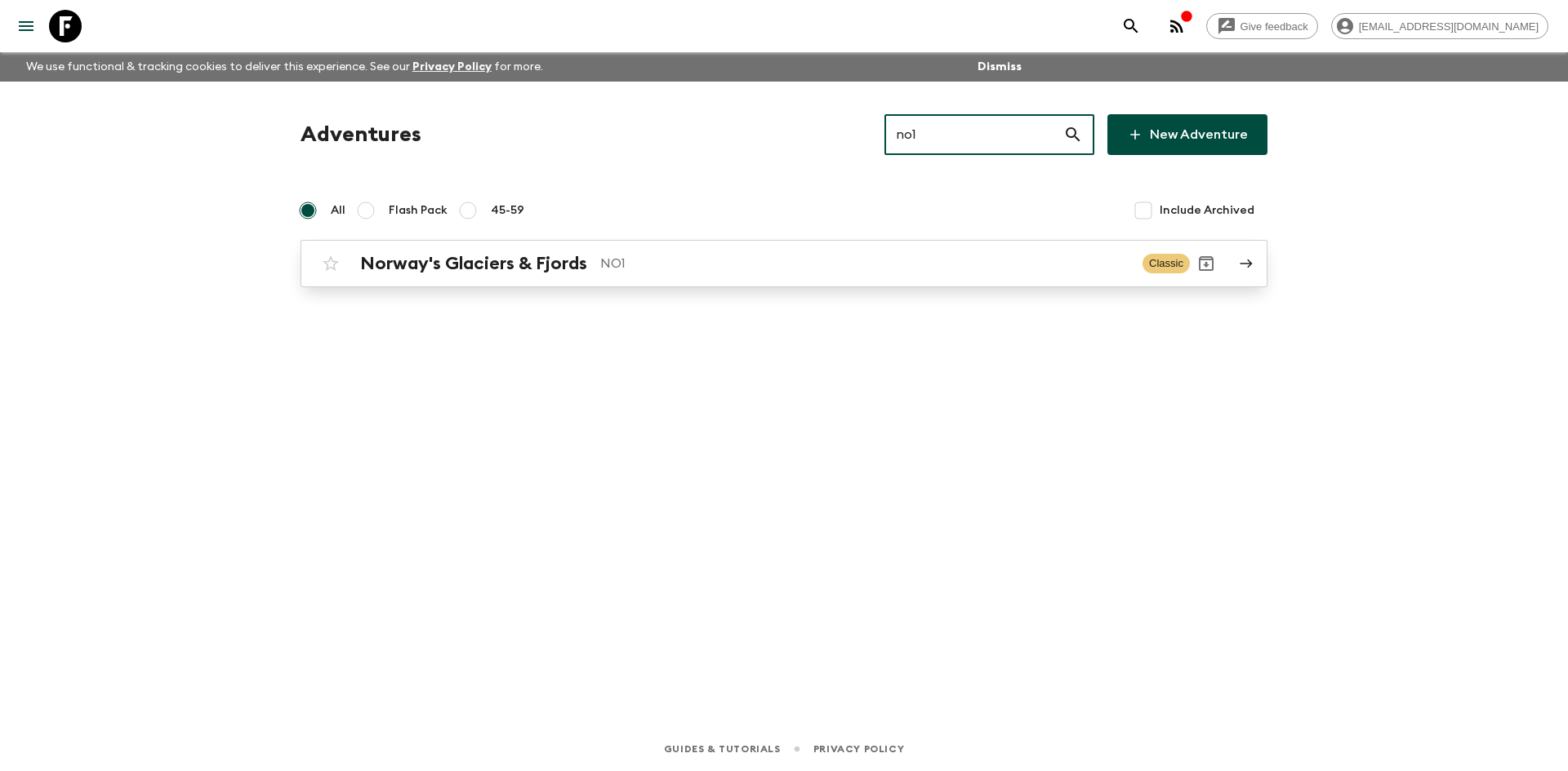
click at [621, 258] on p "NO1" at bounding box center [864, 264] width 529 height 20
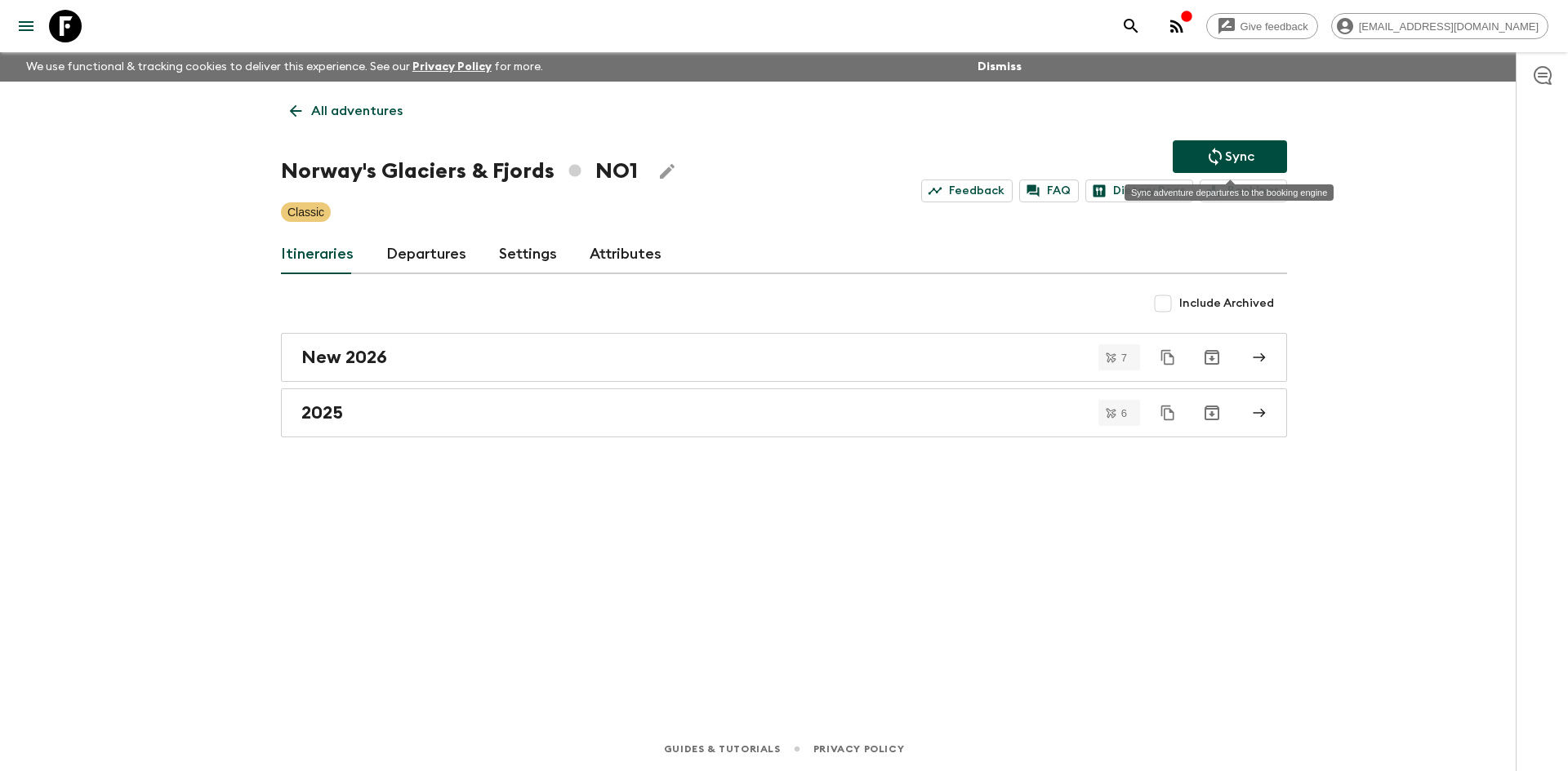
click at [1229, 151] on p "Sync" at bounding box center [1240, 157] width 30 height 20
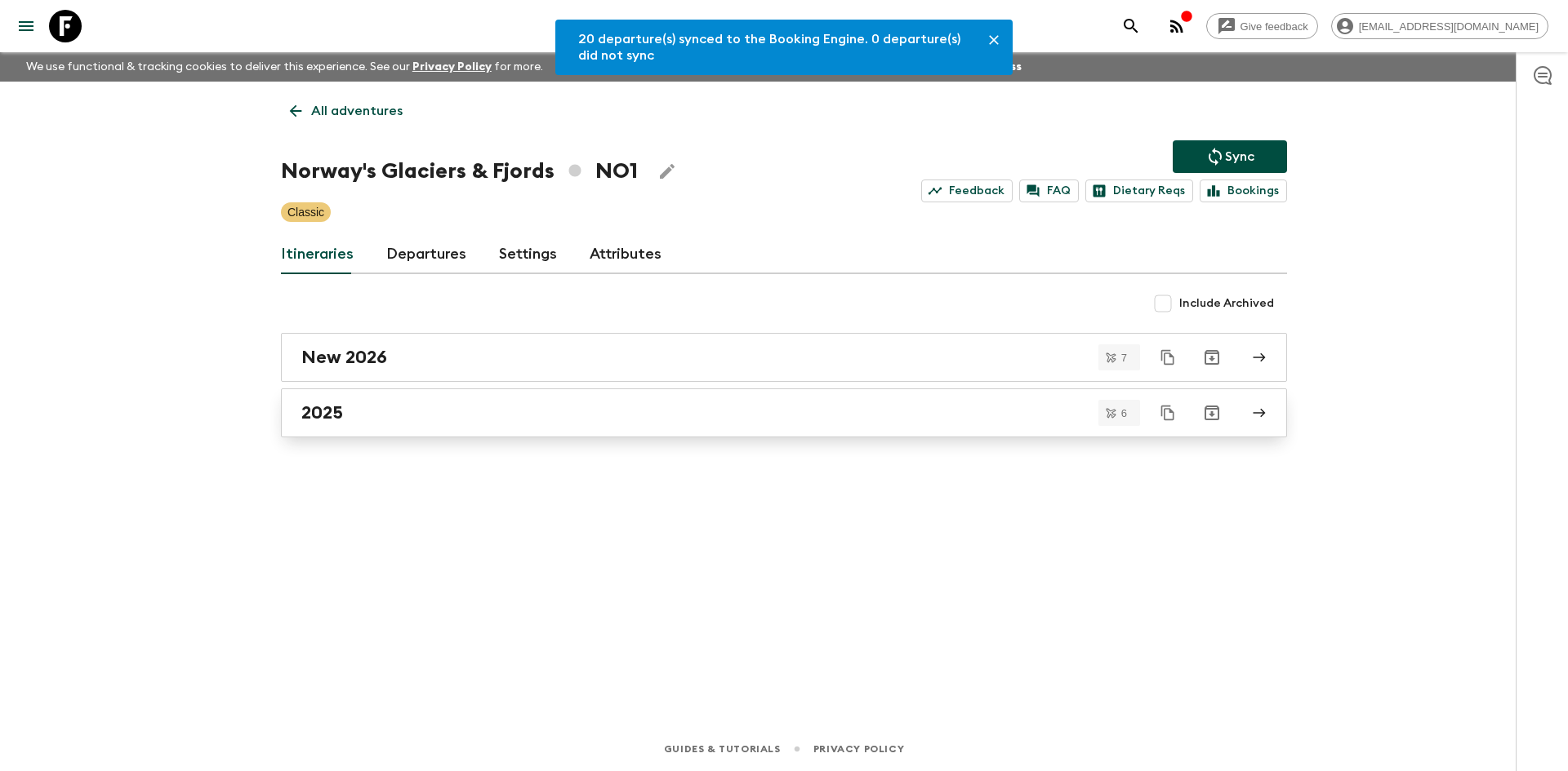
click at [319, 408] on h2 "2025" at bounding box center [323, 413] width 42 height 21
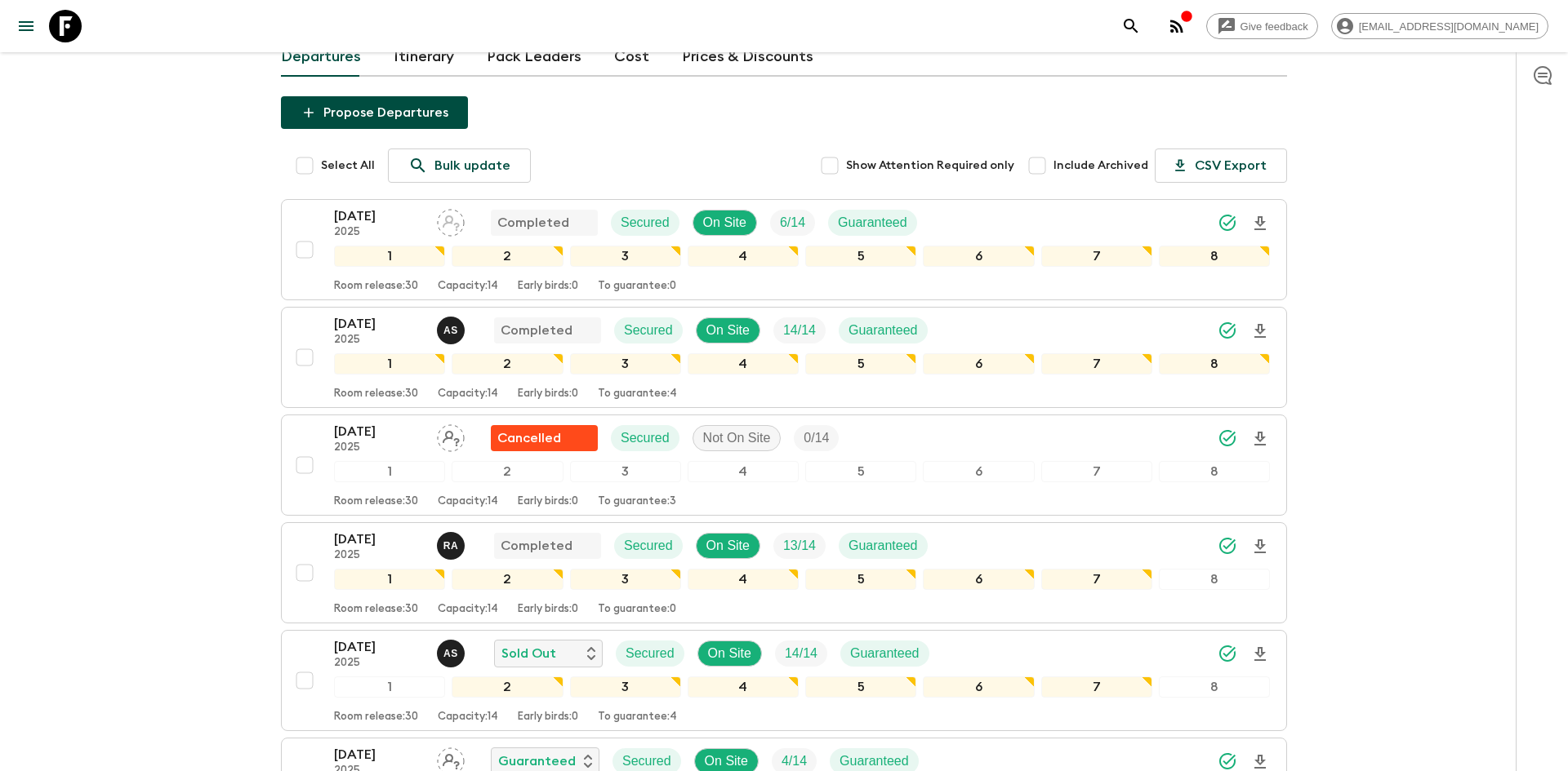
scroll to position [365, 0]
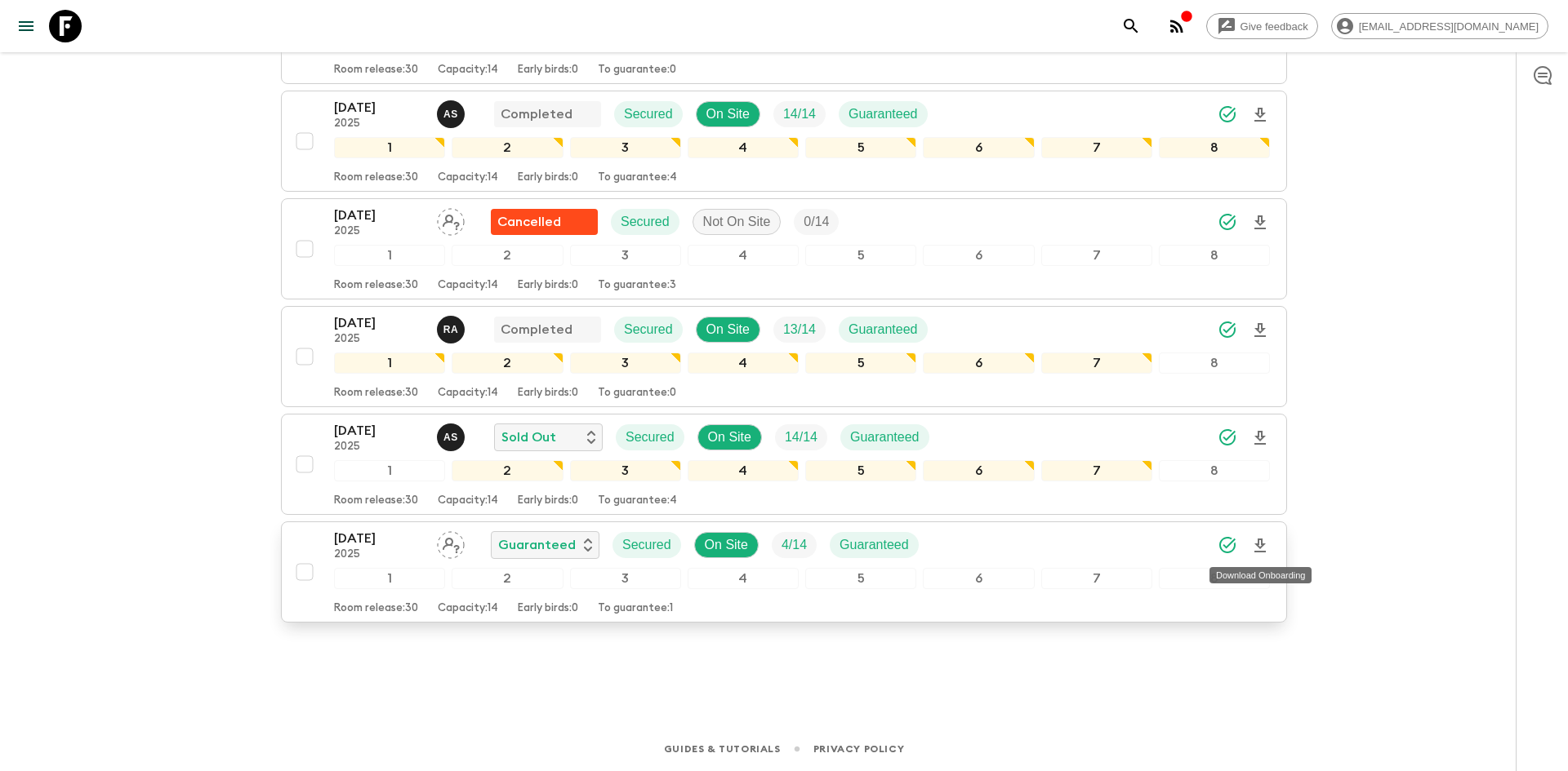
click at [1265, 547] on icon "Download Onboarding" at bounding box center [1260, 547] width 20 height 20
click at [1260, 547] on icon "Download Onboarding" at bounding box center [1260, 546] width 12 height 14
click at [1261, 554] on icon "Download Onboarding" at bounding box center [1260, 547] width 20 height 20
click at [952, 557] on div "[DATE] 2025 Guaranteed Secured On Site 4 / 14 Guaranteed" at bounding box center [802, 545] width 936 height 33
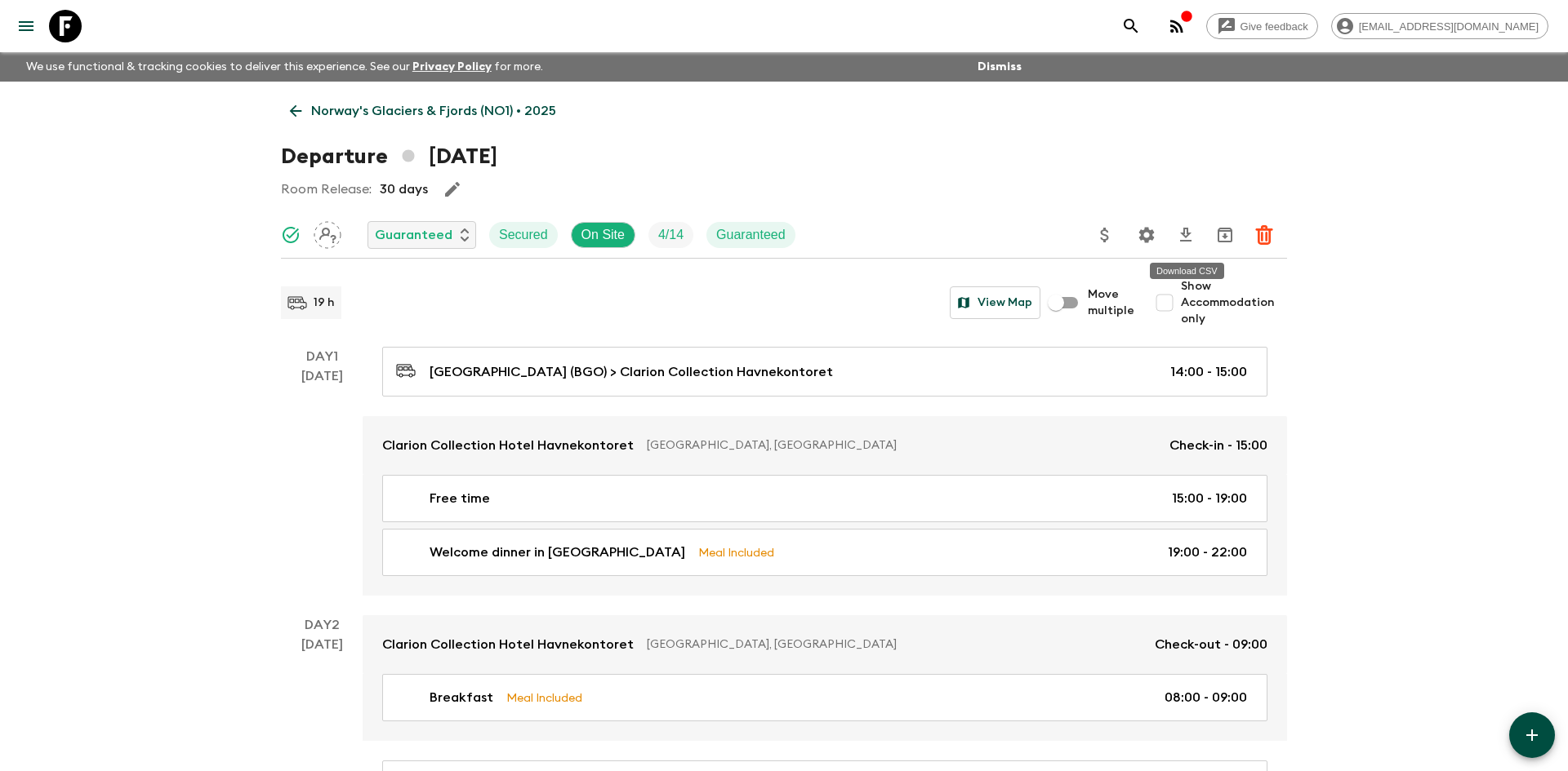
click at [1184, 241] on icon "Download CSV" at bounding box center [1186, 235] width 12 height 14
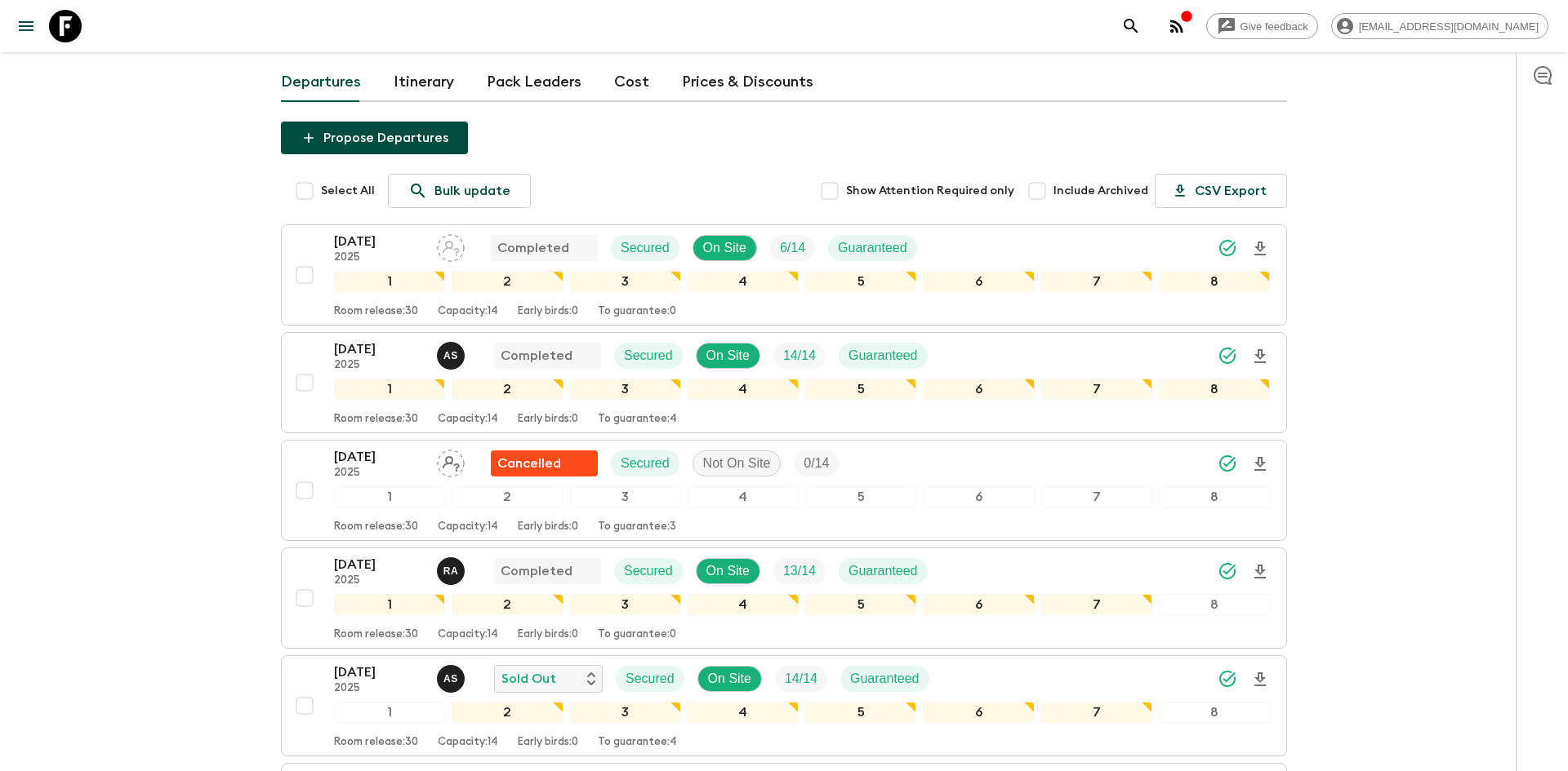
scroll to position [365, 0]
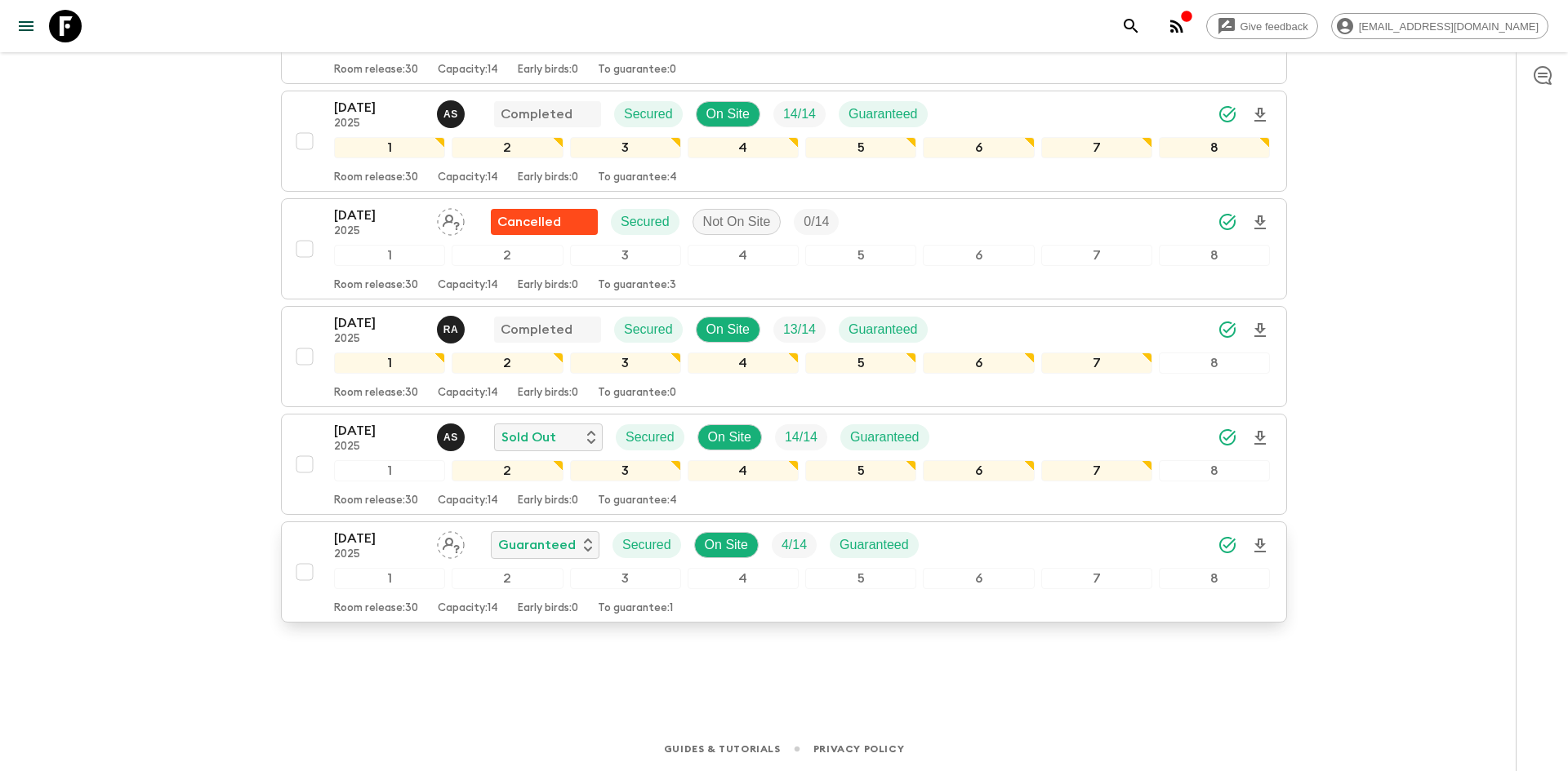
click at [1269, 545] on button "[DATE] 2025 Guaranteed Secured On Site 4 / 14 Guaranteed 1 2 3 4 5 6 7 8 Room r…" at bounding box center [784, 573] width 1006 height 101
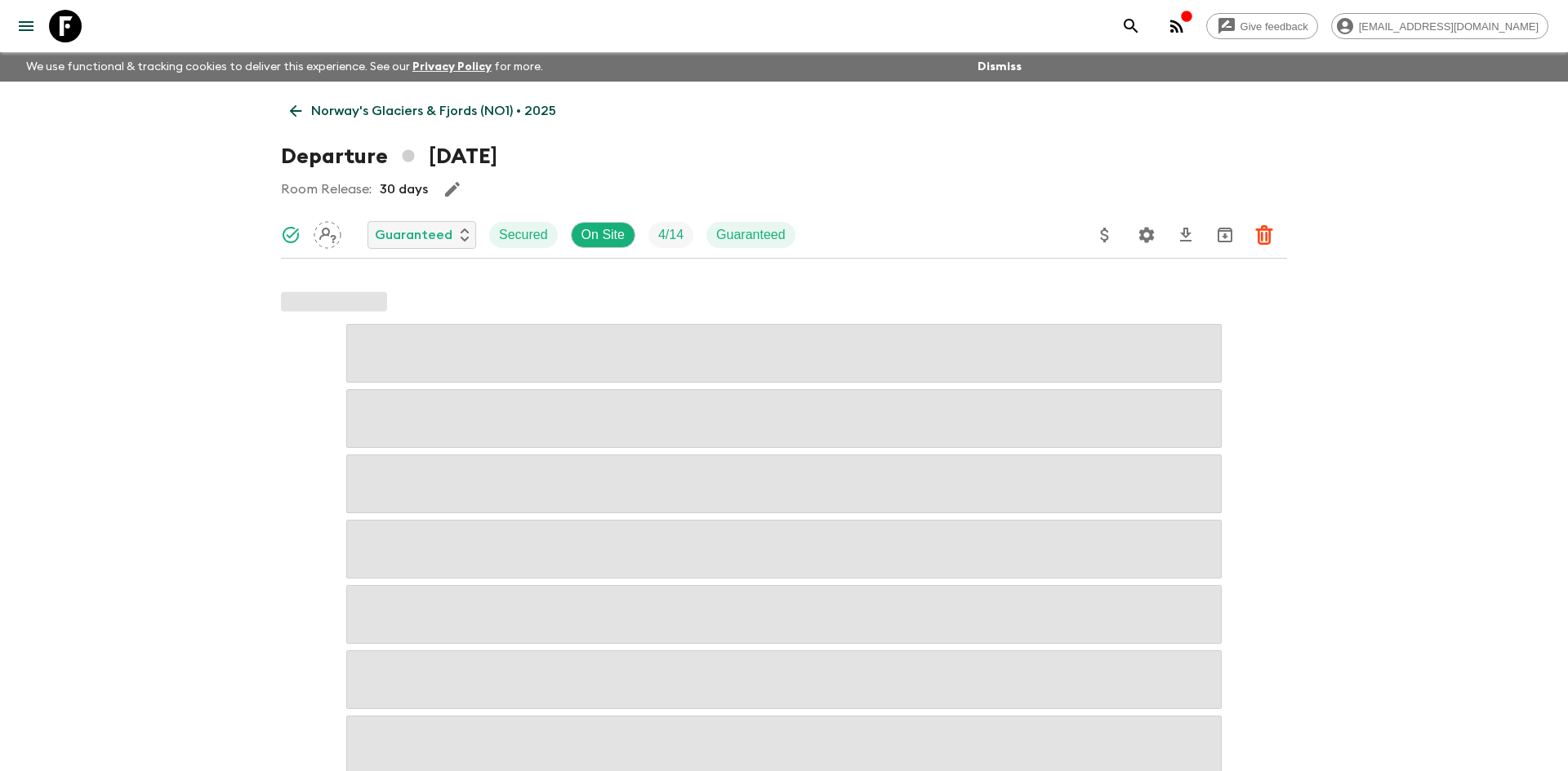
click at [450, 117] on p "Norway's Glaciers & Fjords (NO1) • 2025" at bounding box center [433, 111] width 245 height 20
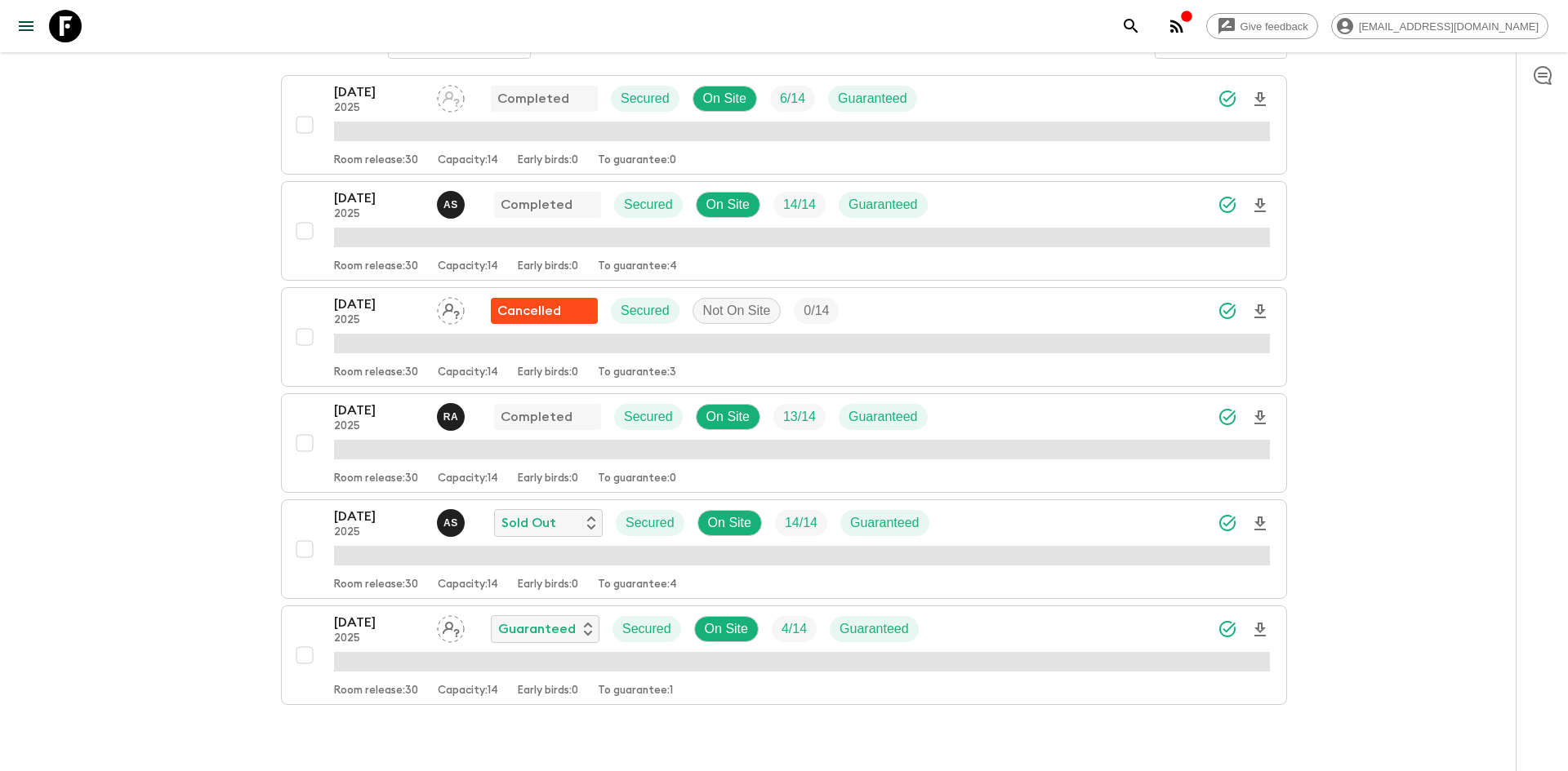
scroll to position [355, 0]
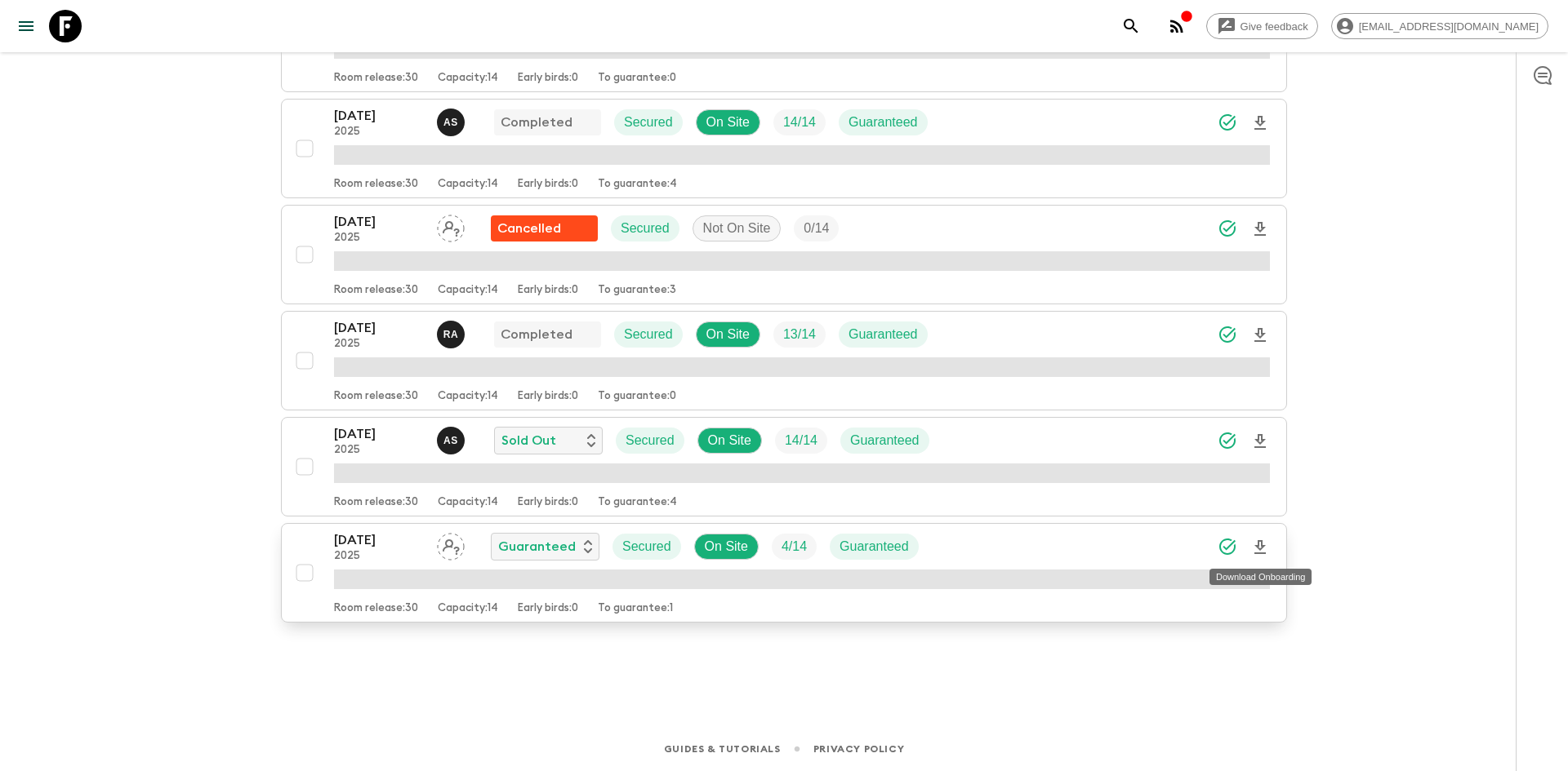
click at [1261, 550] on icon "Download Onboarding" at bounding box center [1260, 548] width 20 height 20
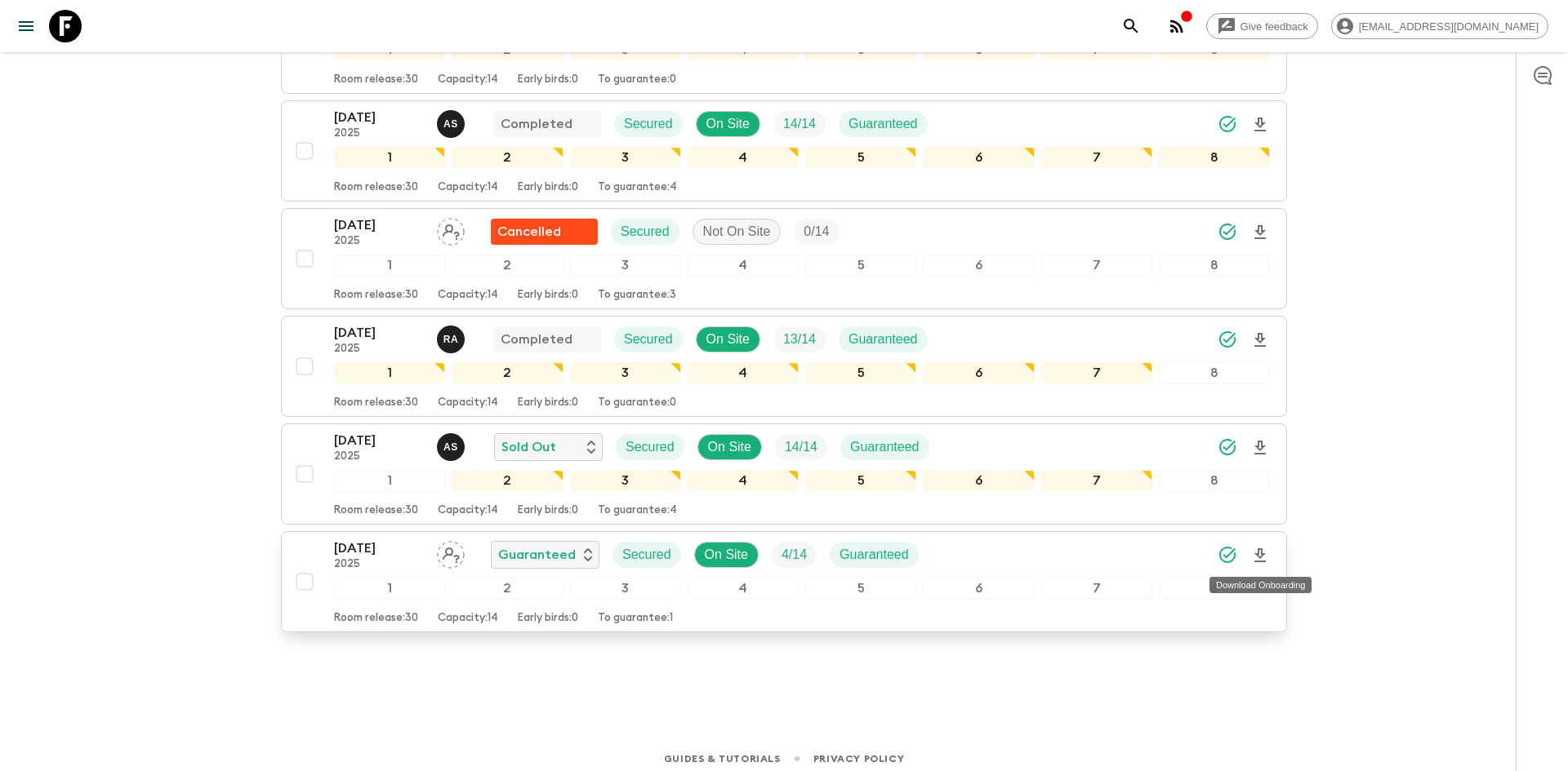
click at [1258, 560] on icon "Download Onboarding" at bounding box center [1260, 556] width 20 height 20
click at [1260, 553] on icon "Download Onboarding" at bounding box center [1260, 556] width 20 height 20
